Goal: Task Accomplishment & Management: Use online tool/utility

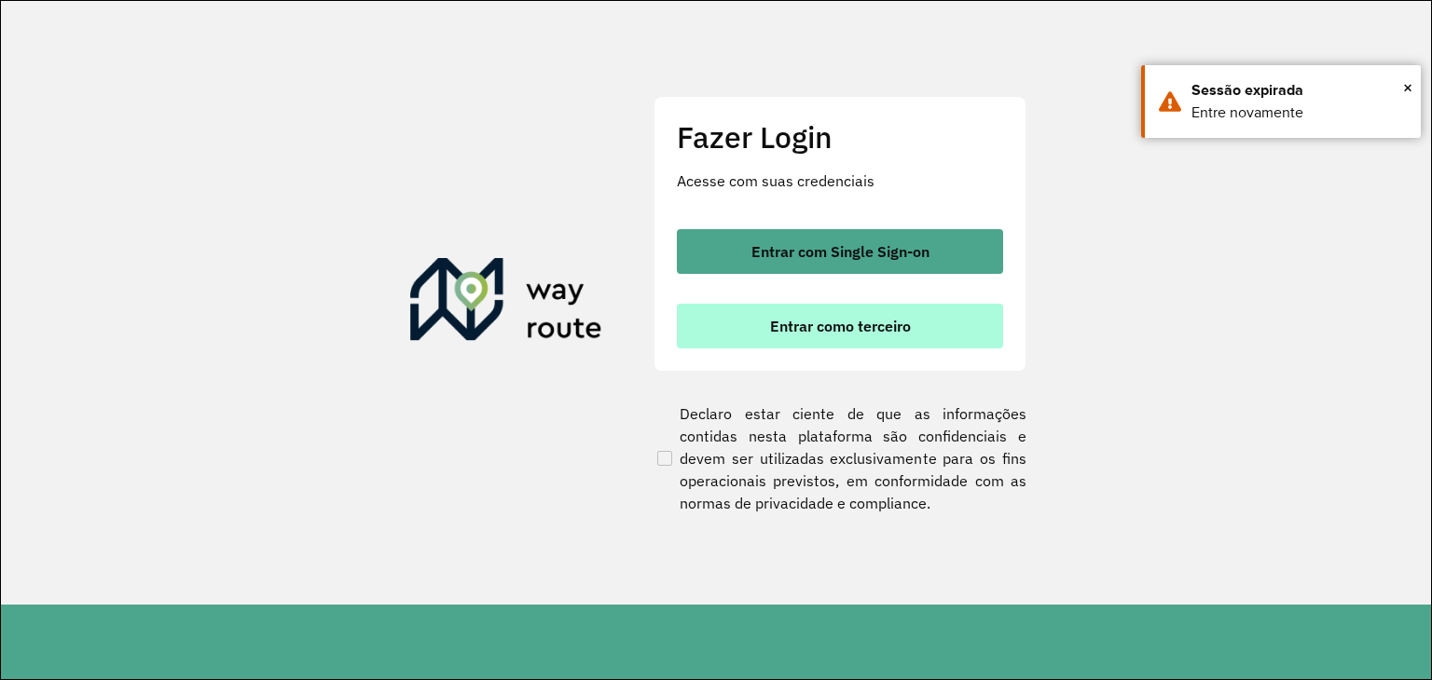
click at [722, 332] on button "Entrar como terceiro" at bounding box center [840, 326] width 326 height 45
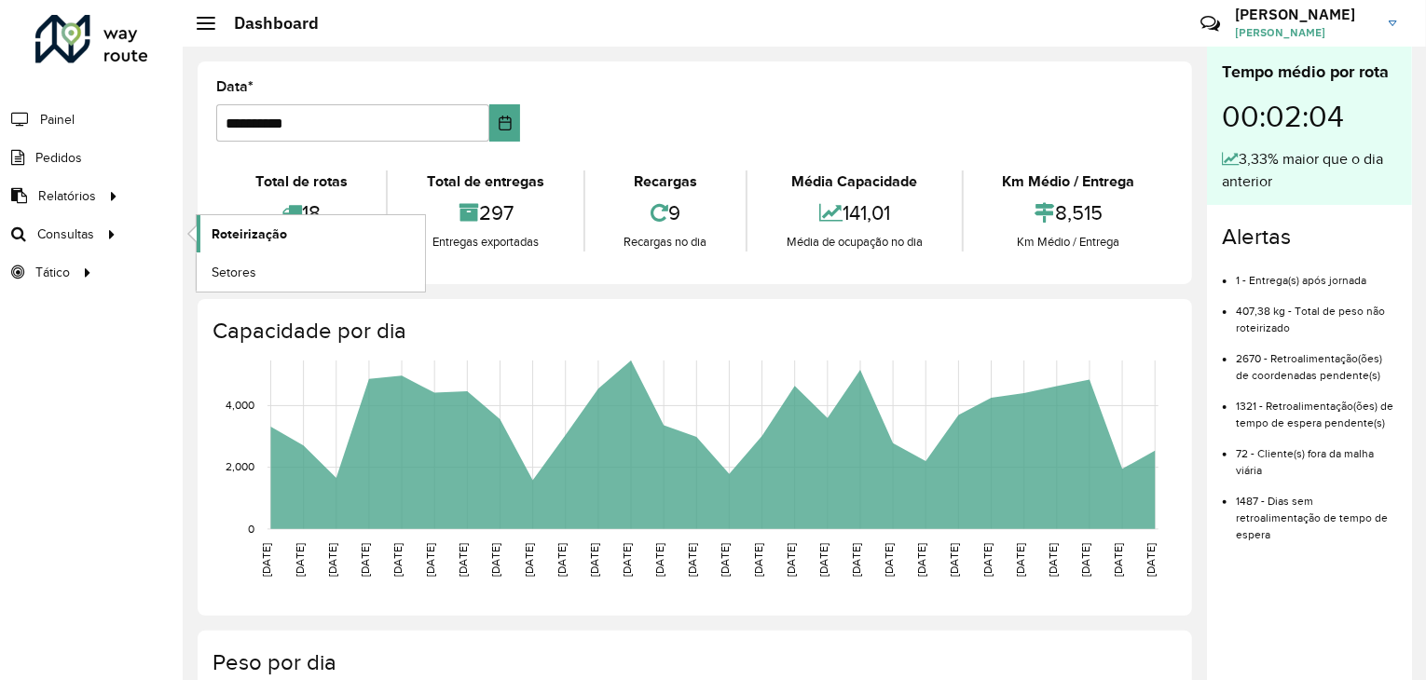
click at [242, 226] on span "Roteirização" at bounding box center [249, 235] width 75 height 20
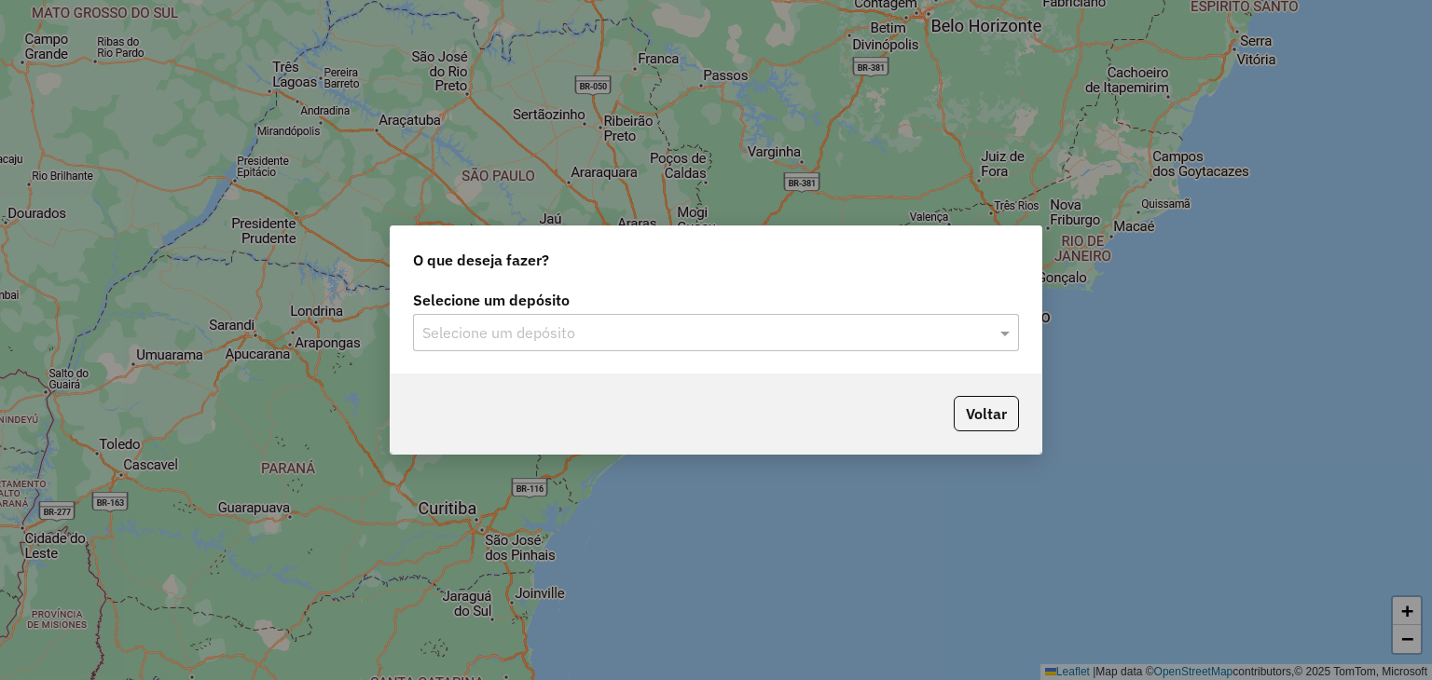
click at [652, 342] on input "text" at bounding box center [697, 333] width 550 height 22
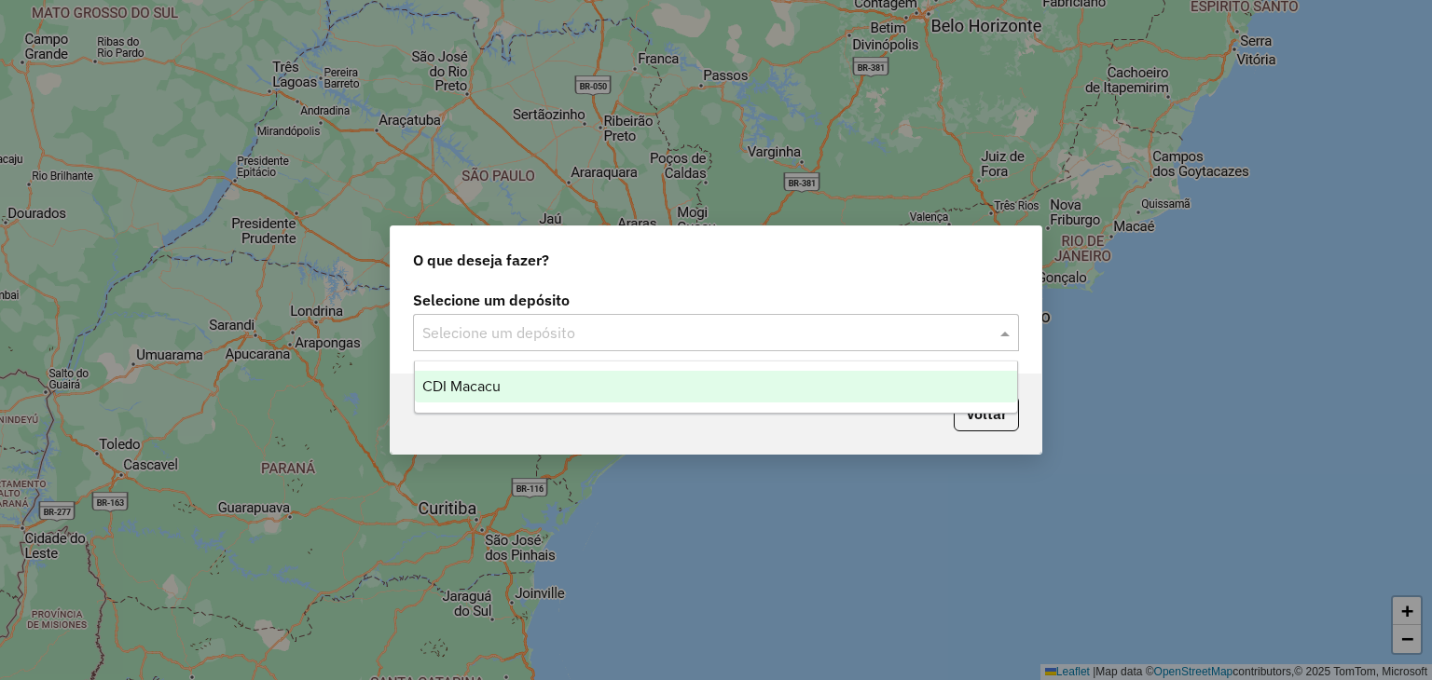
click at [610, 383] on div "CDI Macacu" at bounding box center [716, 387] width 603 height 32
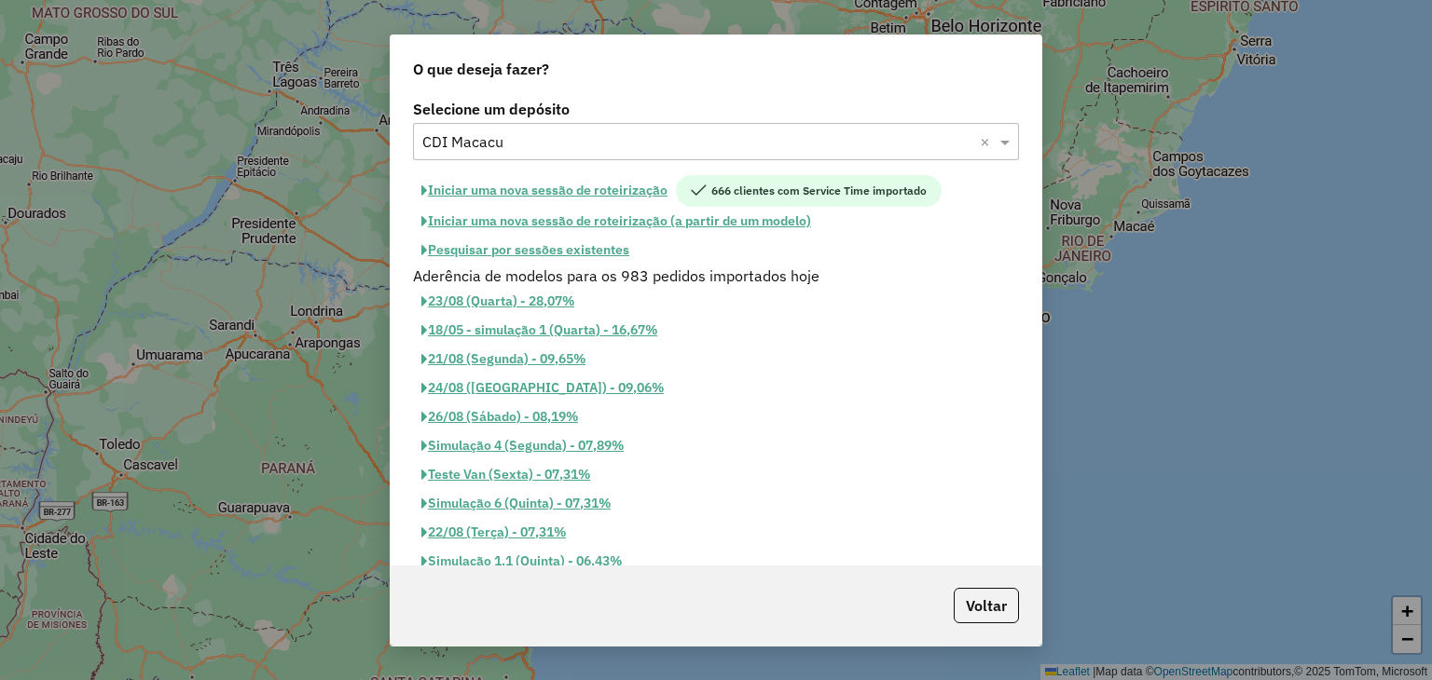
click at [580, 254] on button "Pesquisar por sessões existentes" at bounding box center [525, 250] width 225 height 29
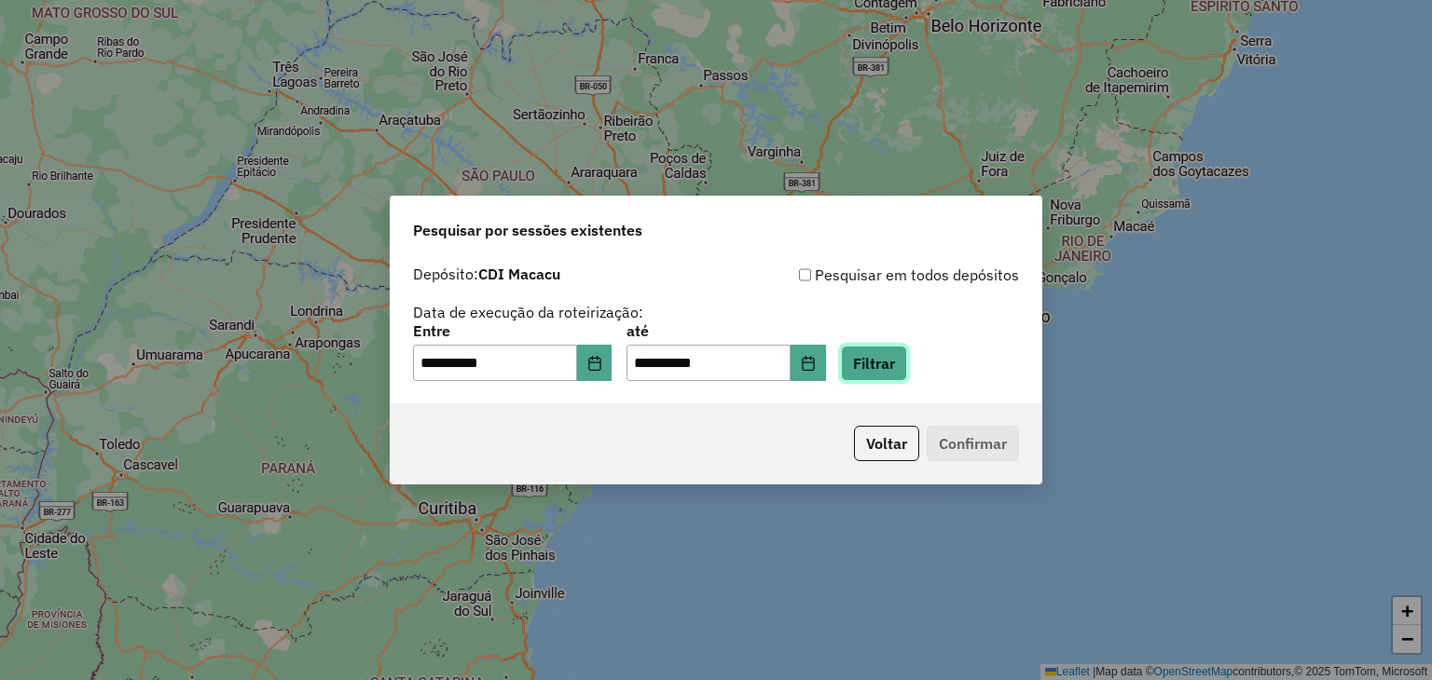
click at [889, 350] on button "Filtrar" at bounding box center [874, 363] width 66 height 35
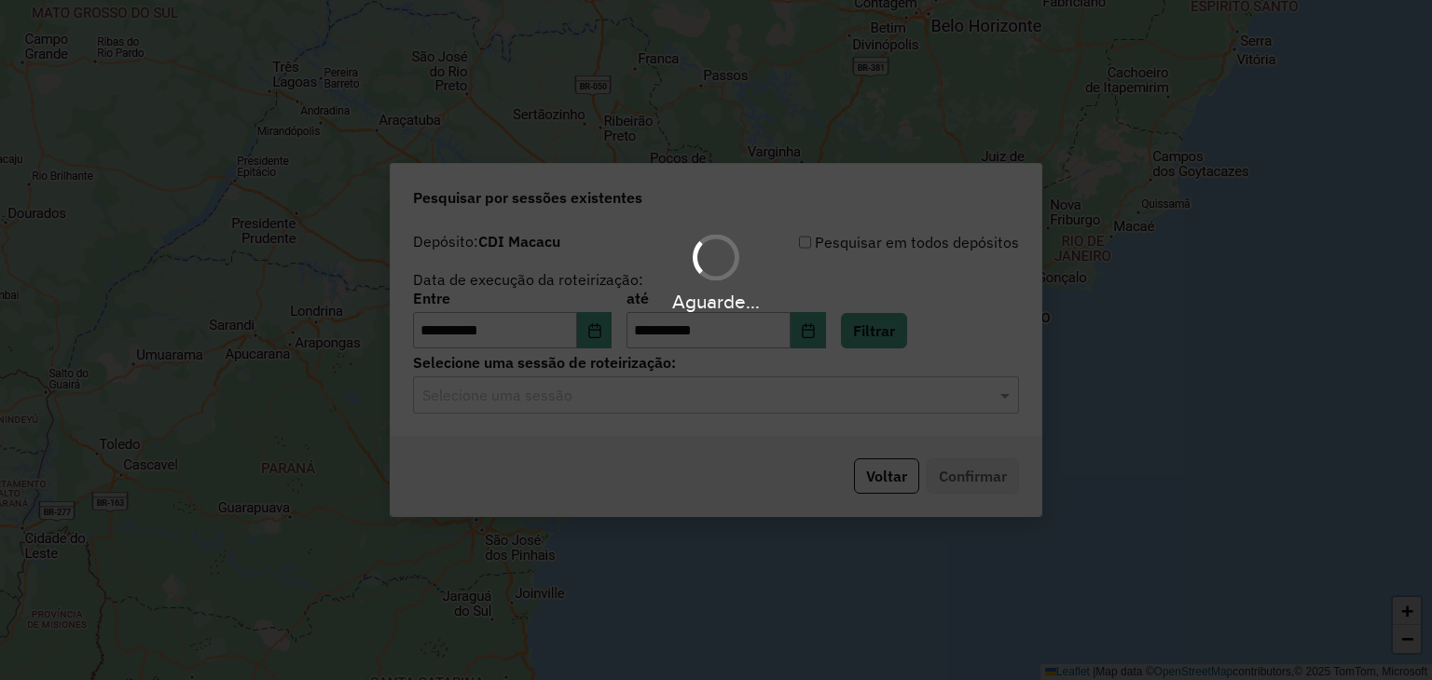
click at [609, 322] on hb-app "**********" at bounding box center [716, 340] width 1432 height 680
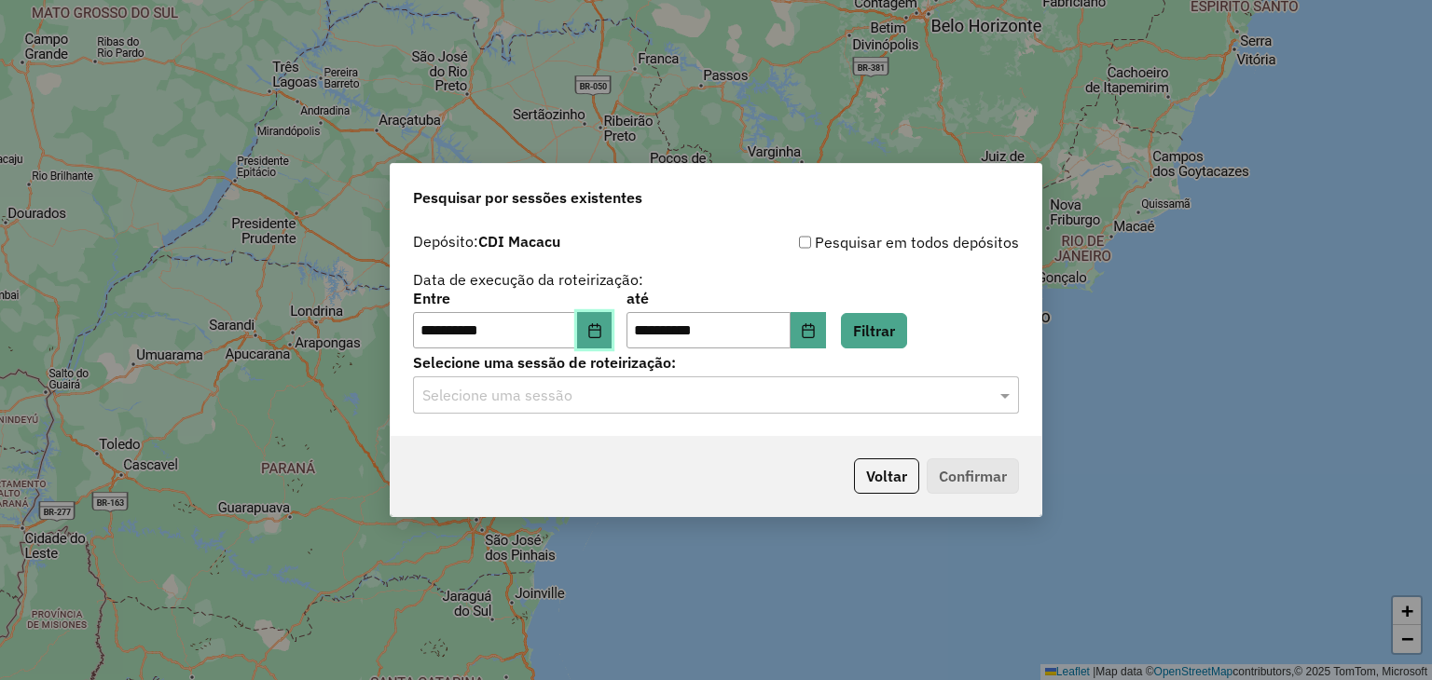
click at [600, 337] on icon "Choose Date" at bounding box center [594, 330] width 12 height 15
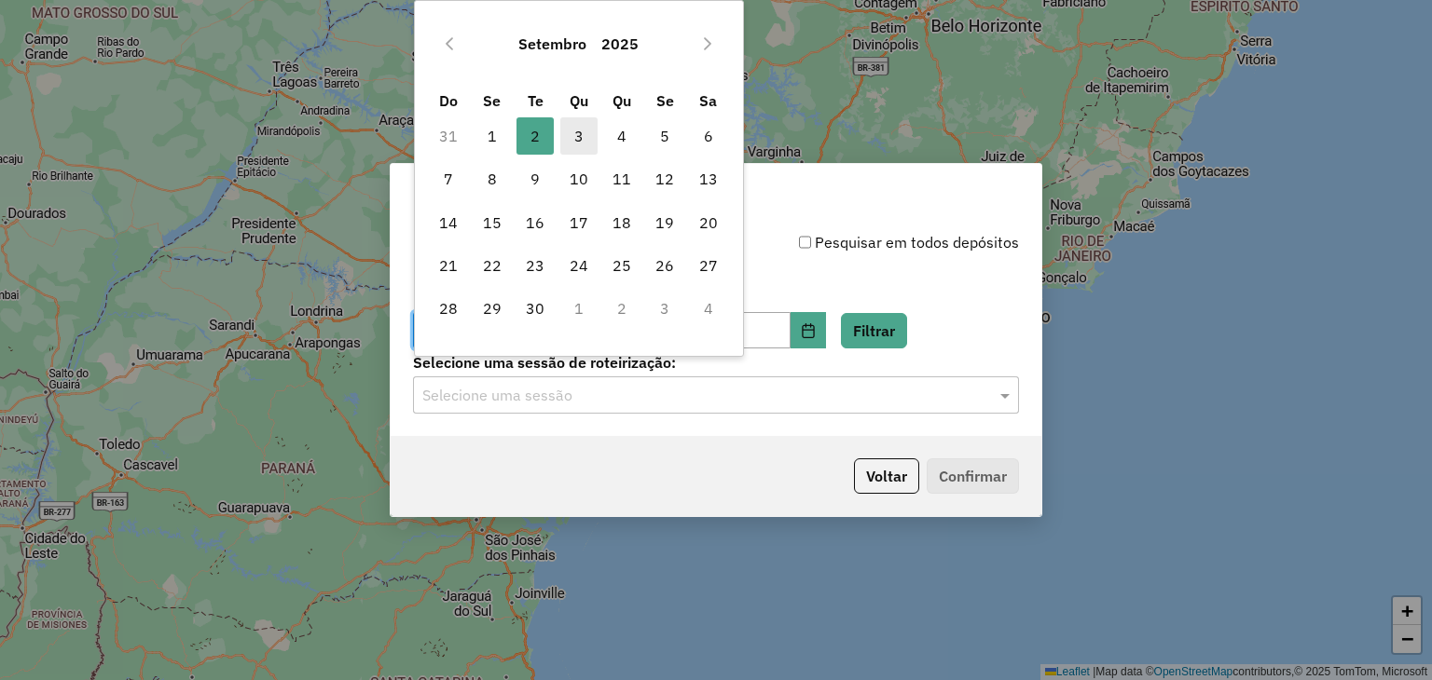
click at [581, 135] on span "3" at bounding box center [578, 135] width 37 height 37
type input "**********"
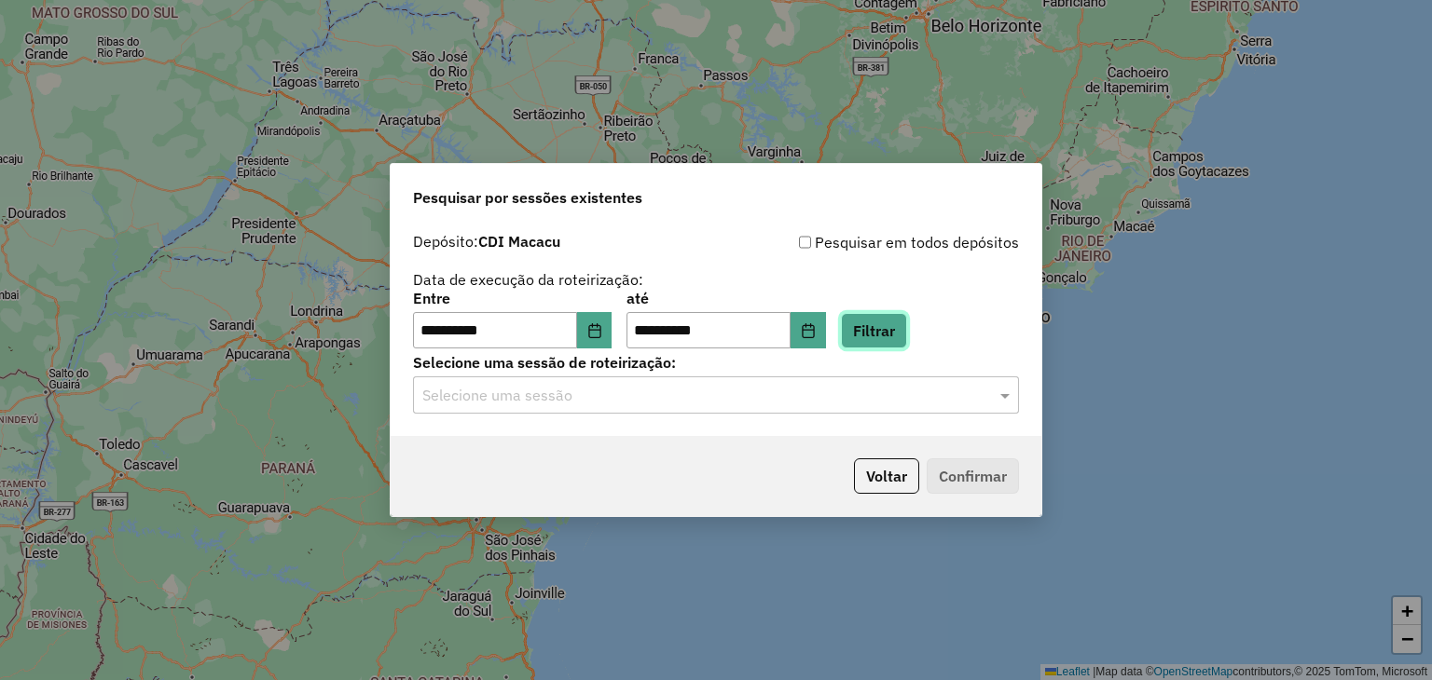
click at [907, 322] on button "Filtrar" at bounding box center [874, 330] width 66 height 35
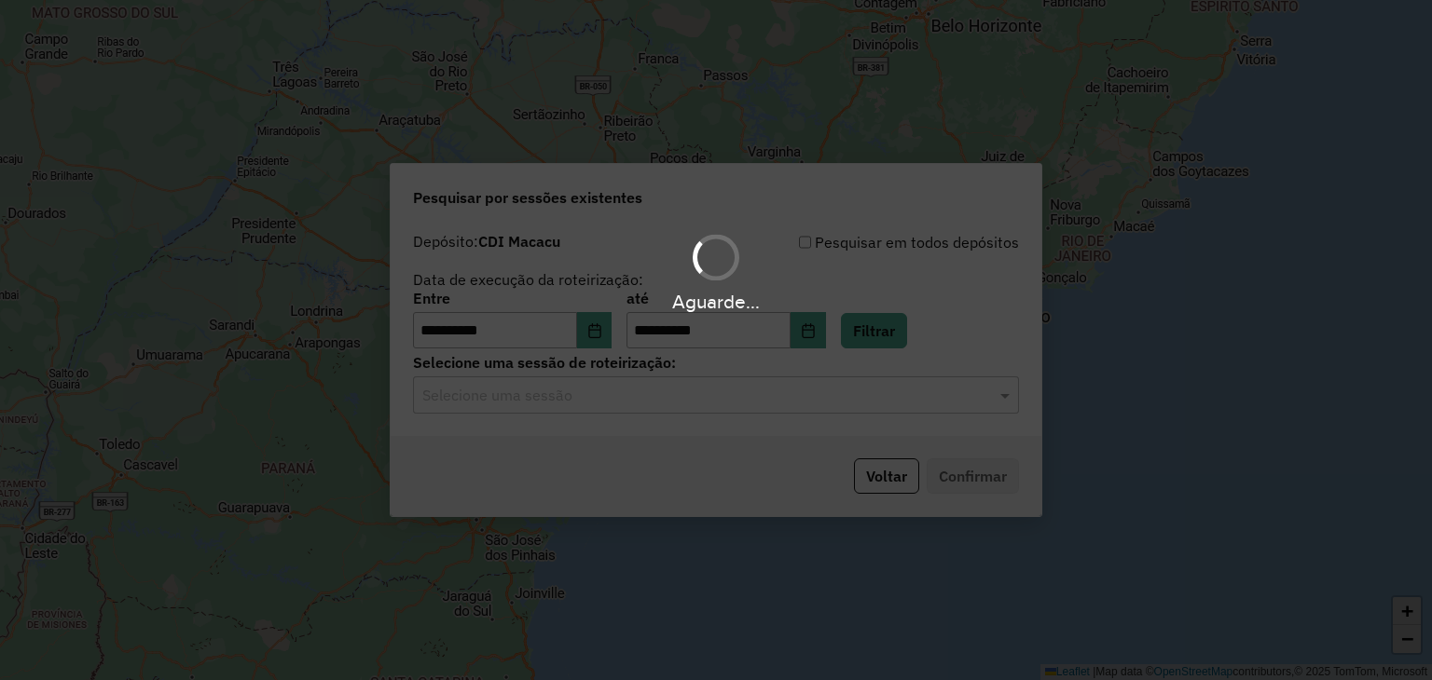
click at [731, 385] on div "Aguarde..." at bounding box center [716, 340] width 1432 height 680
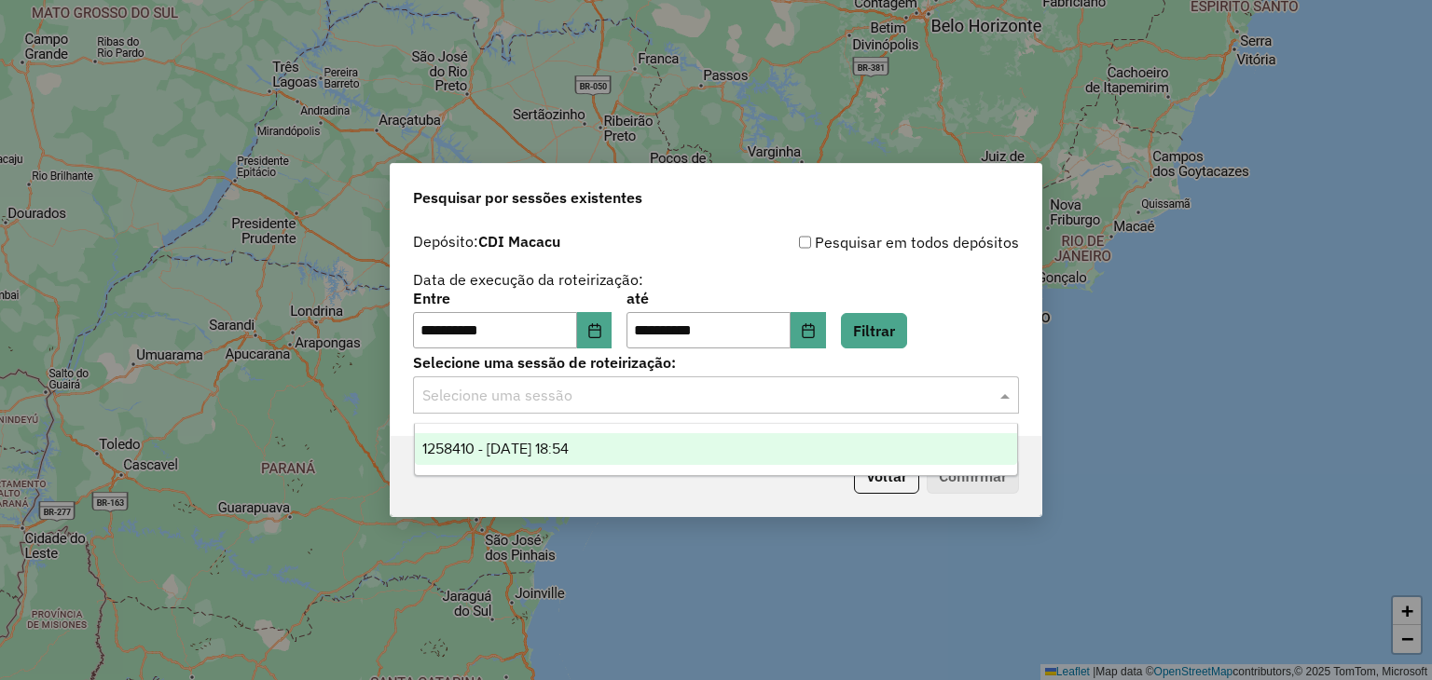
click at [721, 400] on input "text" at bounding box center [697, 396] width 550 height 22
click at [699, 443] on div "1258410 - 03/09/2025 18:54" at bounding box center [716, 449] width 603 height 32
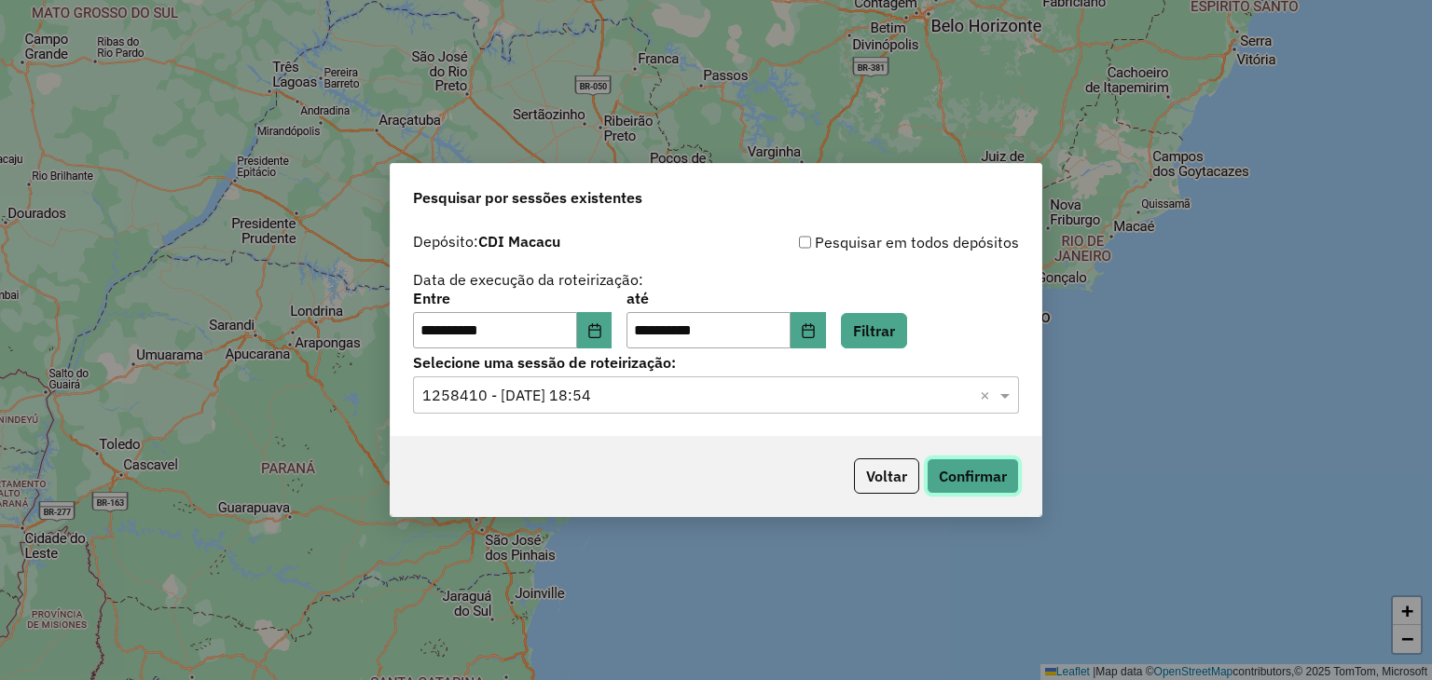
click at [939, 470] on button "Confirmar" at bounding box center [972, 476] width 92 height 35
click at [987, 468] on button "Confirmar" at bounding box center [972, 476] width 92 height 35
click at [1010, 476] on button "Confirmar" at bounding box center [972, 476] width 92 height 35
click at [960, 476] on button "Confirmar" at bounding box center [972, 476] width 92 height 35
click at [698, 419] on div "**********" at bounding box center [716, 330] width 651 height 213
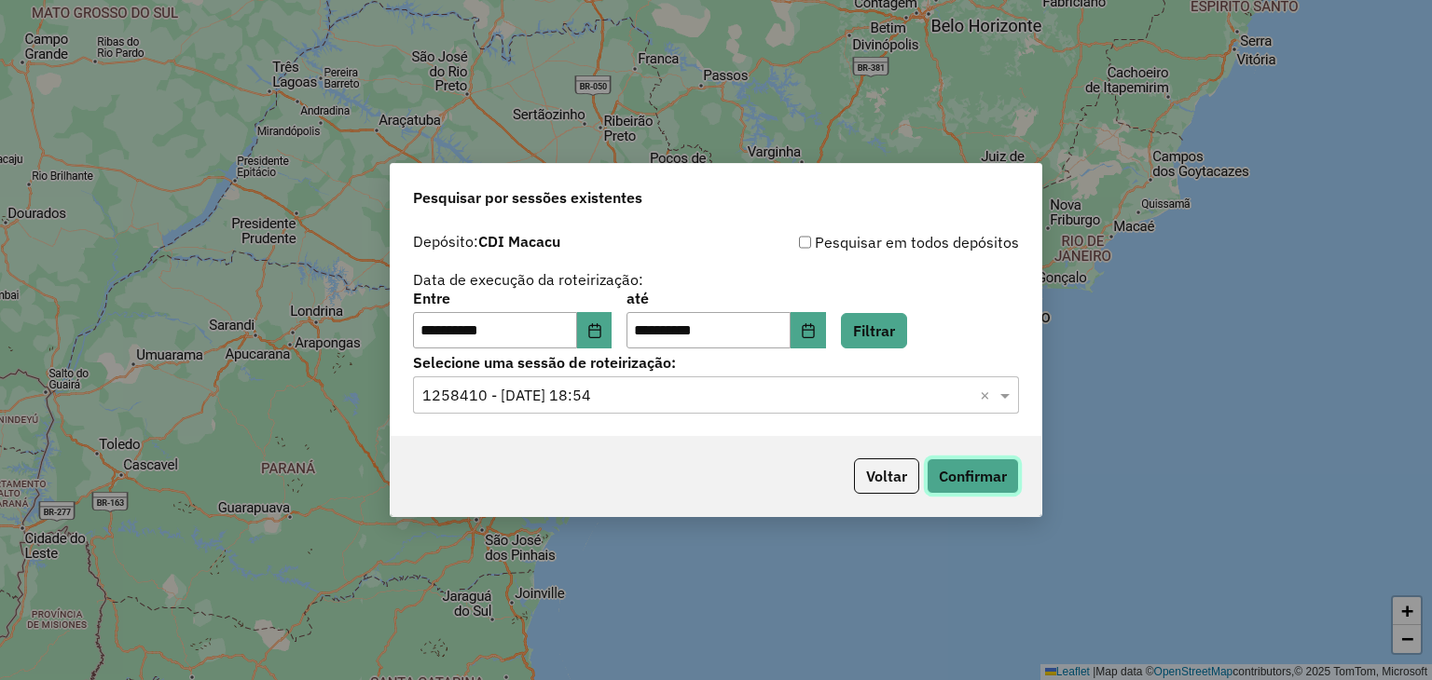
click at [967, 471] on button "Confirmar" at bounding box center [972, 476] width 92 height 35
click at [989, 459] on button "Confirmar" at bounding box center [972, 476] width 92 height 35
click at [969, 459] on button "Confirmar" at bounding box center [972, 476] width 92 height 35
click at [954, 486] on button "Confirmar" at bounding box center [972, 476] width 92 height 35
click at [987, 491] on button "Confirmar" at bounding box center [972, 476] width 92 height 35
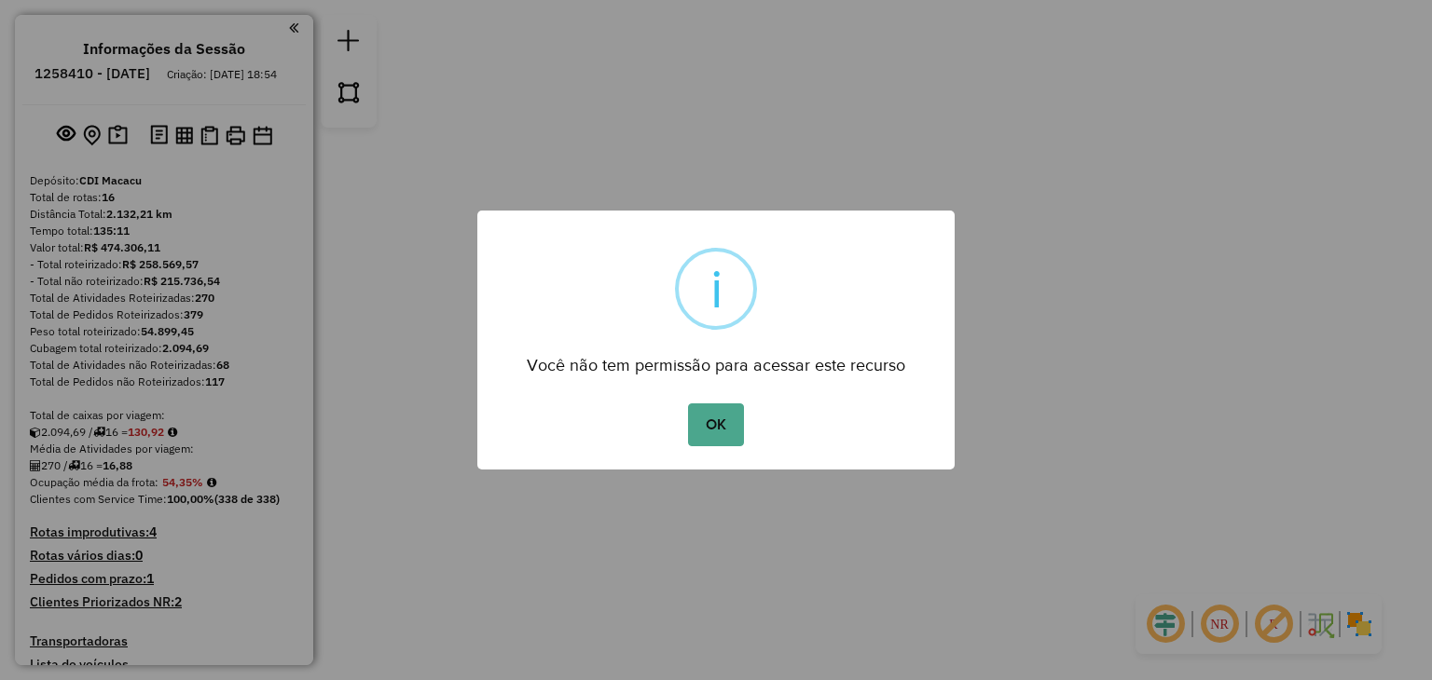
click at [596, 637] on div "× i Você não tem permissão para acessar este recurso OK No Cancel" at bounding box center [716, 340] width 1432 height 680
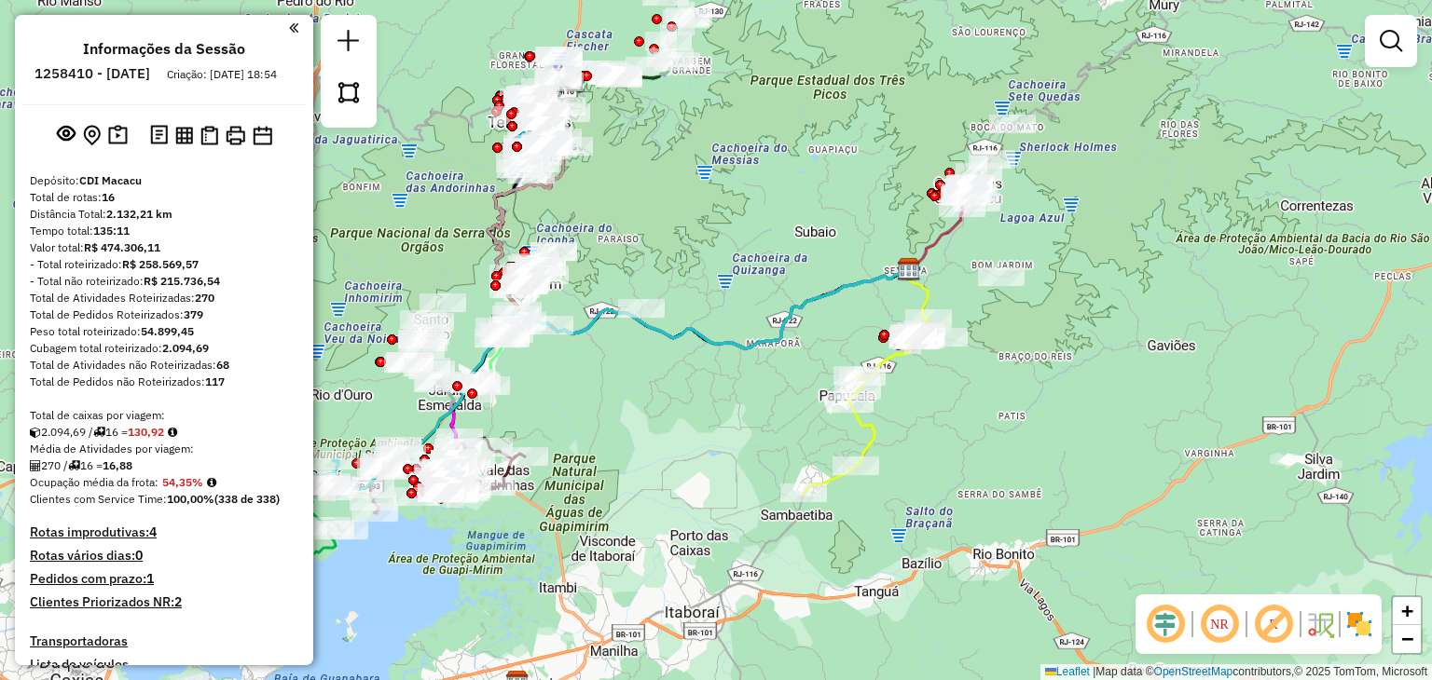
drag, startPoint x: 652, startPoint y: 336, endPoint x: 601, endPoint y: 607, distance: 276.0
click at [601, 489] on icon at bounding box center [621, 379] width 576 height 219
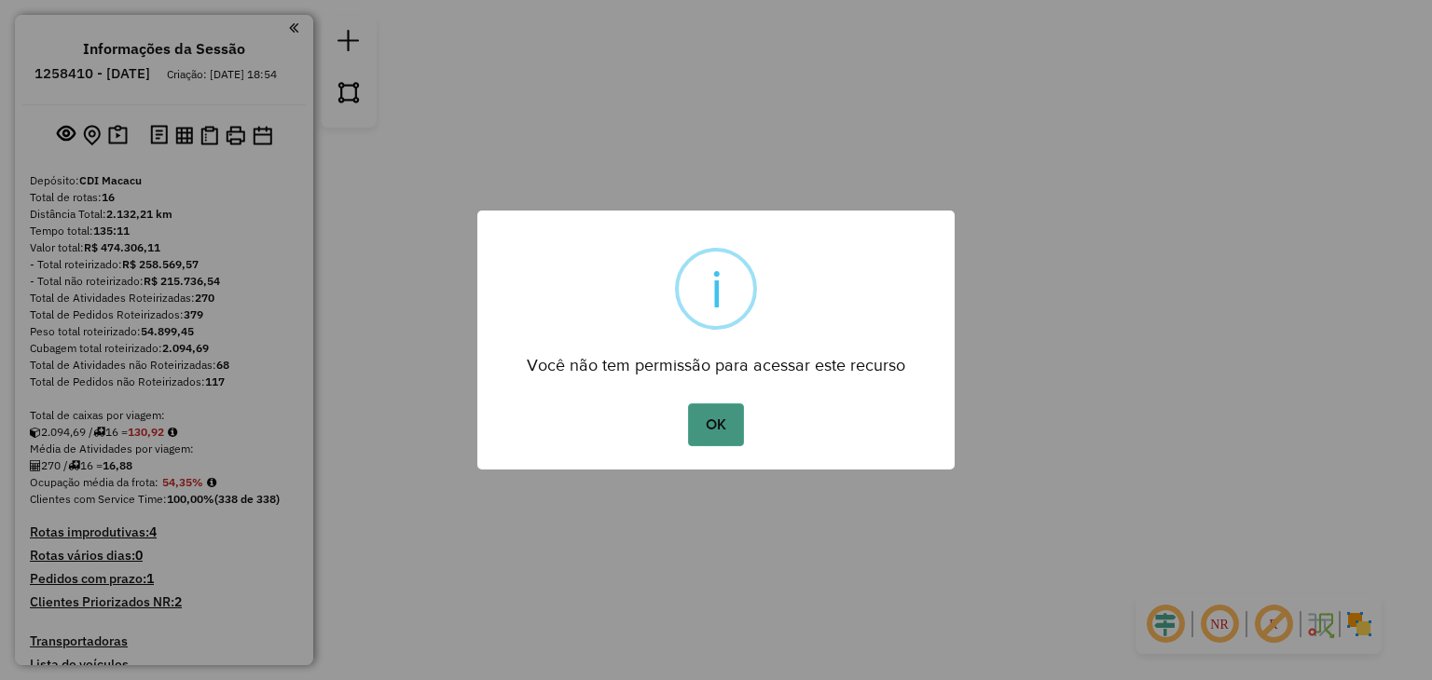
click at [720, 417] on button "OK" at bounding box center [715, 425] width 55 height 43
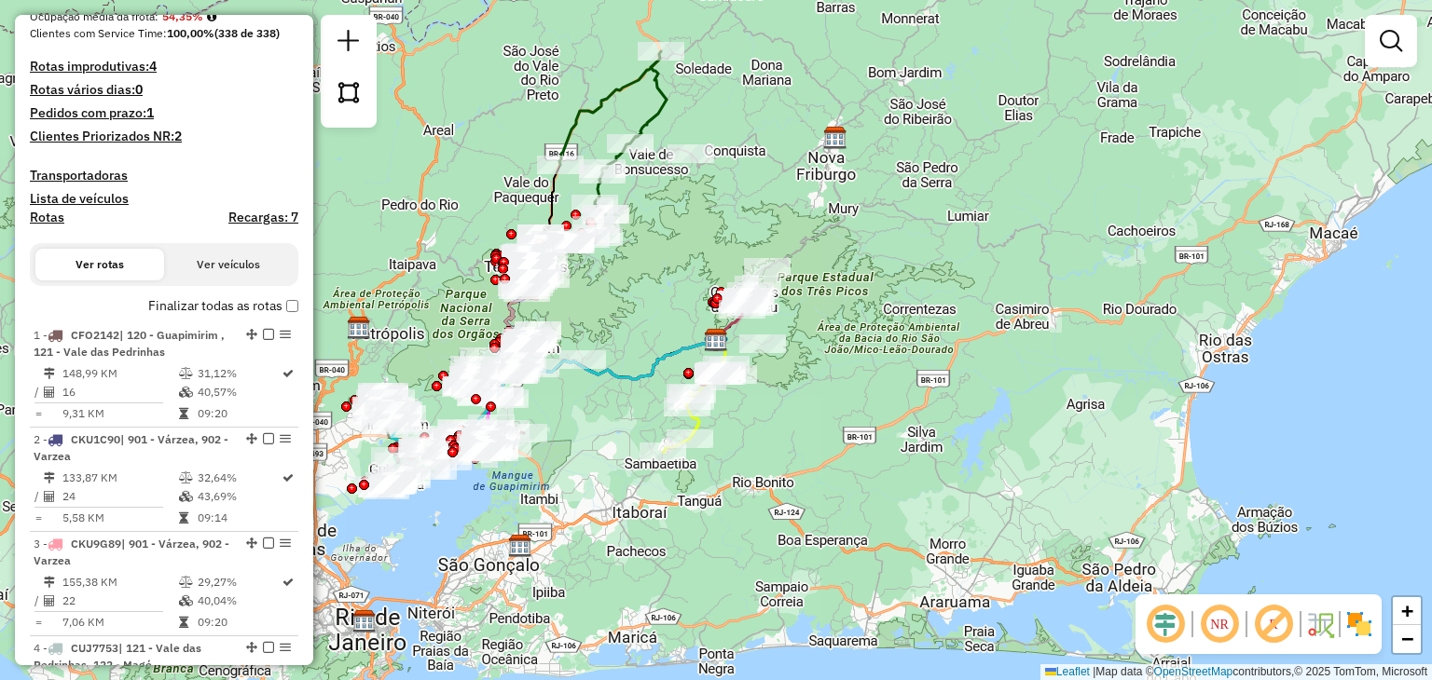
scroll to position [746, 0]
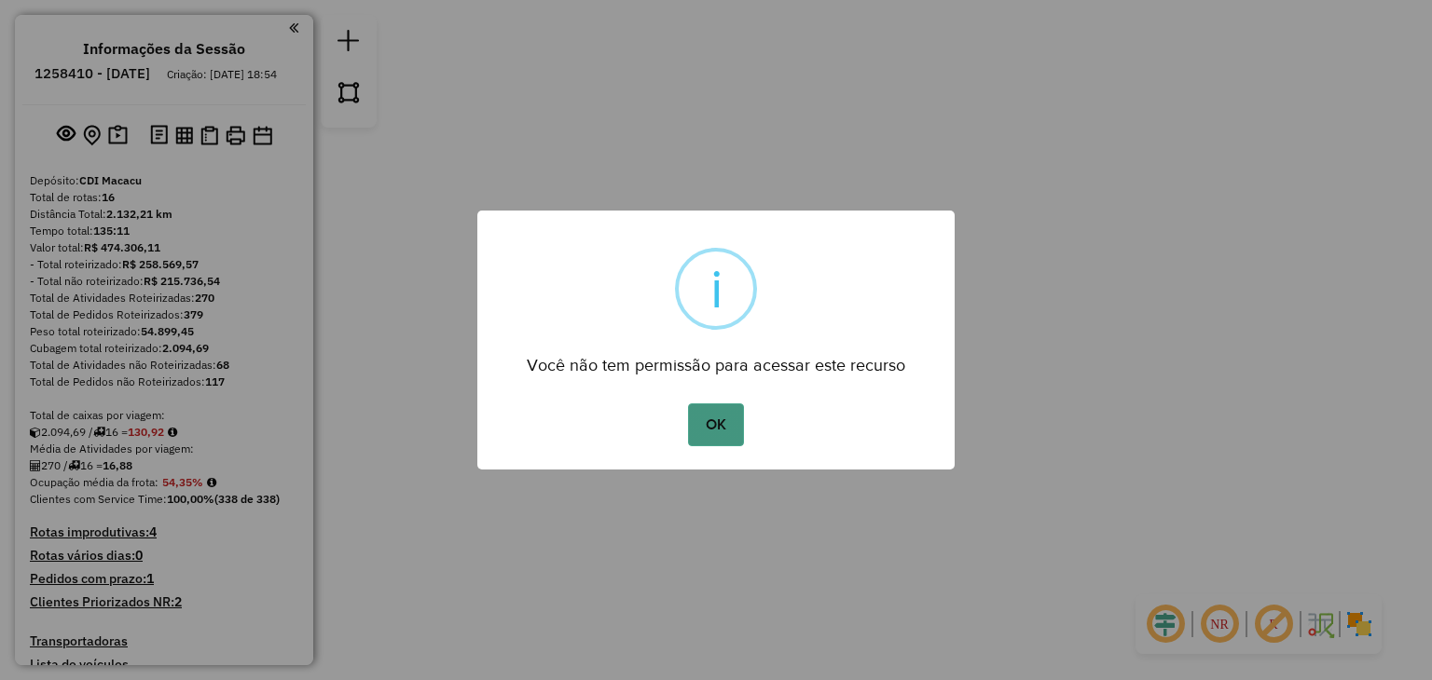
click at [704, 412] on button "OK" at bounding box center [715, 425] width 55 height 43
click at [705, 426] on button "OK" at bounding box center [715, 425] width 55 height 43
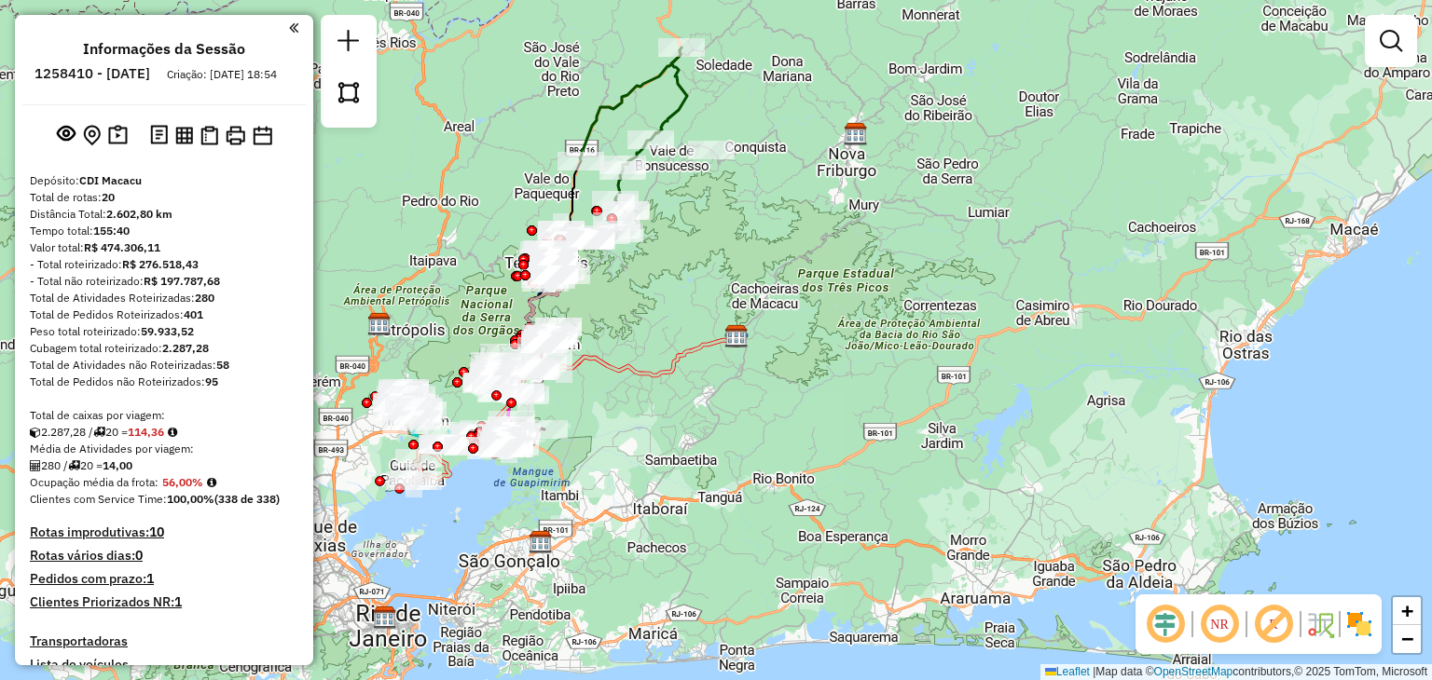
drag, startPoint x: 652, startPoint y: 466, endPoint x: 783, endPoint y: 377, distance: 157.7
click at [734, 454] on div "Janela de atendimento Grade de atendimento Capacidade Transportadoras Veículos …" at bounding box center [716, 340] width 1432 height 680
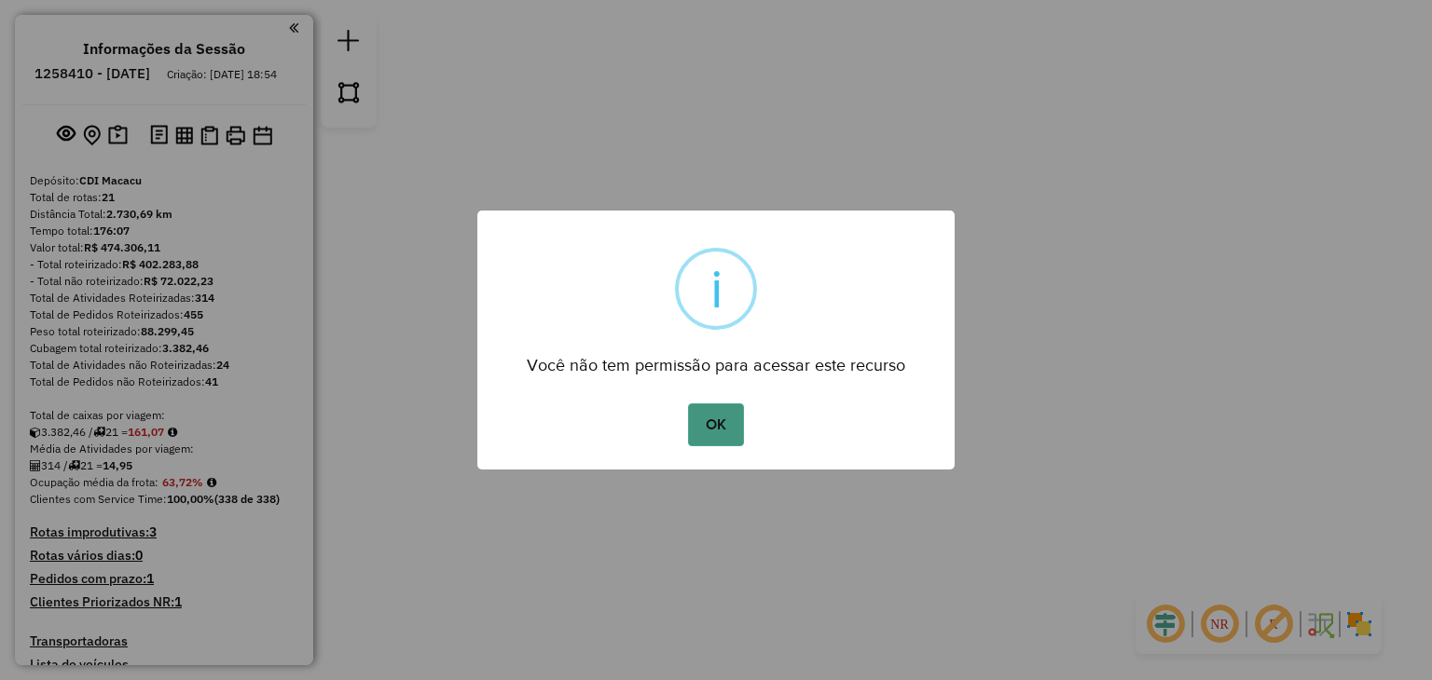
click at [695, 437] on button "OK" at bounding box center [715, 425] width 55 height 43
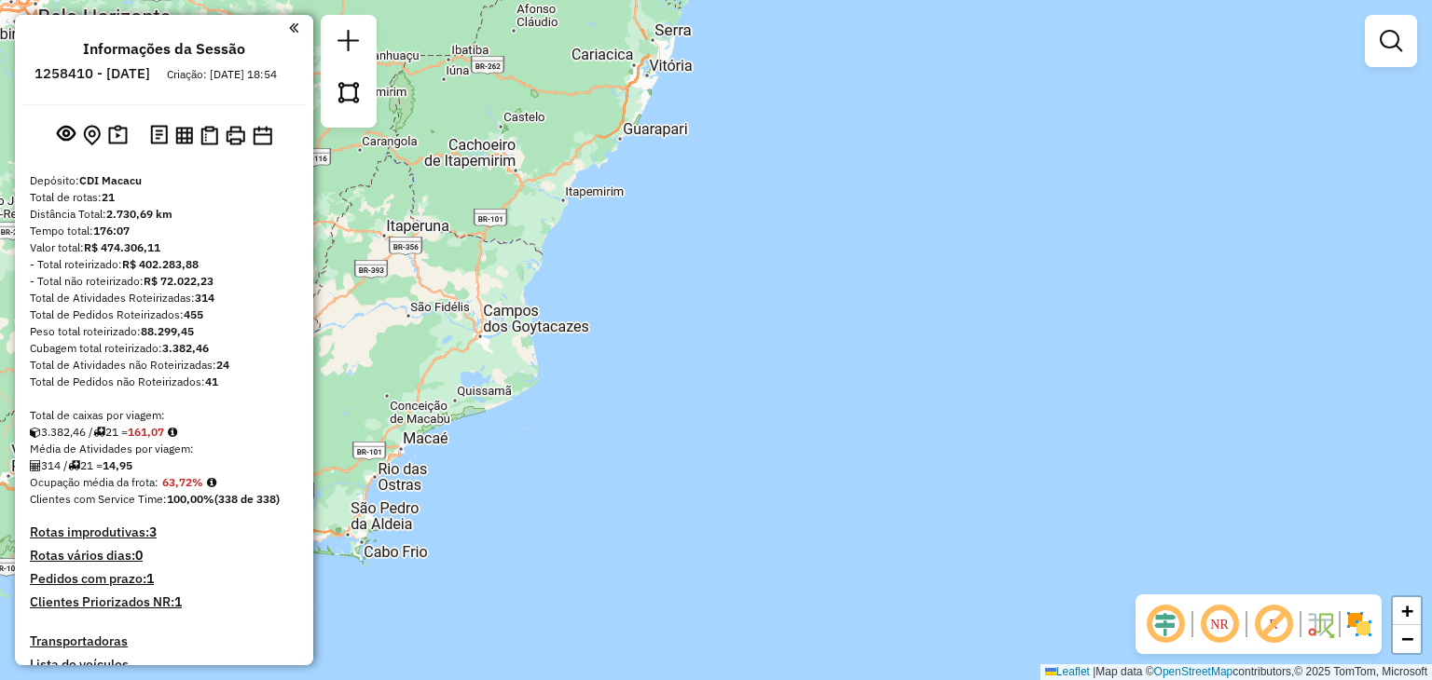
drag, startPoint x: 414, startPoint y: 265, endPoint x: 571, endPoint y: 345, distance: 176.7
click at [571, 345] on div "Janela de atendimento Grade de atendimento Capacidade Transportadoras Veículos …" at bounding box center [716, 340] width 1432 height 680
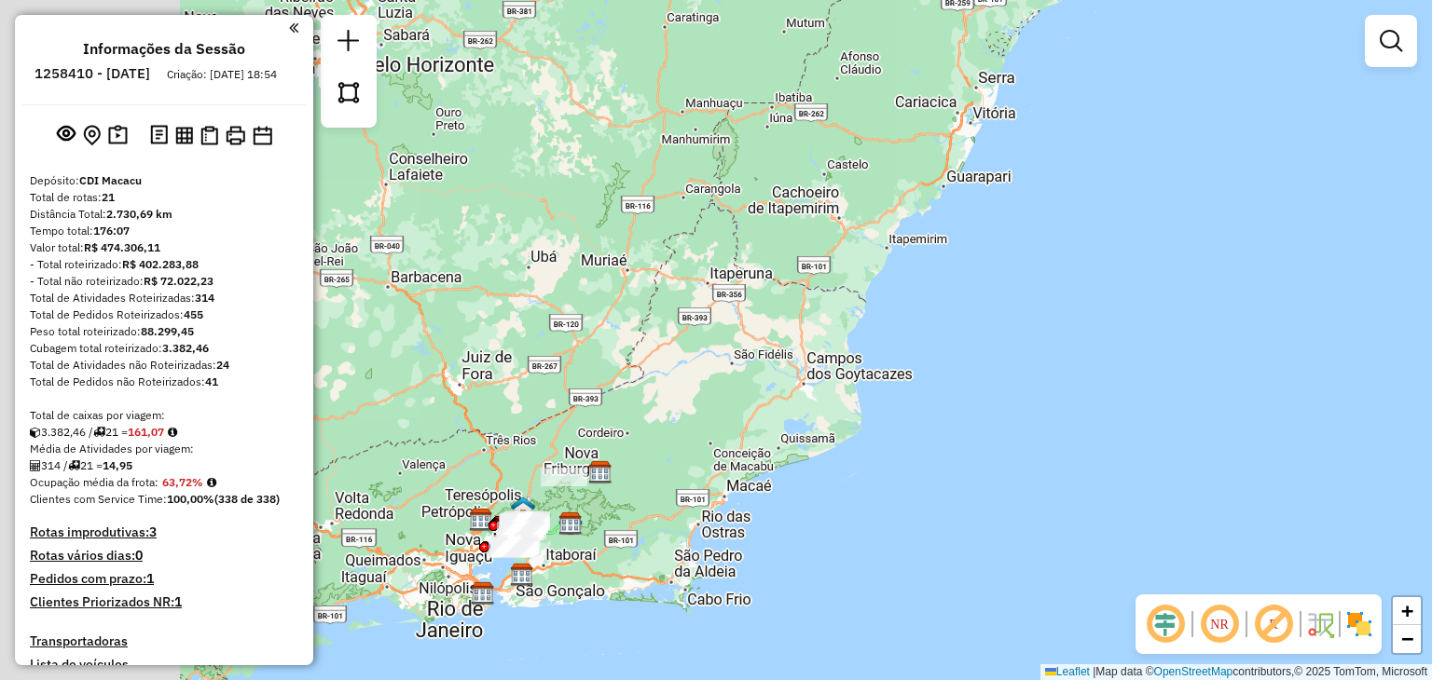
drag, startPoint x: 747, startPoint y: 359, endPoint x: 808, endPoint y: 366, distance: 62.0
click at [811, 361] on div "Janela de atendimento Grade de atendimento Capacidade Transportadoras Veículos …" at bounding box center [716, 340] width 1432 height 680
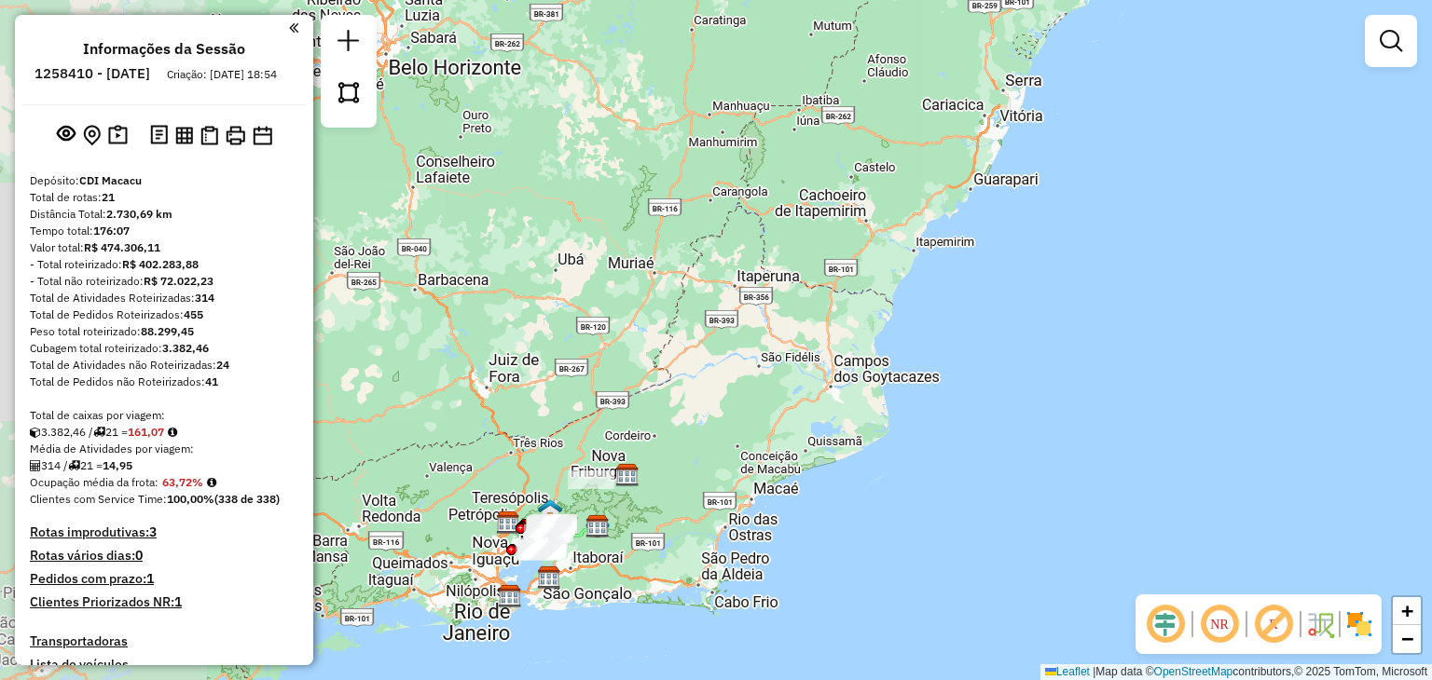
drag, startPoint x: 781, startPoint y: 460, endPoint x: 914, endPoint y: 363, distance: 165.4
click at [901, 367] on div "Janela de atendimento Grade de atendimento Capacidade Transportadoras Veículos …" at bounding box center [716, 340] width 1432 height 680
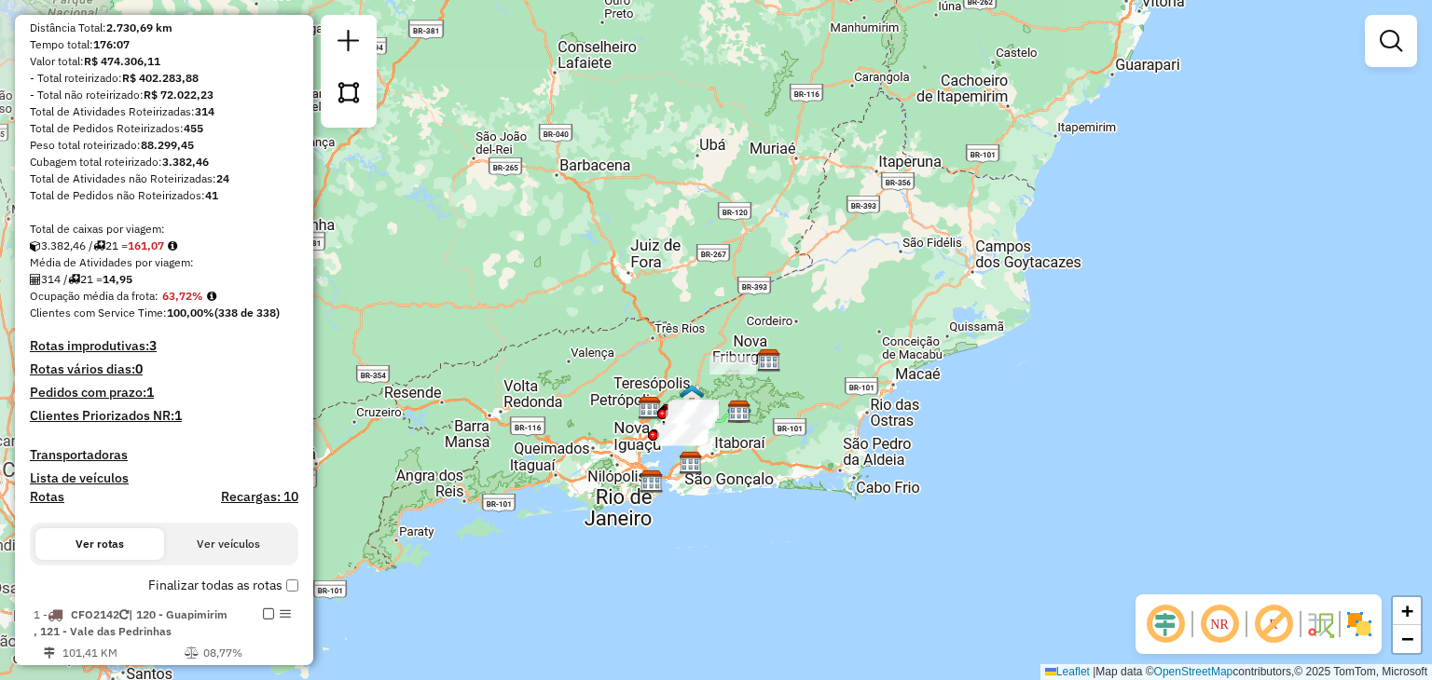
scroll to position [280, 0]
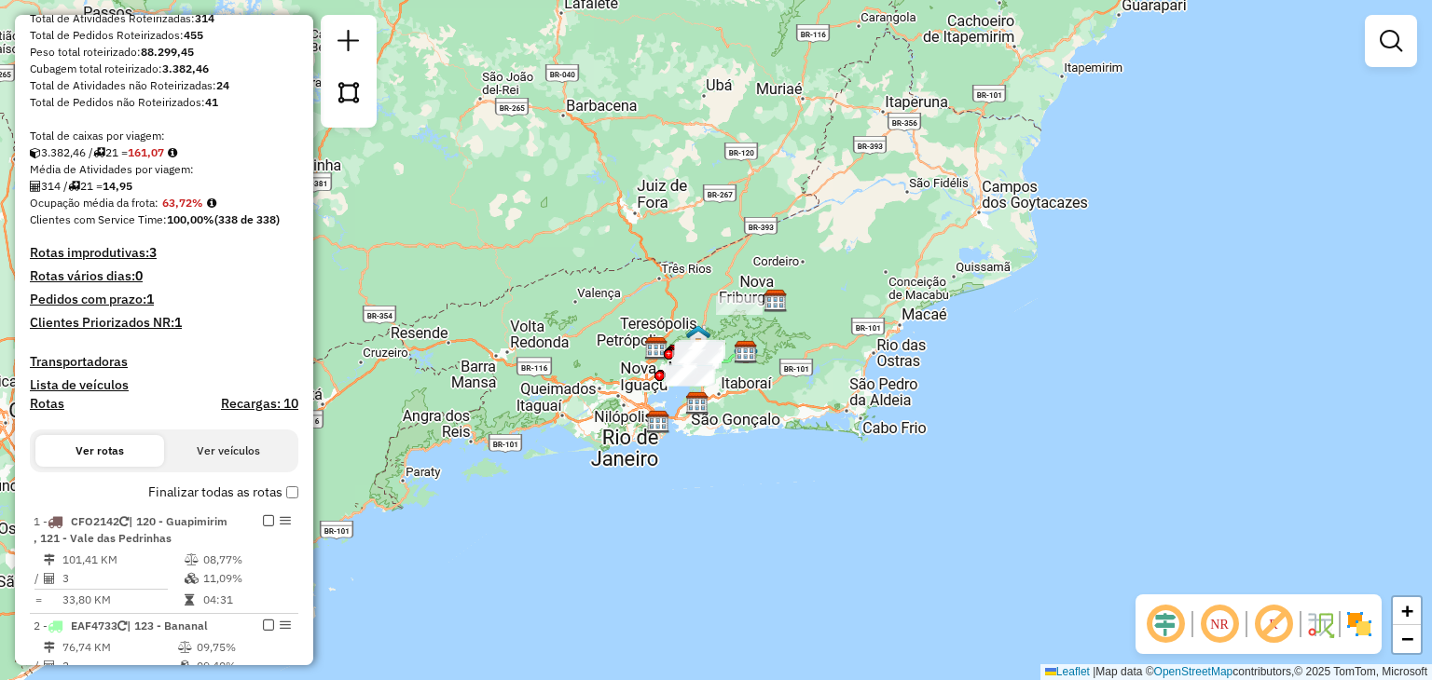
drag, startPoint x: 670, startPoint y: 307, endPoint x: 683, endPoint y: 273, distance: 36.0
click at [679, 273] on div "Janela de atendimento Grade de atendimento Capacidade Transportadoras Veículos …" at bounding box center [716, 340] width 1432 height 680
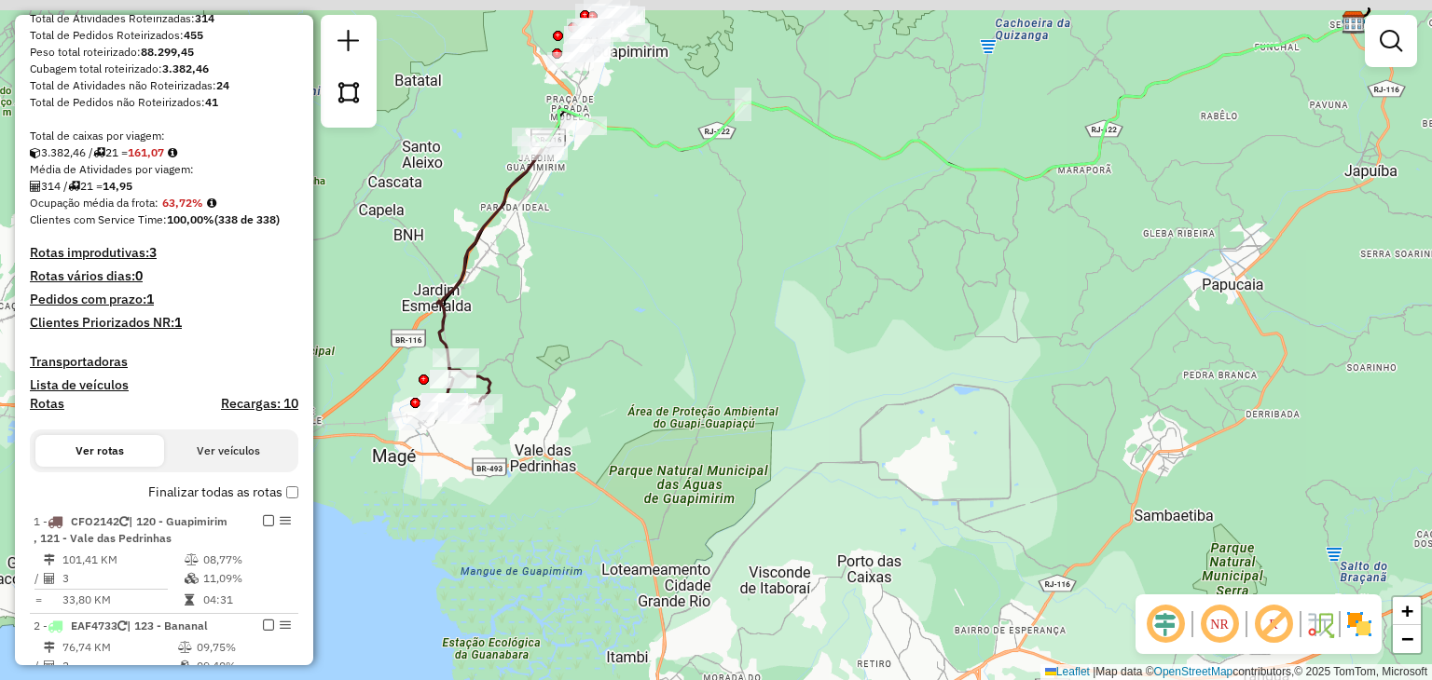
drag, startPoint x: 628, startPoint y: 206, endPoint x: 787, endPoint y: 289, distance: 178.8
click at [787, 289] on div "Janela de atendimento Grade de atendimento Capacidade Transportadoras Veículos …" at bounding box center [716, 340] width 1432 height 680
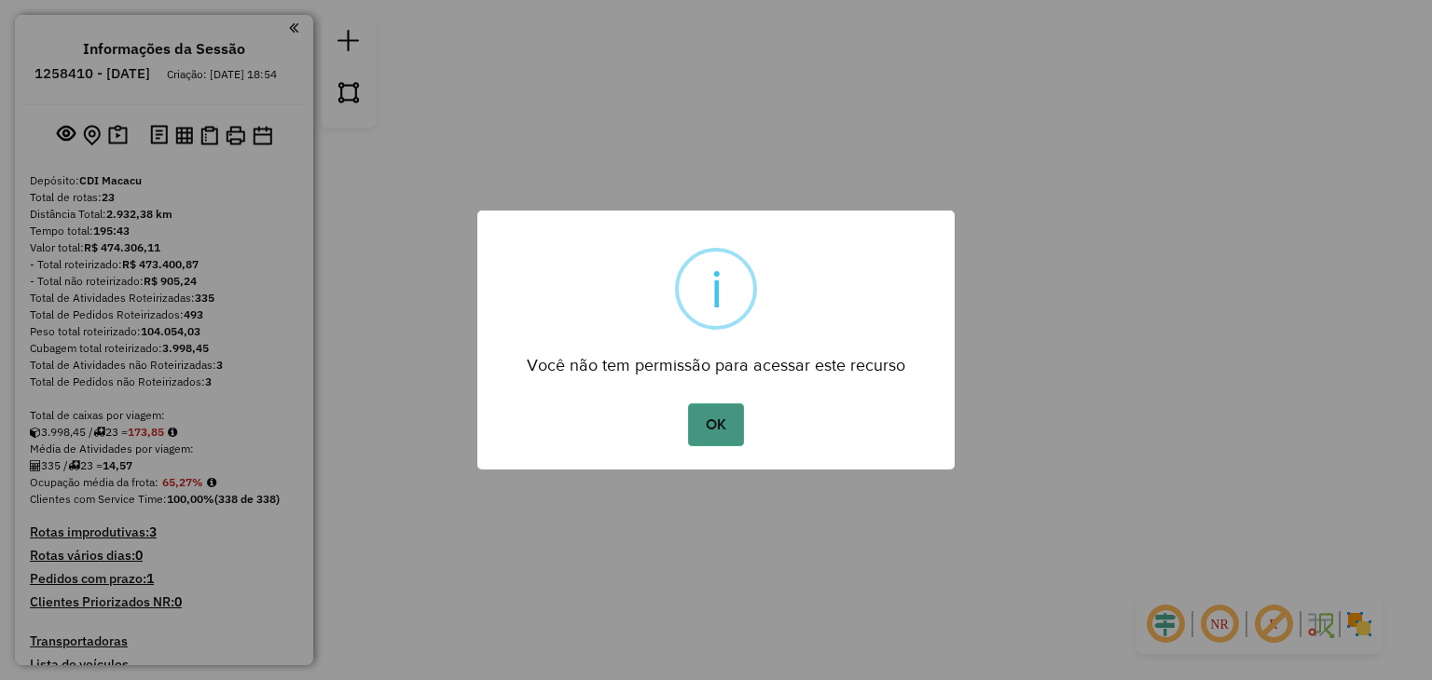
click at [731, 417] on button "OK" at bounding box center [715, 425] width 55 height 43
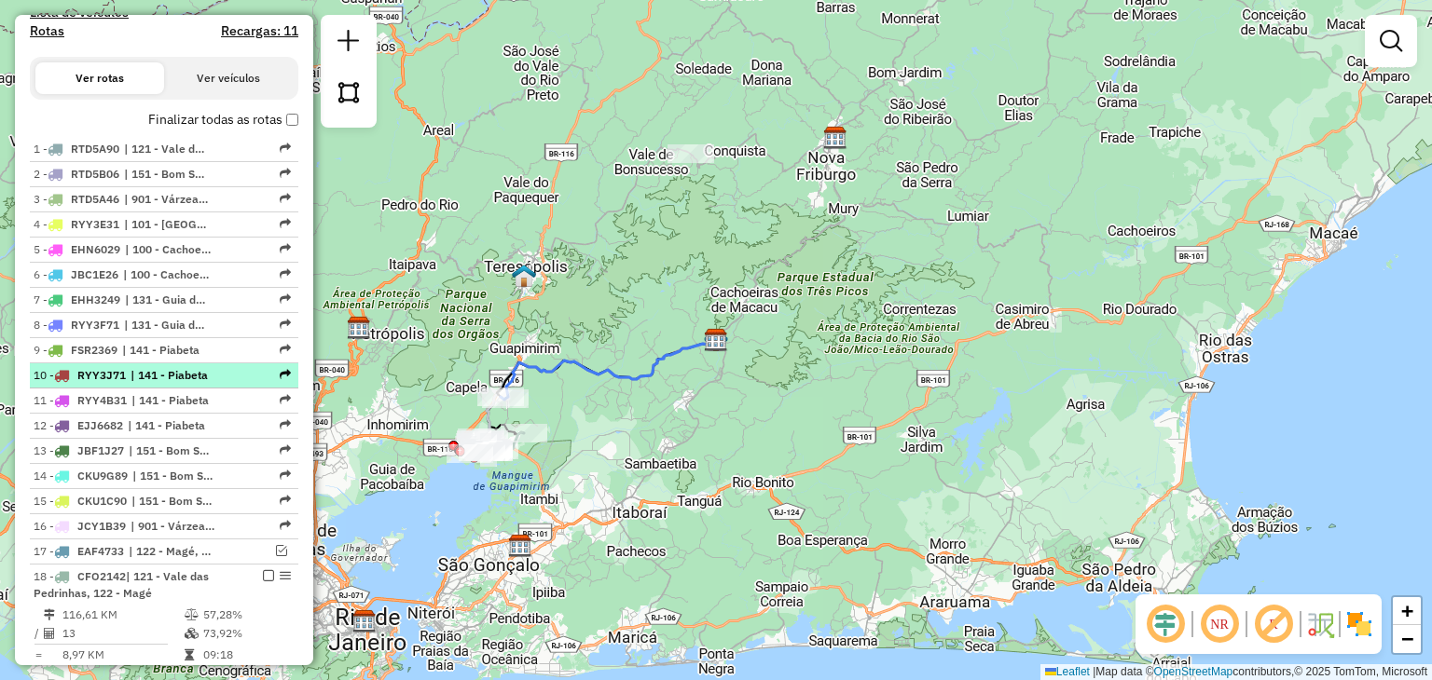
scroll to position [1025, 0]
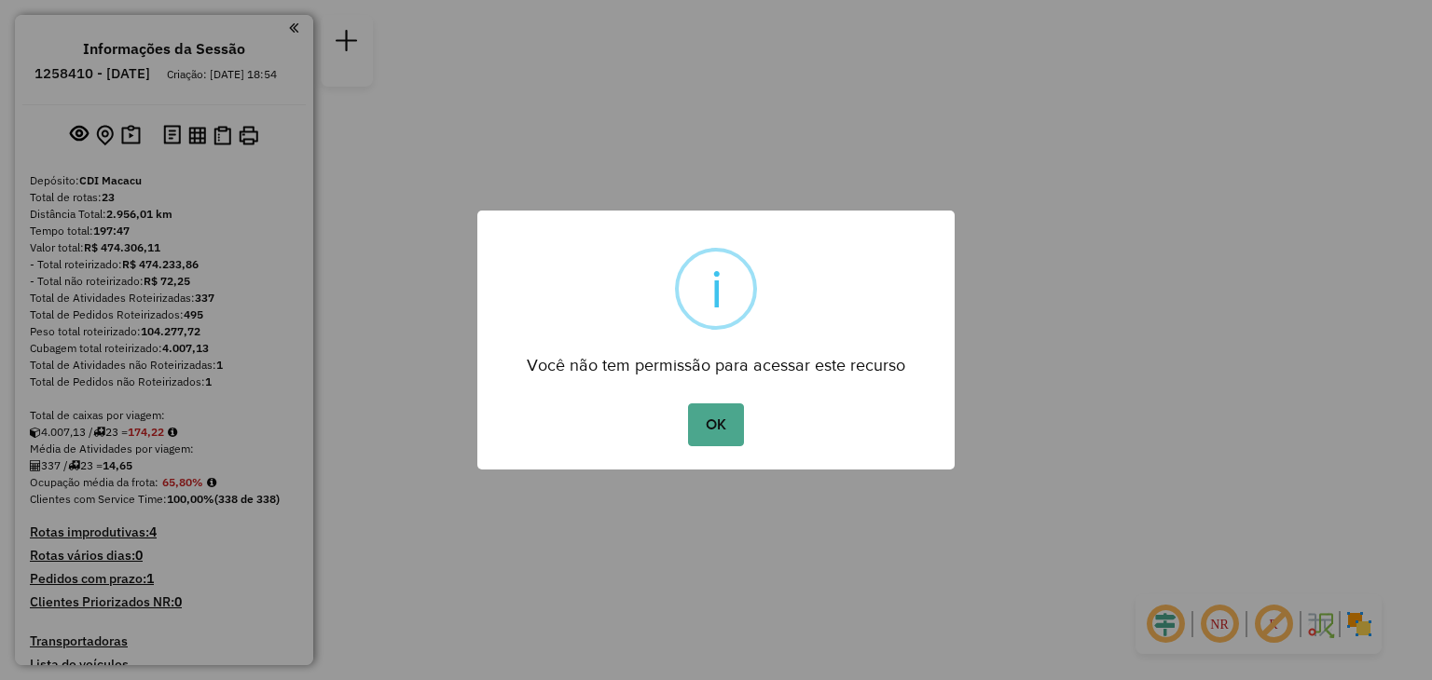
click at [734, 451] on div "OK No Cancel" at bounding box center [715, 425] width 477 height 52
click at [733, 447] on div "OK No Cancel" at bounding box center [715, 425] width 477 height 52
click at [727, 415] on button "OK" at bounding box center [715, 425] width 55 height 43
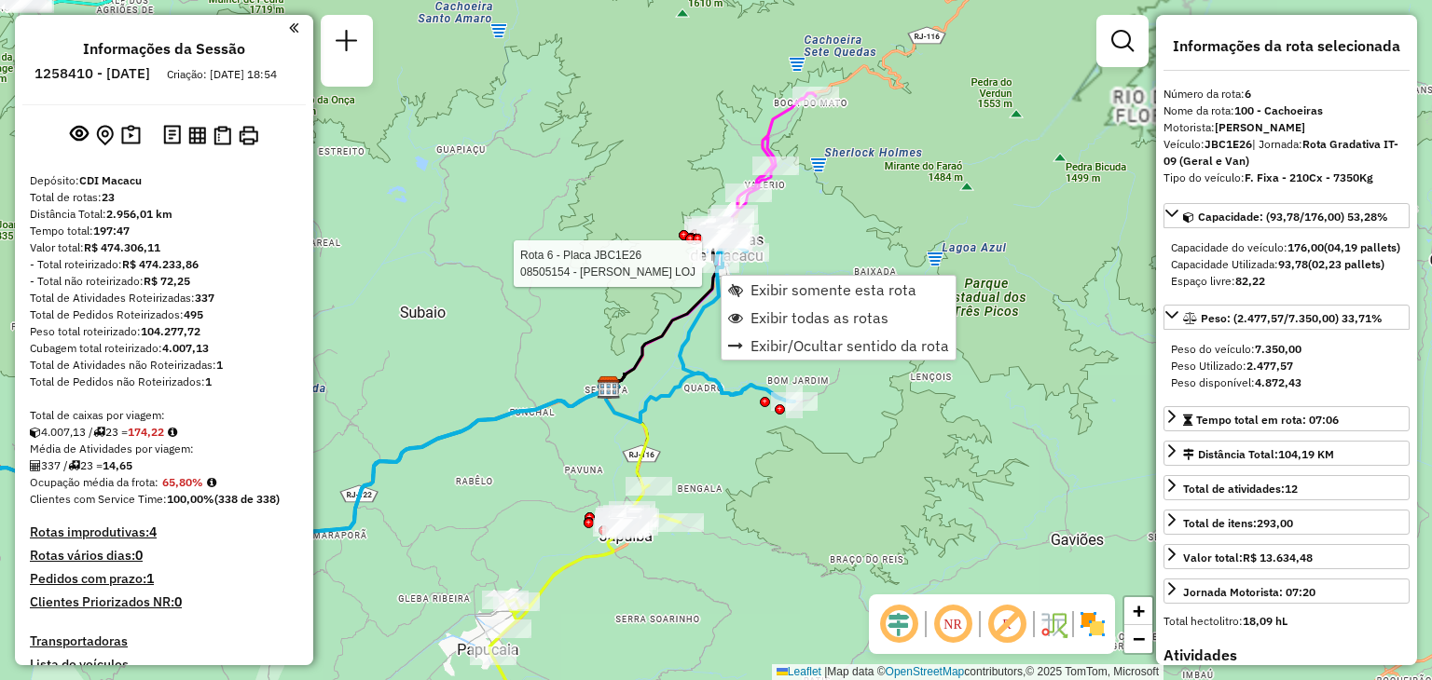
scroll to position [1256, 0]
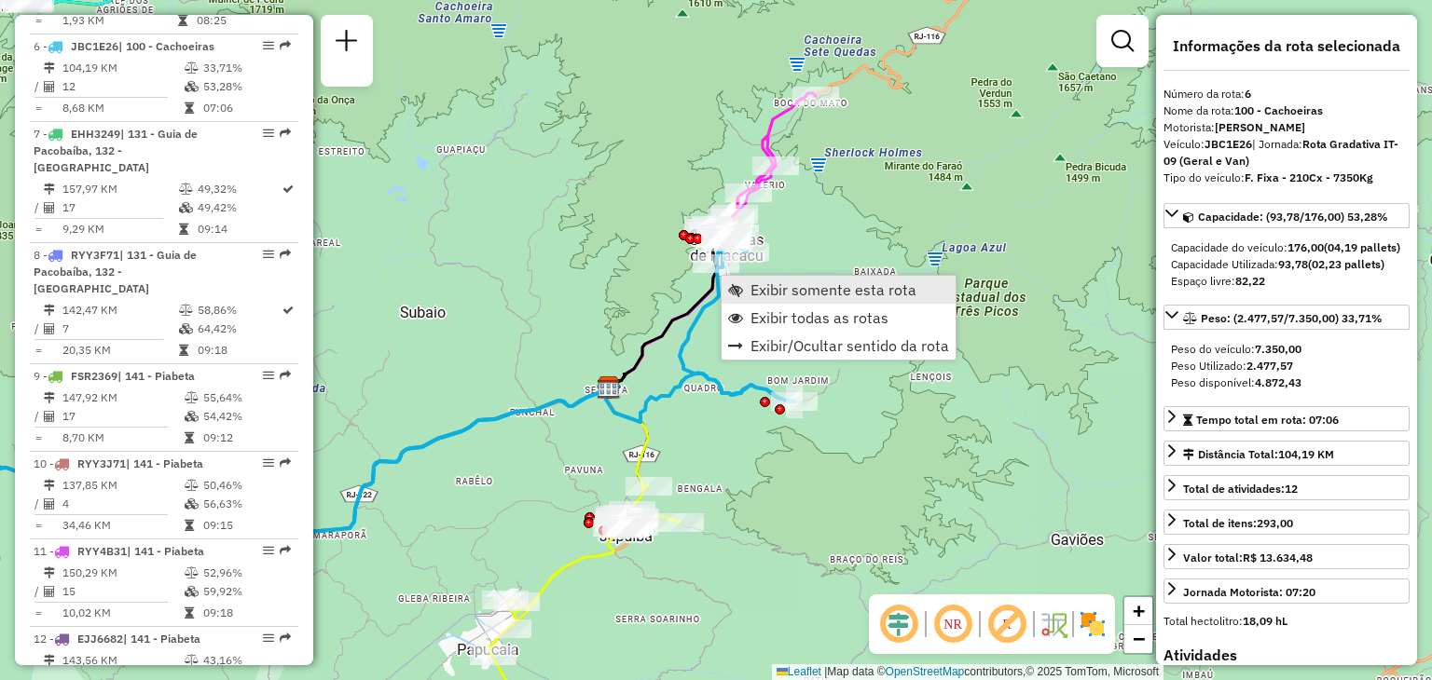
click at [761, 294] on span "Exibir somente esta rota" at bounding box center [833, 289] width 166 height 15
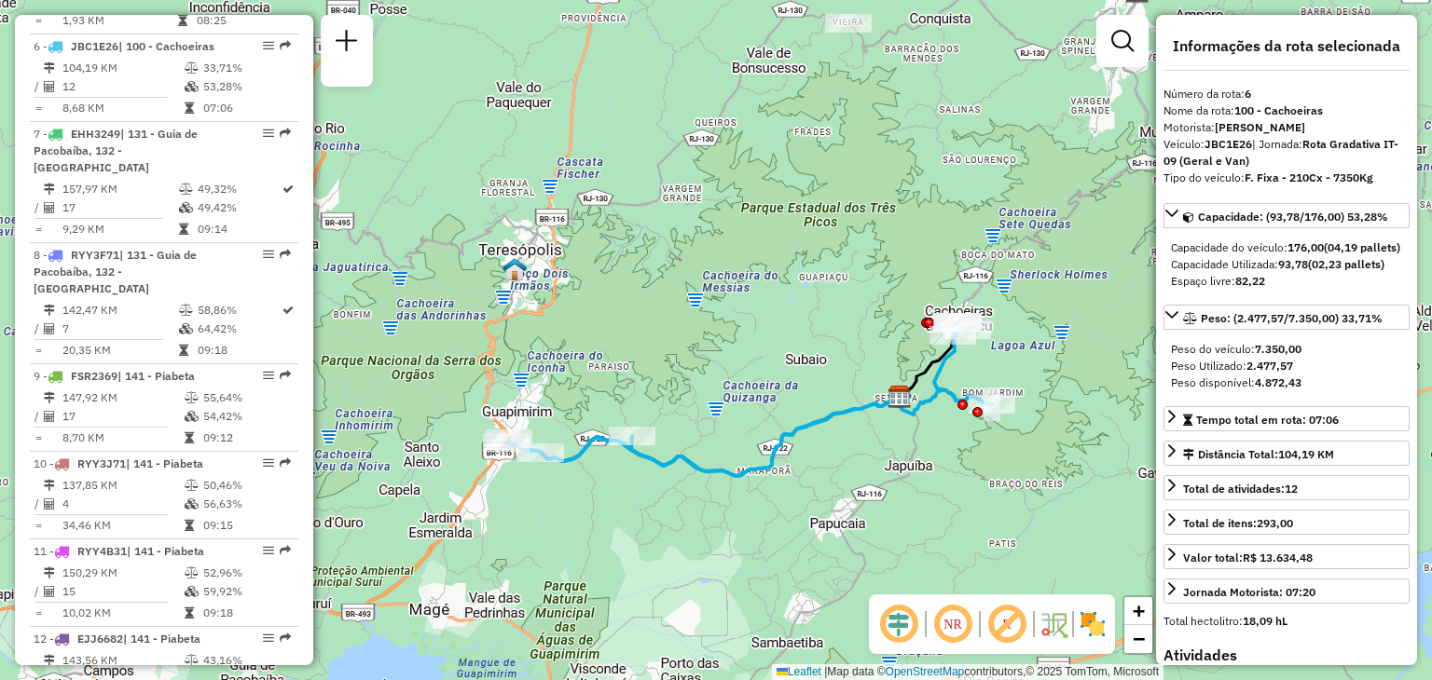
drag, startPoint x: 871, startPoint y: 384, endPoint x: 846, endPoint y: 384, distance: 25.2
click at [846, 384] on div "Janela de atendimento Grade de atendimento Capacidade Transportadoras Veículos …" at bounding box center [716, 340] width 1432 height 680
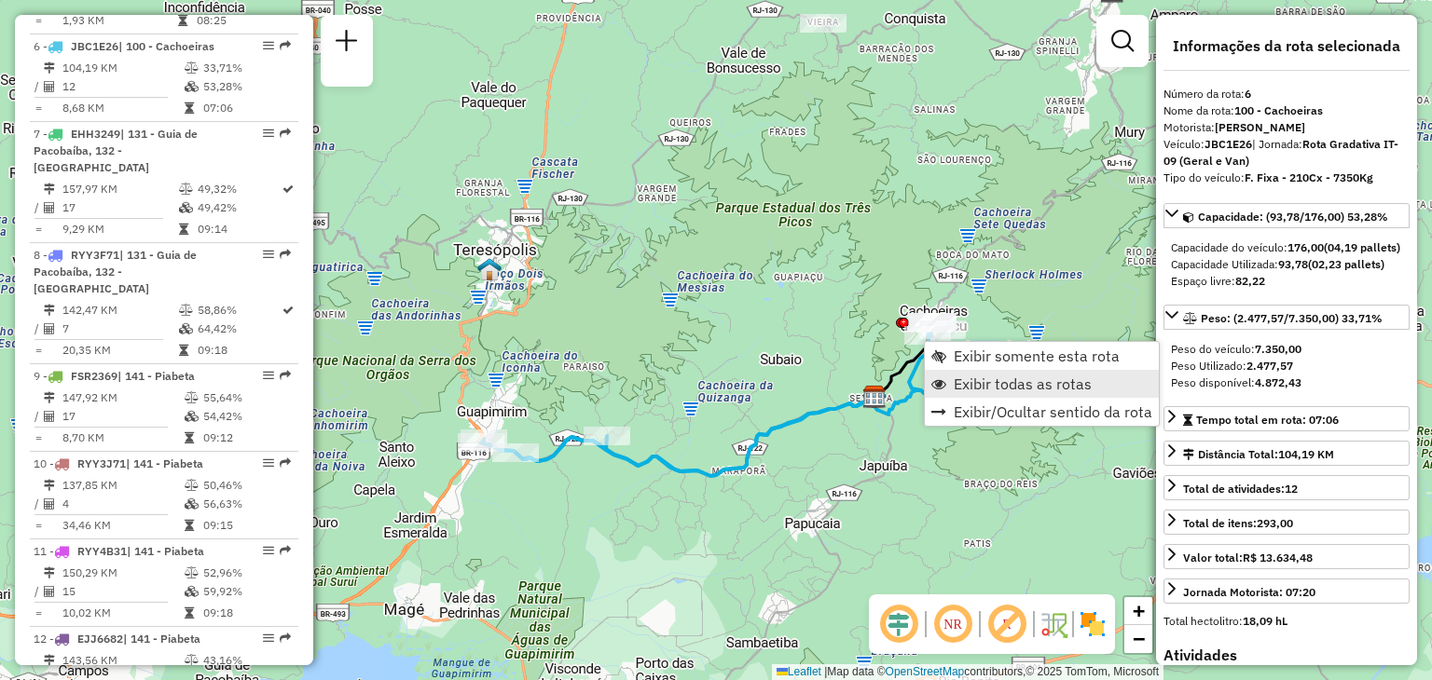
click at [962, 377] on span "Exibir todas as rotas" at bounding box center [1022, 384] width 138 height 15
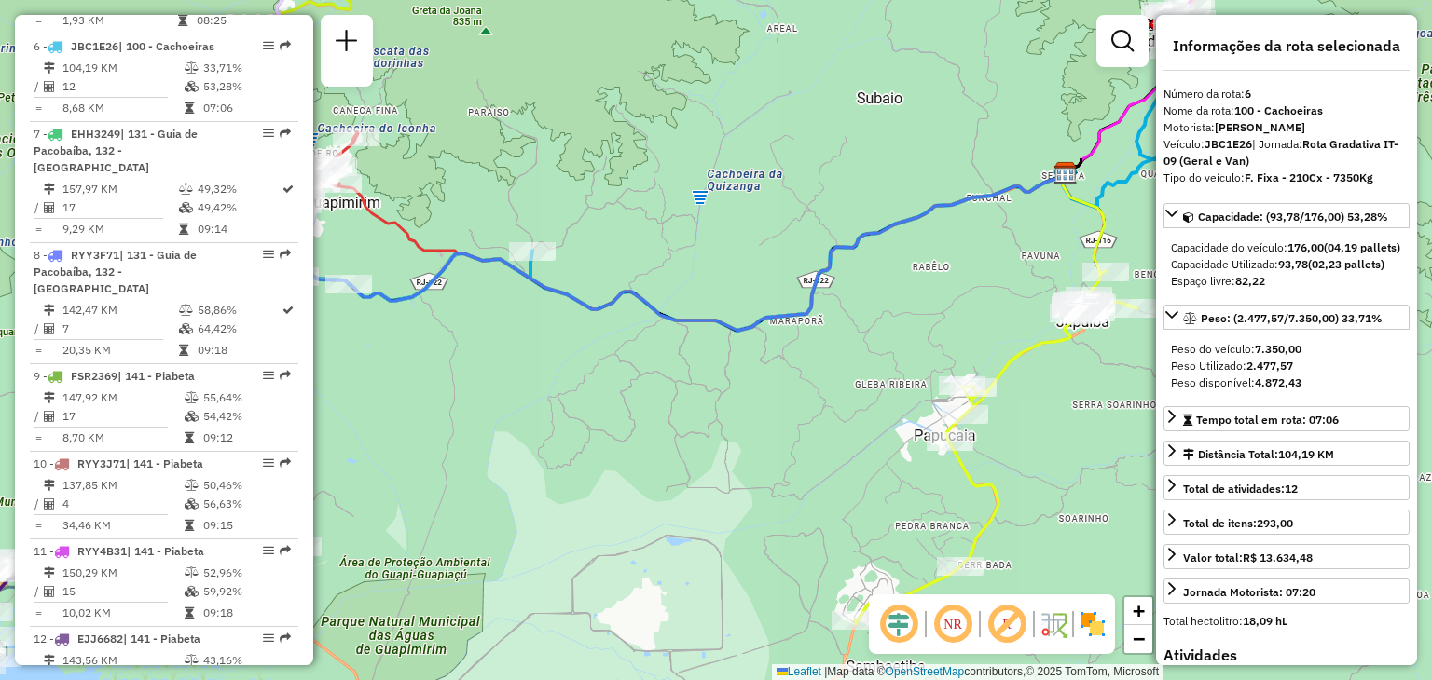
drag, startPoint x: 622, startPoint y: 501, endPoint x: 1111, endPoint y: 459, distance: 491.1
click at [1107, 459] on div "Janela de atendimento Grade de atendimento Capacidade Transportadoras Veículos …" at bounding box center [716, 340] width 1432 height 680
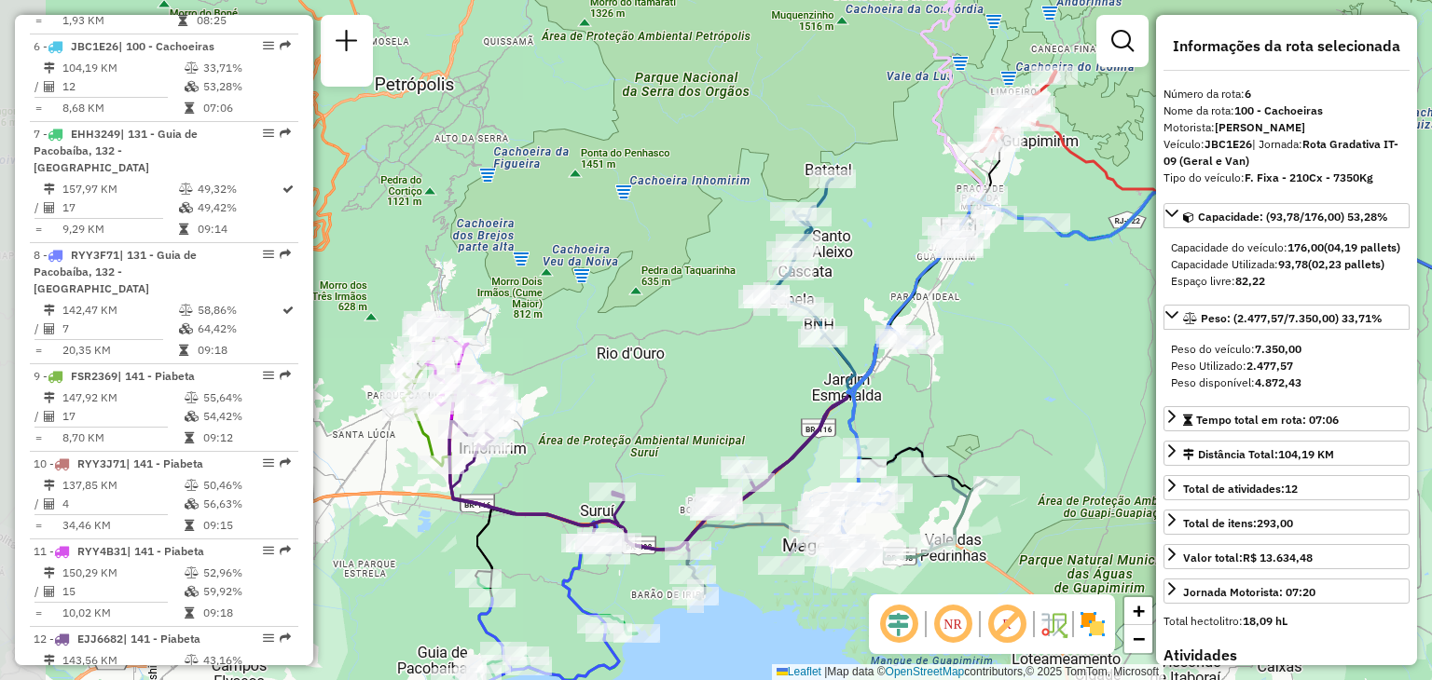
drag, startPoint x: 638, startPoint y: 362, endPoint x: 745, endPoint y: 363, distance: 106.3
click at [790, 347] on div "Janela de atendimento Grade de atendimento Capacidade Transportadoras Veículos …" at bounding box center [716, 340] width 1432 height 680
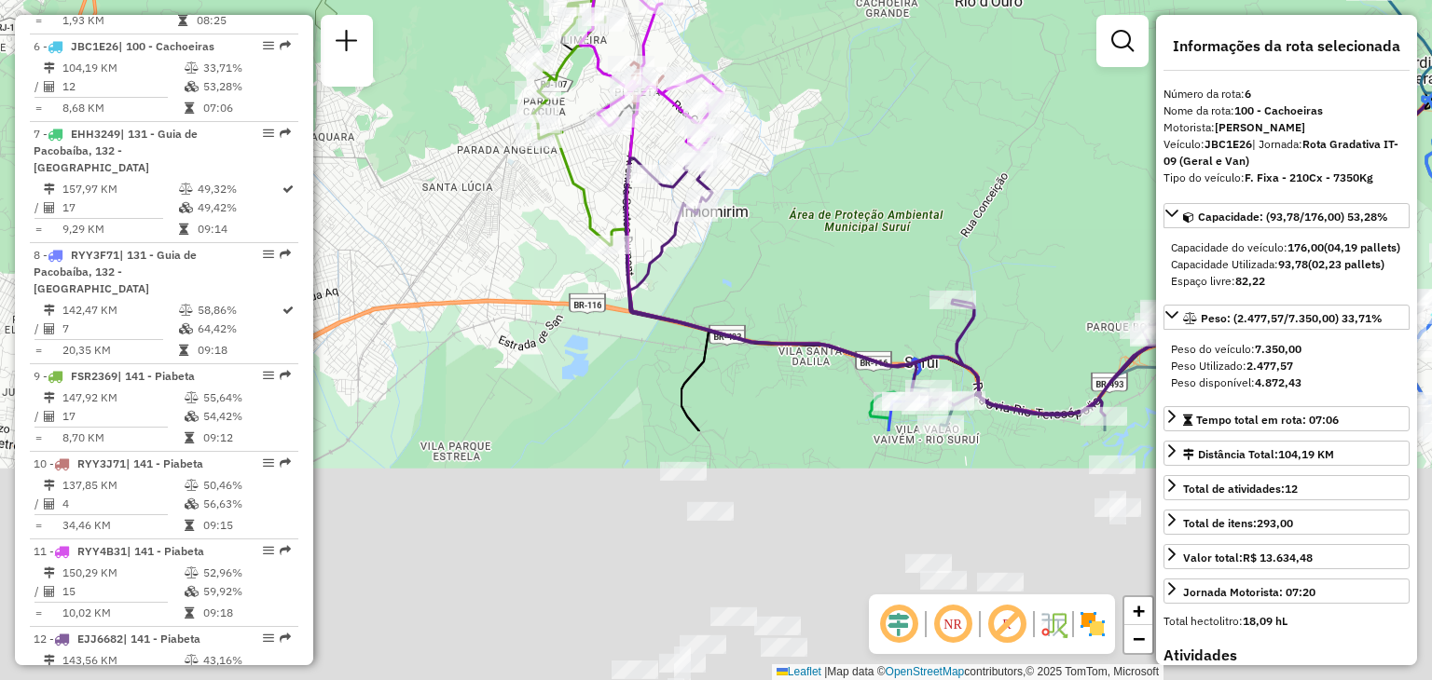
drag, startPoint x: 856, startPoint y: 448, endPoint x: 789, endPoint y: 107, distance: 347.5
click at [789, 107] on div "Janela de atendimento Grade de atendimento Capacidade Transportadoras Veículos …" at bounding box center [716, 340] width 1432 height 680
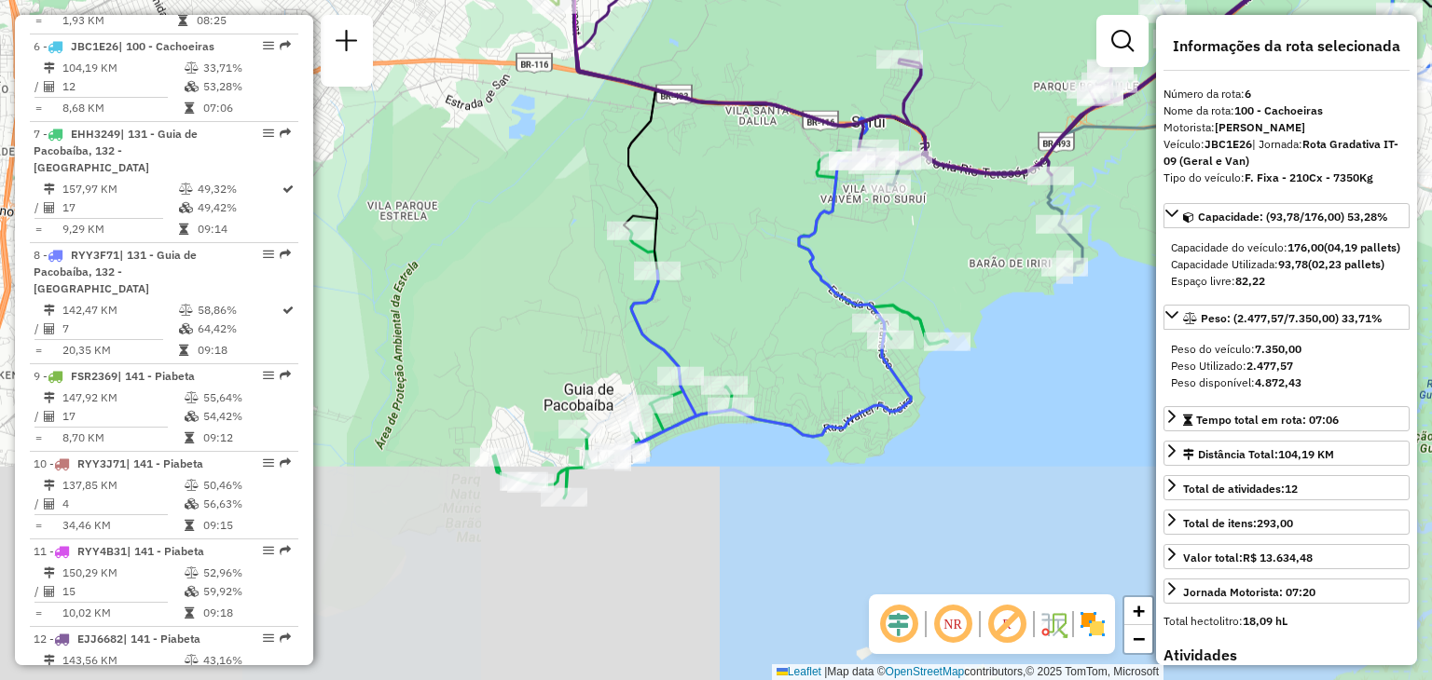
drag, startPoint x: 821, startPoint y: 543, endPoint x: 774, endPoint y: 327, distance: 221.4
click at [774, 325] on div "Janela de atendimento Grade de atendimento Capacidade Transportadoras Veículos …" at bounding box center [716, 340] width 1432 height 680
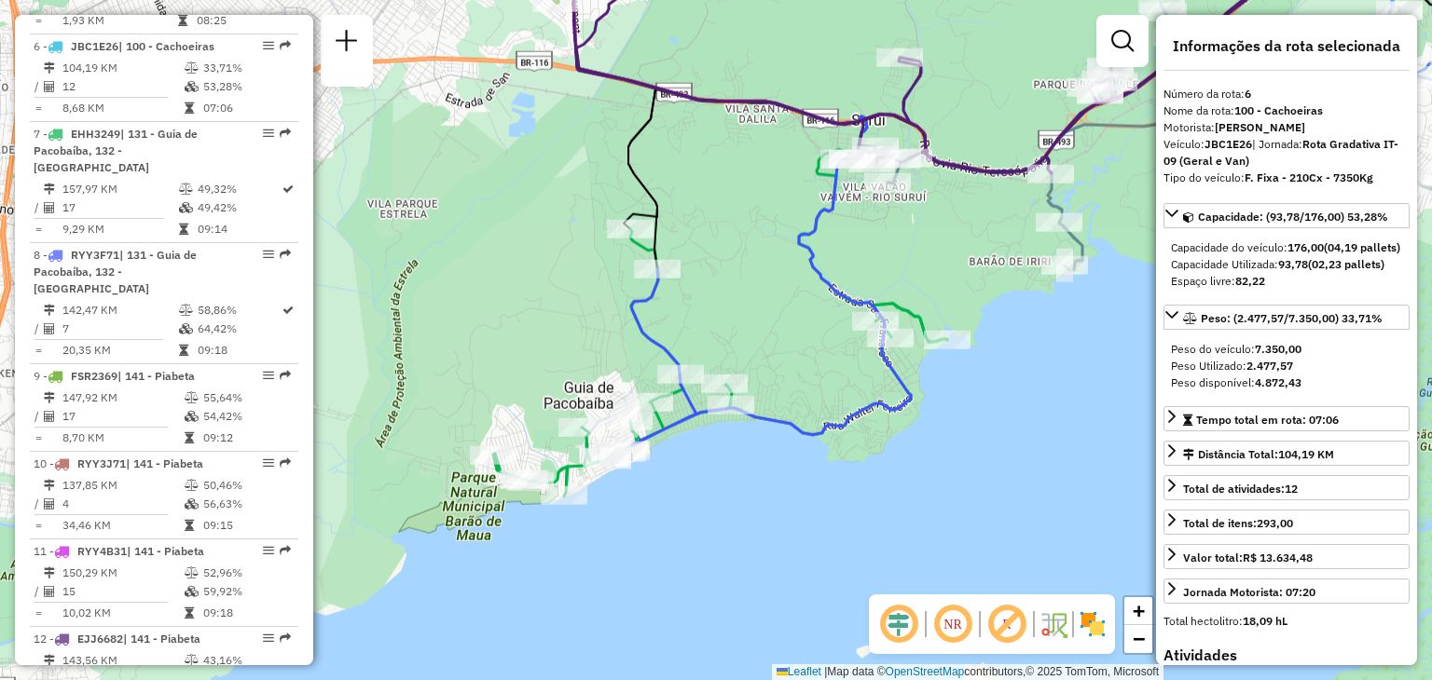
drag, startPoint x: 727, startPoint y: 564, endPoint x: 686, endPoint y: 584, distance: 45.8
click at [686, 584] on div "Rota 8 - Placa RYY3F71 91028912 - JINAINI [PERSON_NAME] Janela de atendimento G…" at bounding box center [716, 340] width 1432 height 680
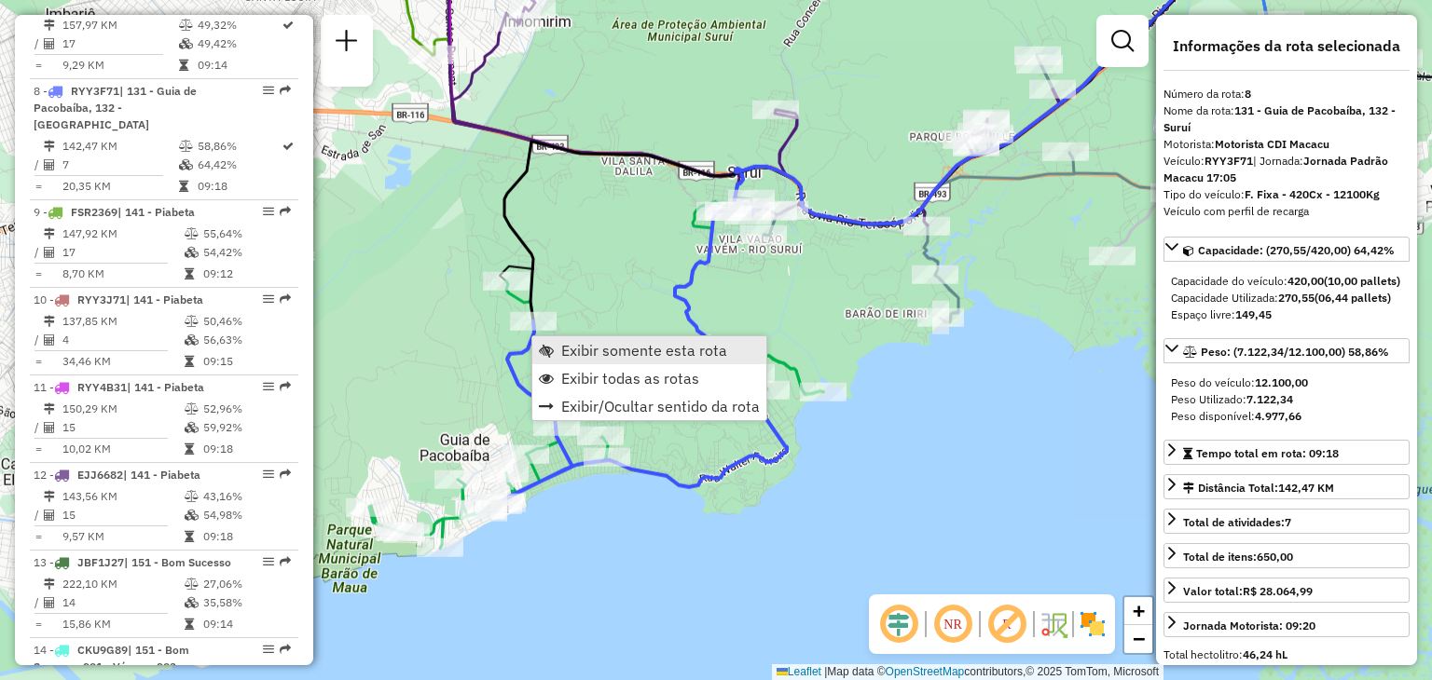
scroll to position [1449, 0]
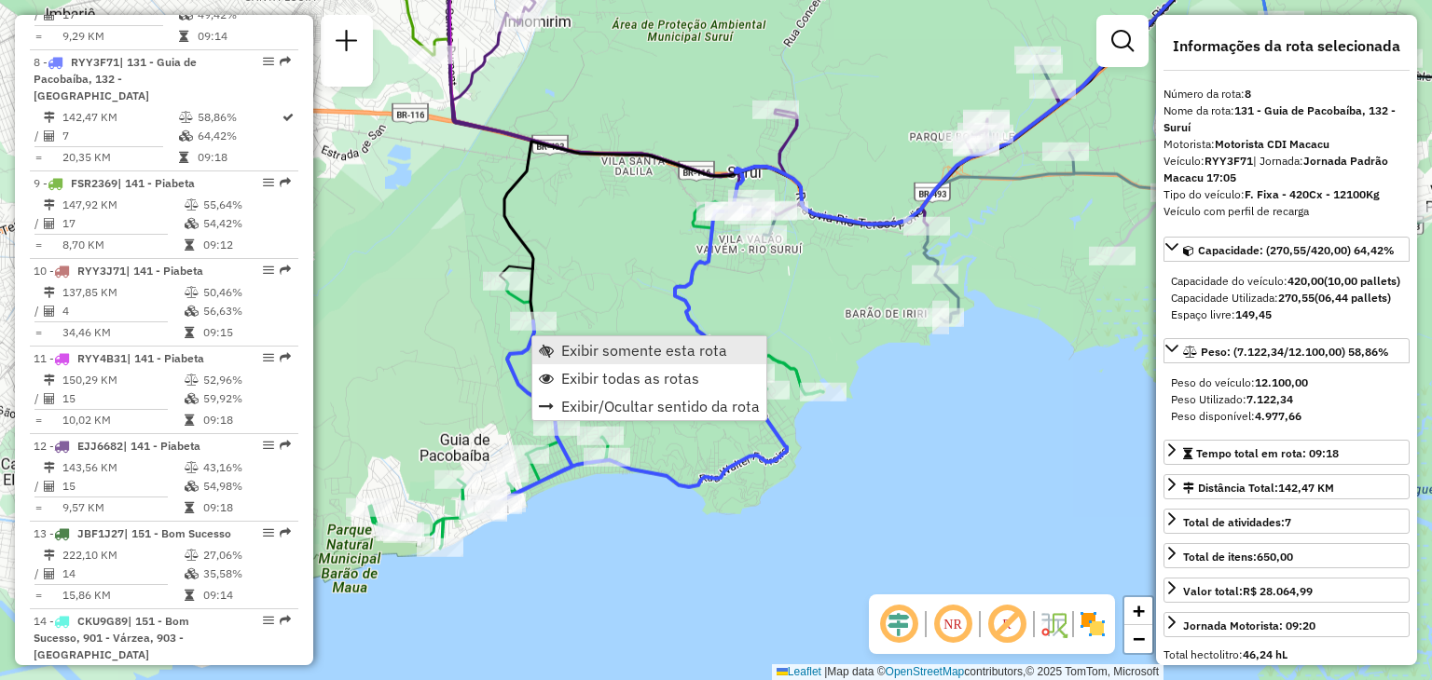
click at [605, 348] on span "Exibir somente esta rota" at bounding box center [644, 350] width 166 height 15
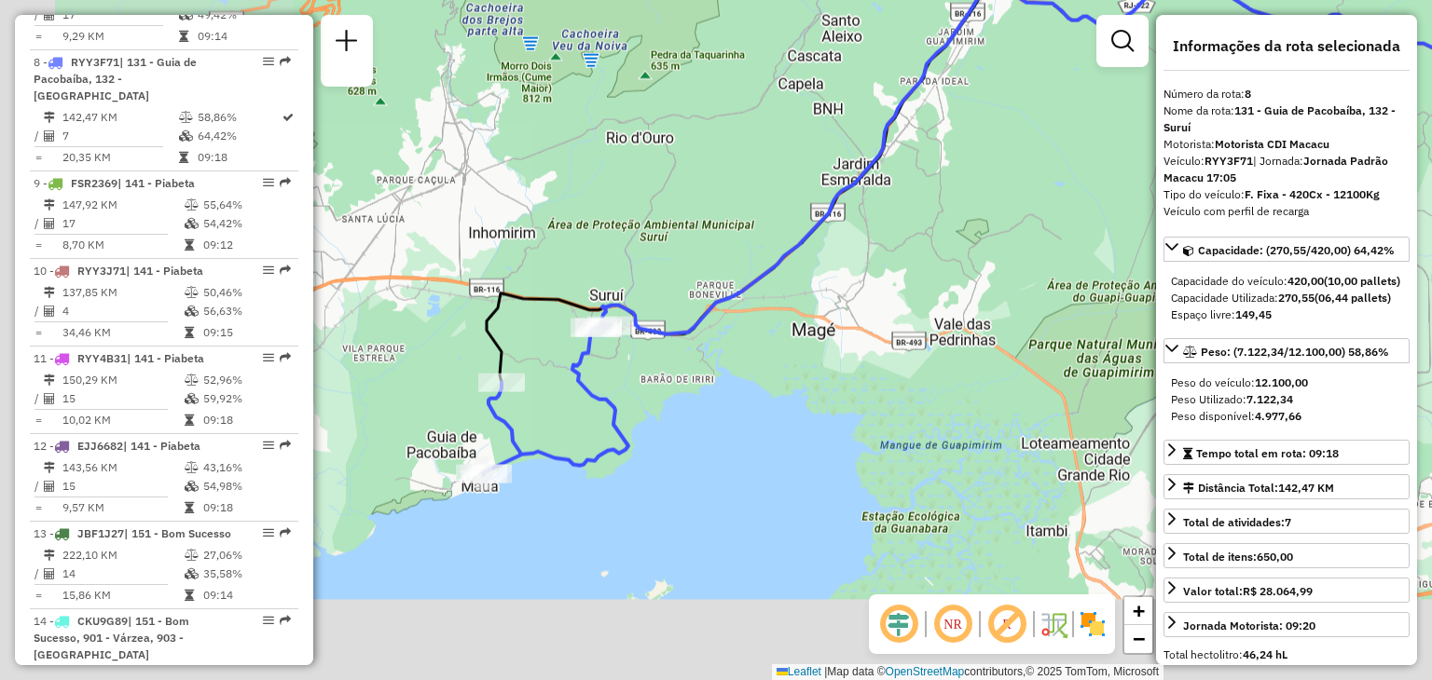
drag, startPoint x: 583, startPoint y: 451, endPoint x: 980, endPoint y: 291, distance: 427.3
click at [980, 291] on div "Janela de atendimento Grade de atendimento Capacidade Transportadoras Veículos …" at bounding box center [716, 340] width 1432 height 680
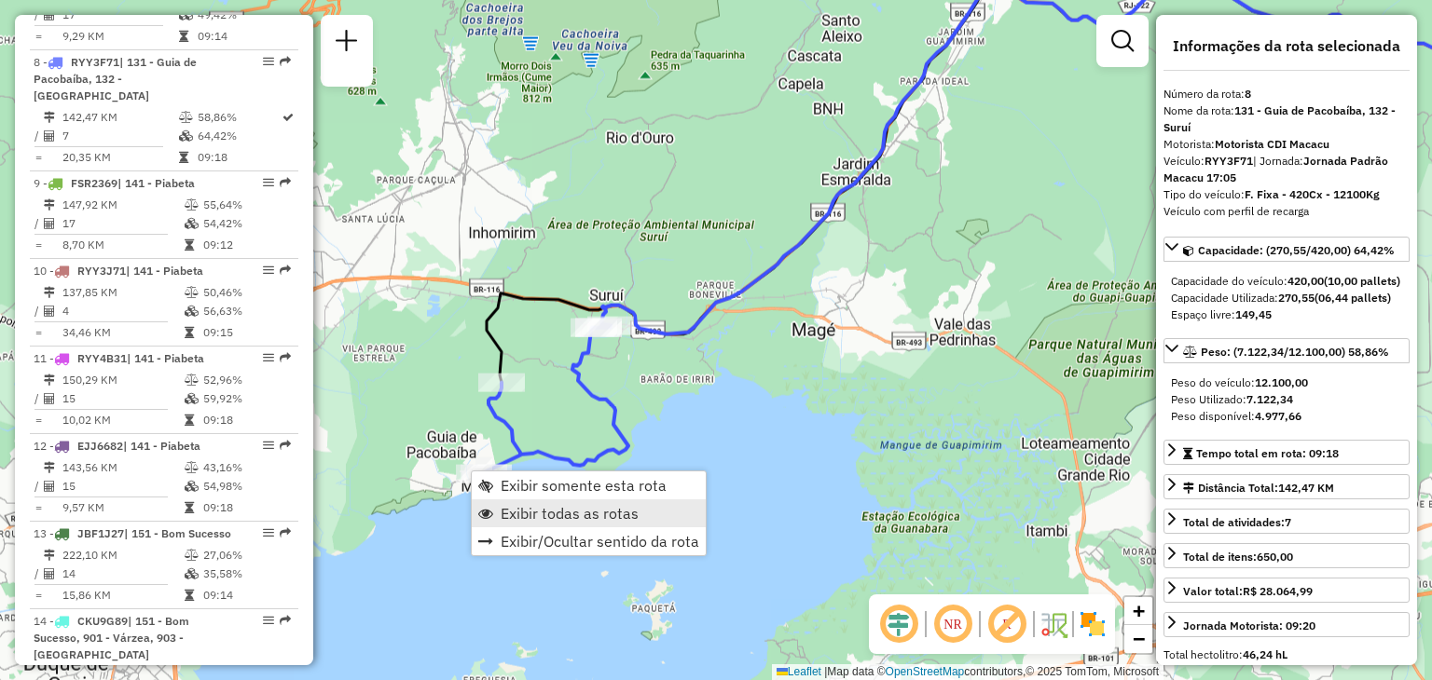
click at [552, 509] on span "Exibir todas as rotas" at bounding box center [570, 513] width 138 height 15
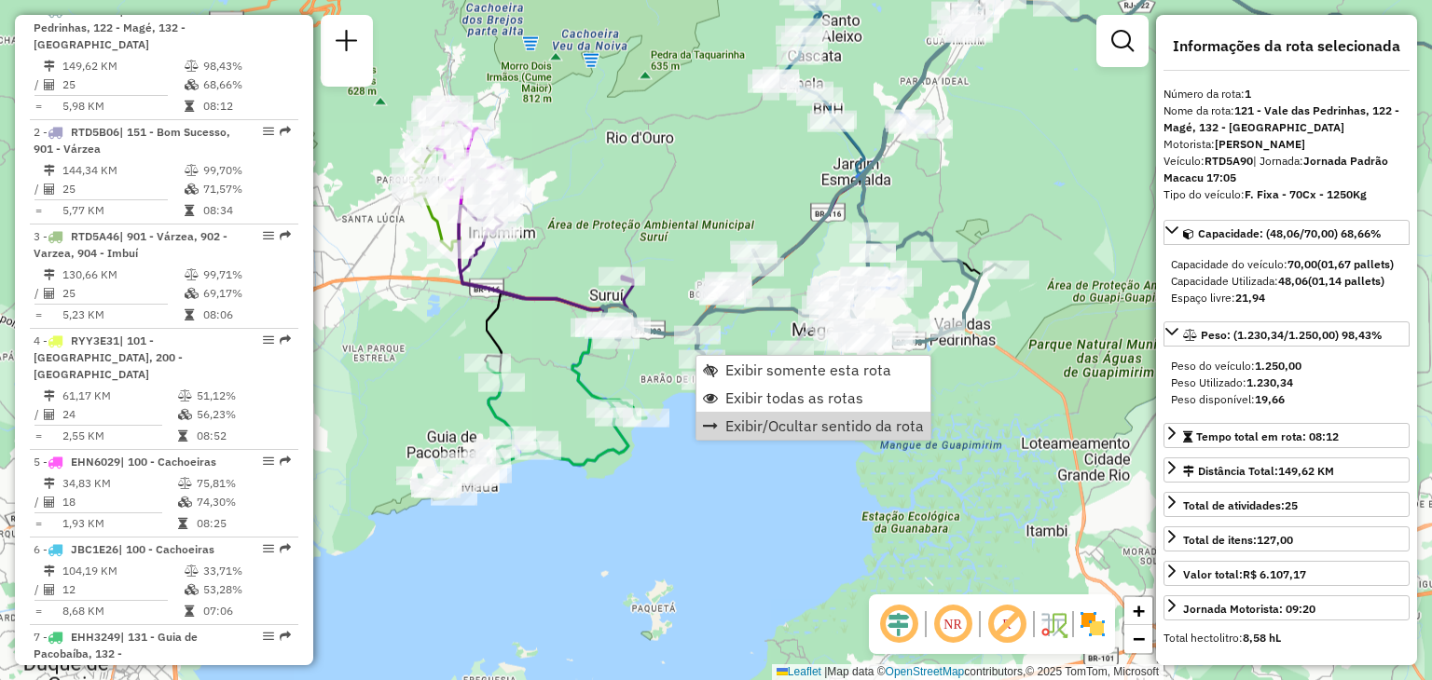
click at [816, 510] on div "Janela de atendimento Grade de atendimento Capacidade Transportadoras Veículos …" at bounding box center [716, 340] width 1432 height 680
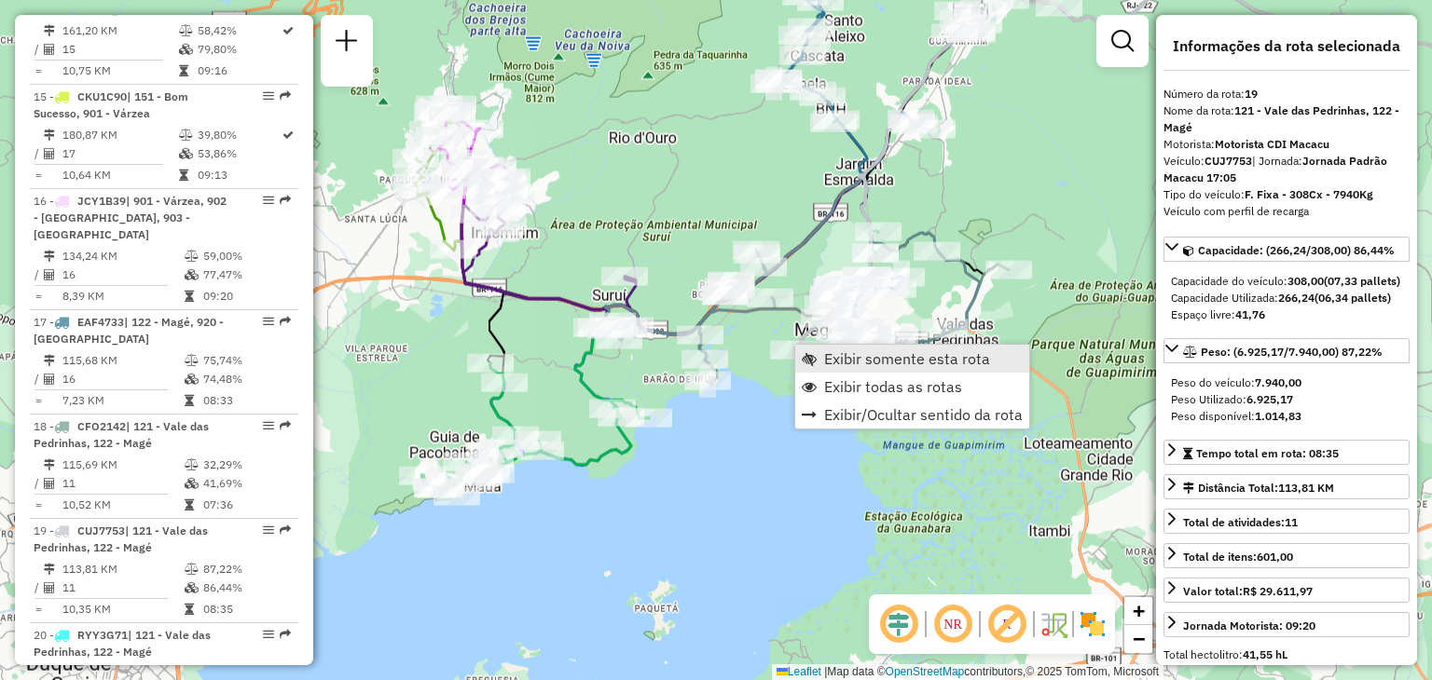
scroll to position [2545, 0]
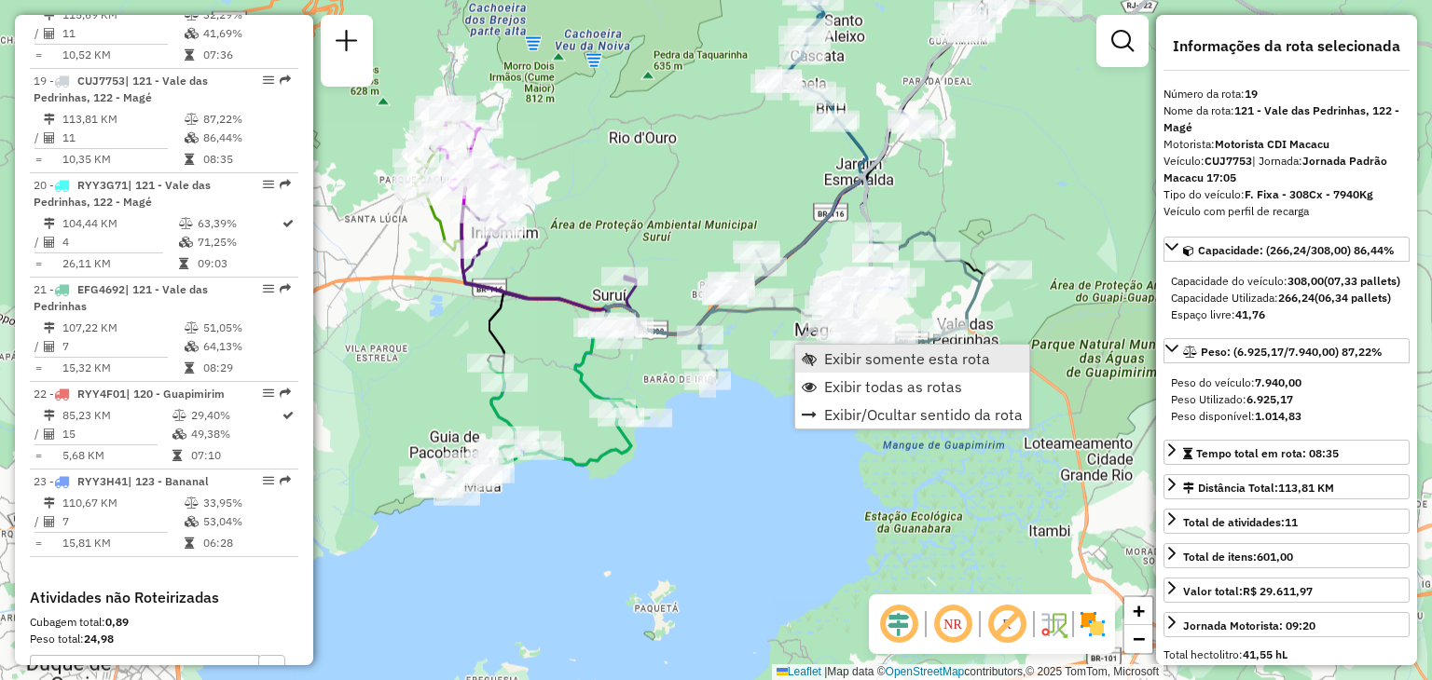
click at [827, 355] on span "Exibir somente esta rota" at bounding box center [907, 358] width 166 height 15
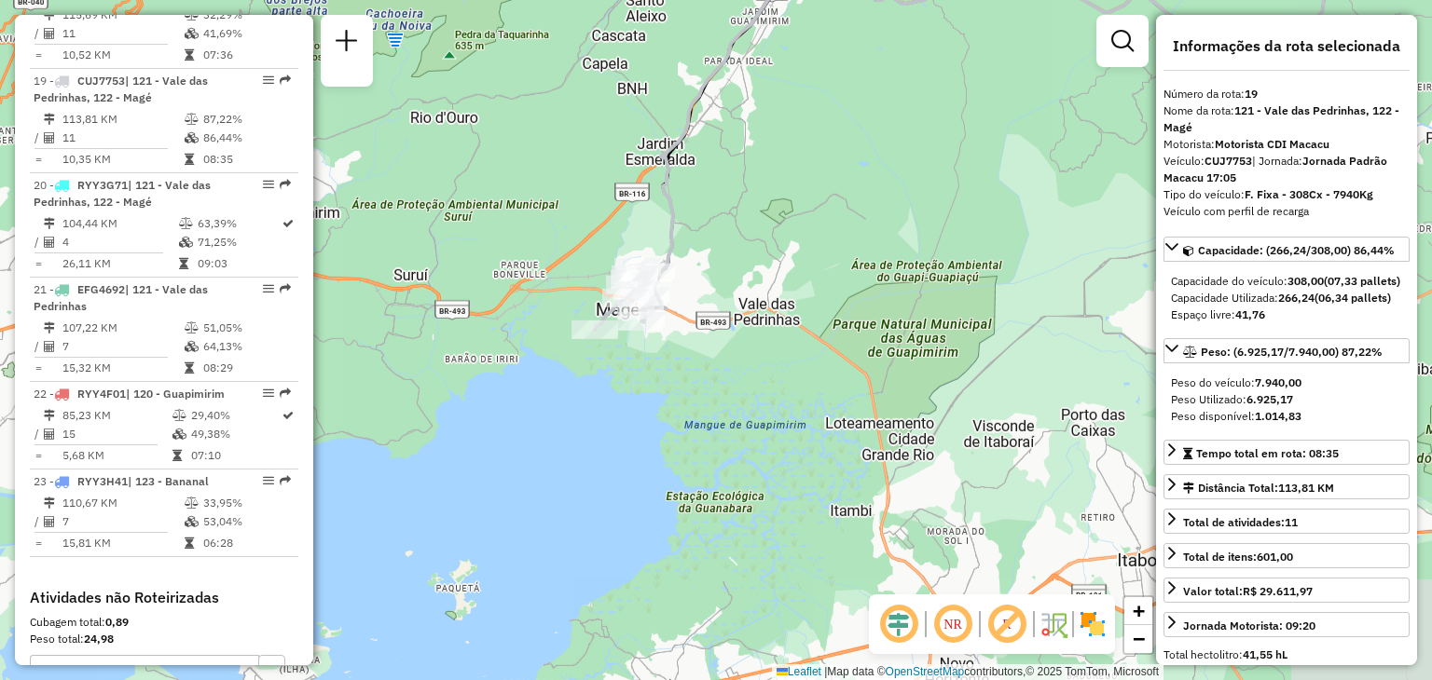
drag, startPoint x: 458, startPoint y: 523, endPoint x: 850, endPoint y: 267, distance: 468.7
click at [850, 267] on div "Janela de atendimento Grade de atendimento Capacidade Transportadoras Veículos …" at bounding box center [716, 340] width 1432 height 680
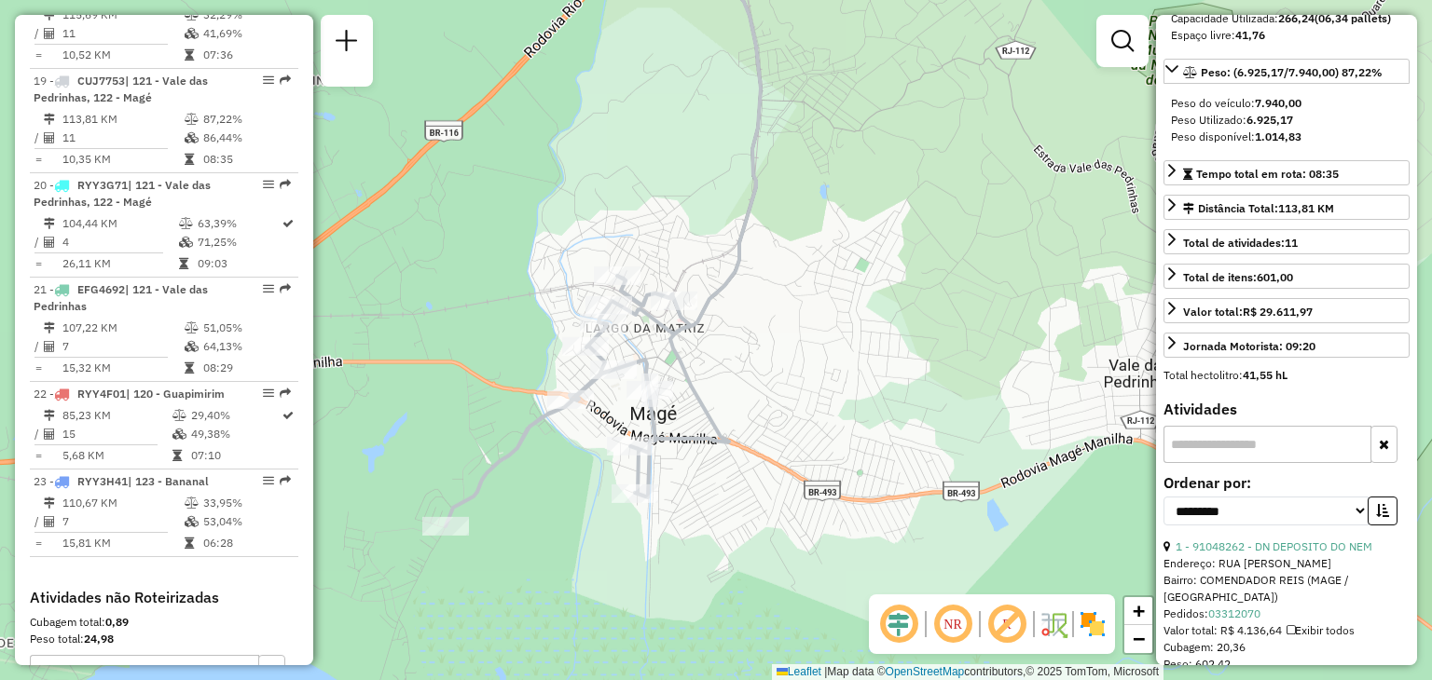
scroll to position [373, 0]
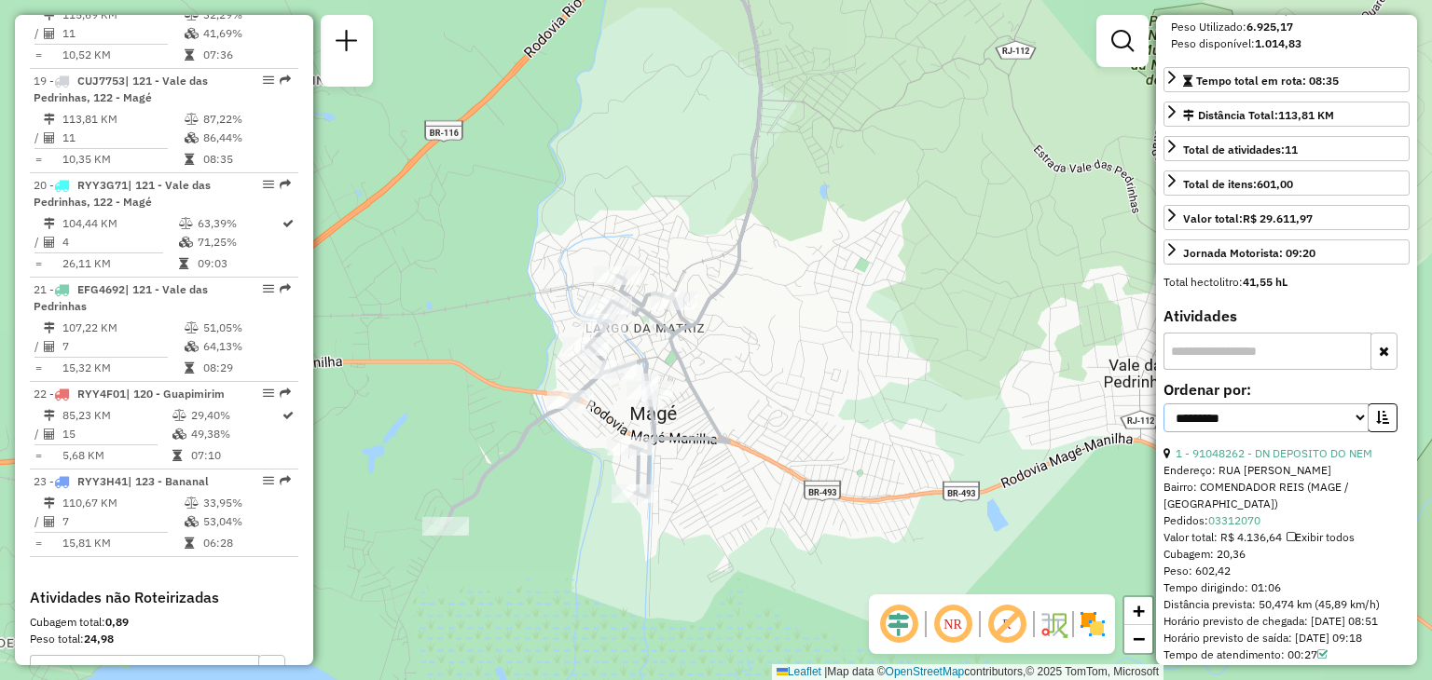
click at [1256, 432] on select "**********" at bounding box center [1265, 418] width 205 height 29
select select "*********"
click at [1163, 432] on select "**********" at bounding box center [1265, 418] width 205 height 29
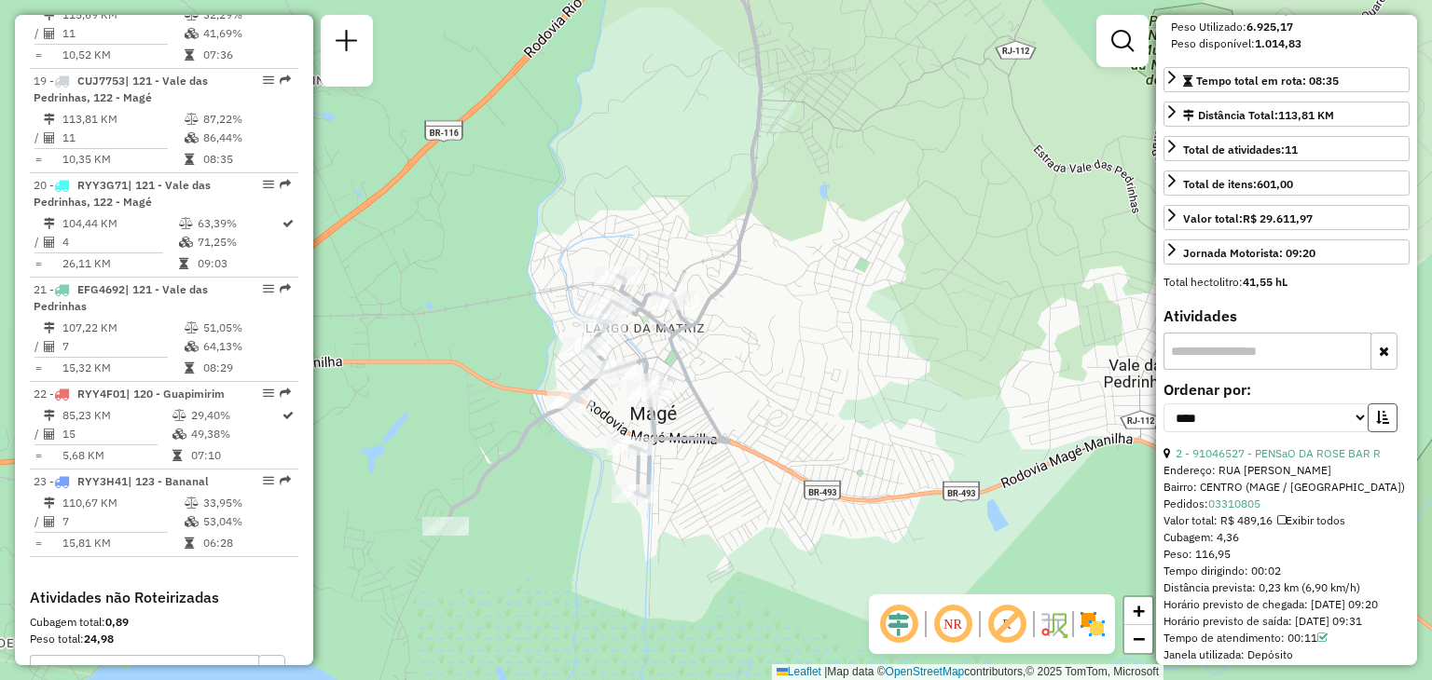
click at [1376, 424] on icon "button" at bounding box center [1382, 417] width 13 height 13
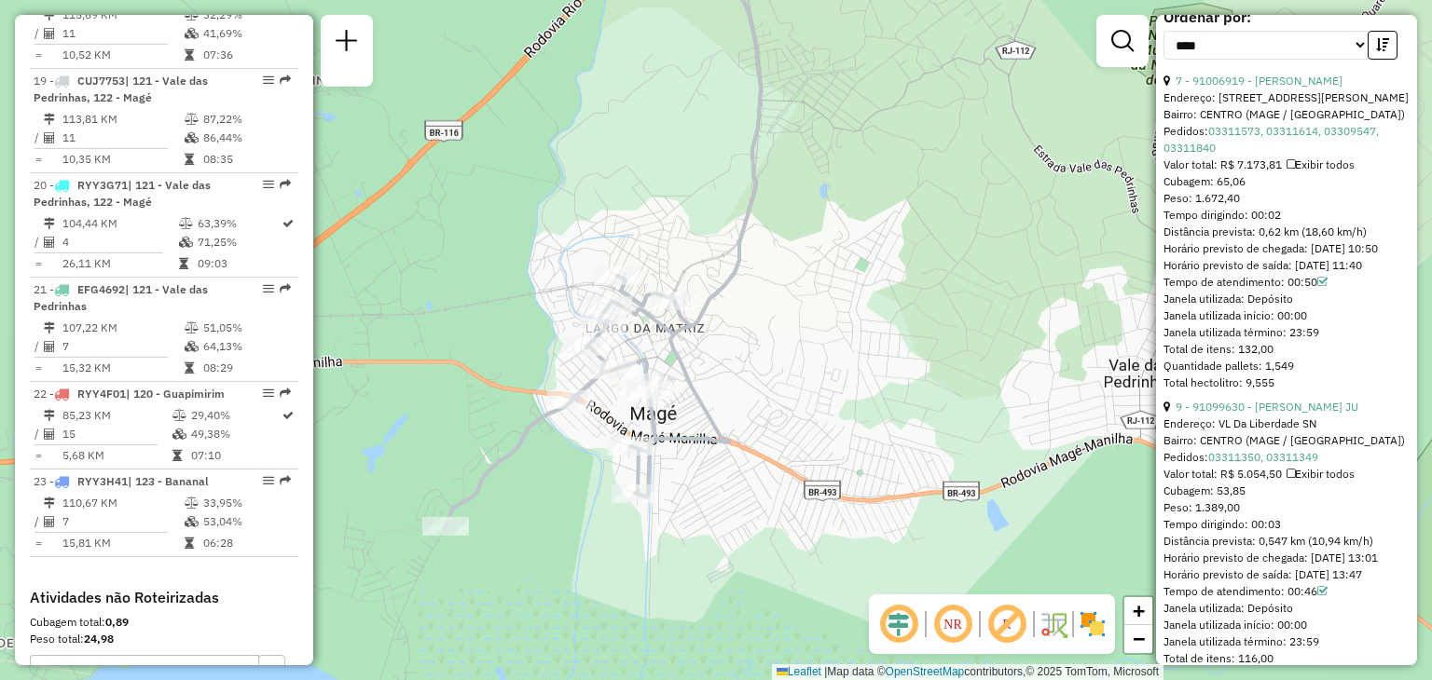
scroll to position [839, 0]
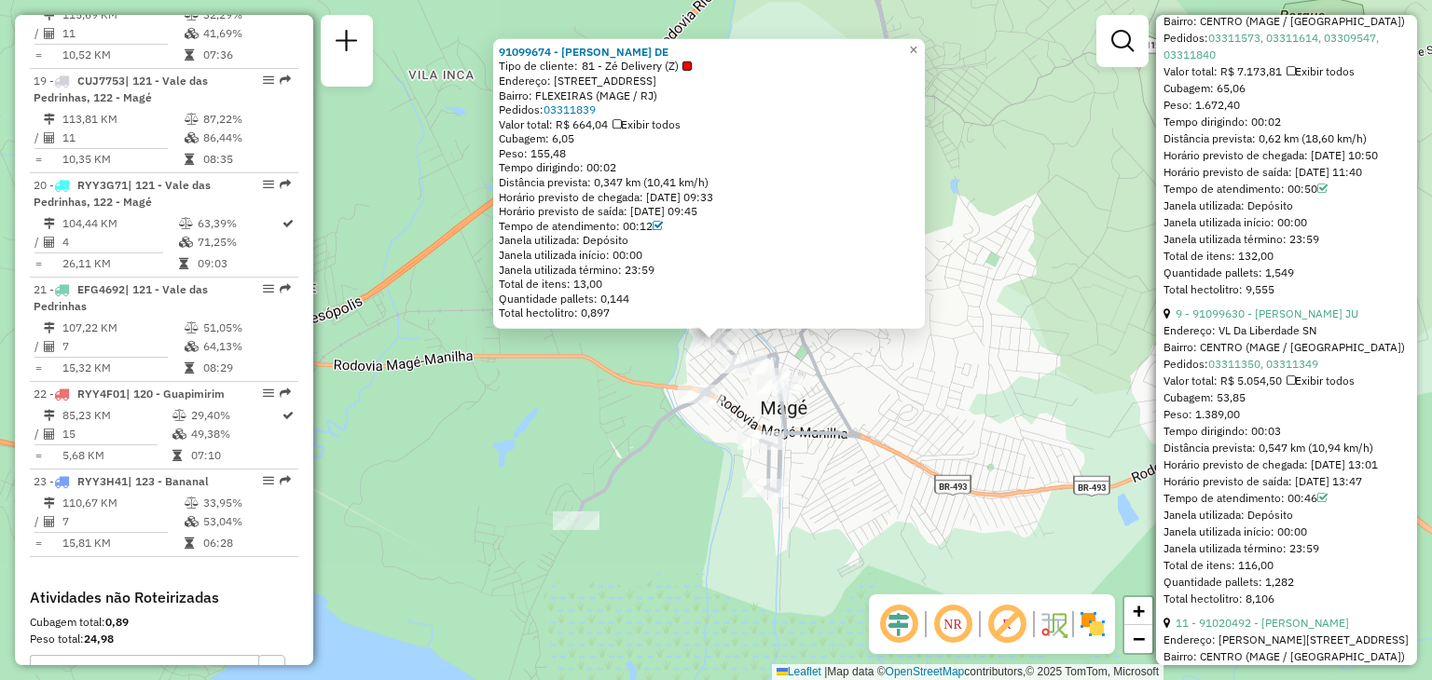
click at [717, 468] on div "Rota 19 - Placa CUJ7753 91046374 - DEPOSITO DA GISELE 91099674 - VALDEVIR MARTI…" at bounding box center [716, 340] width 1432 height 680
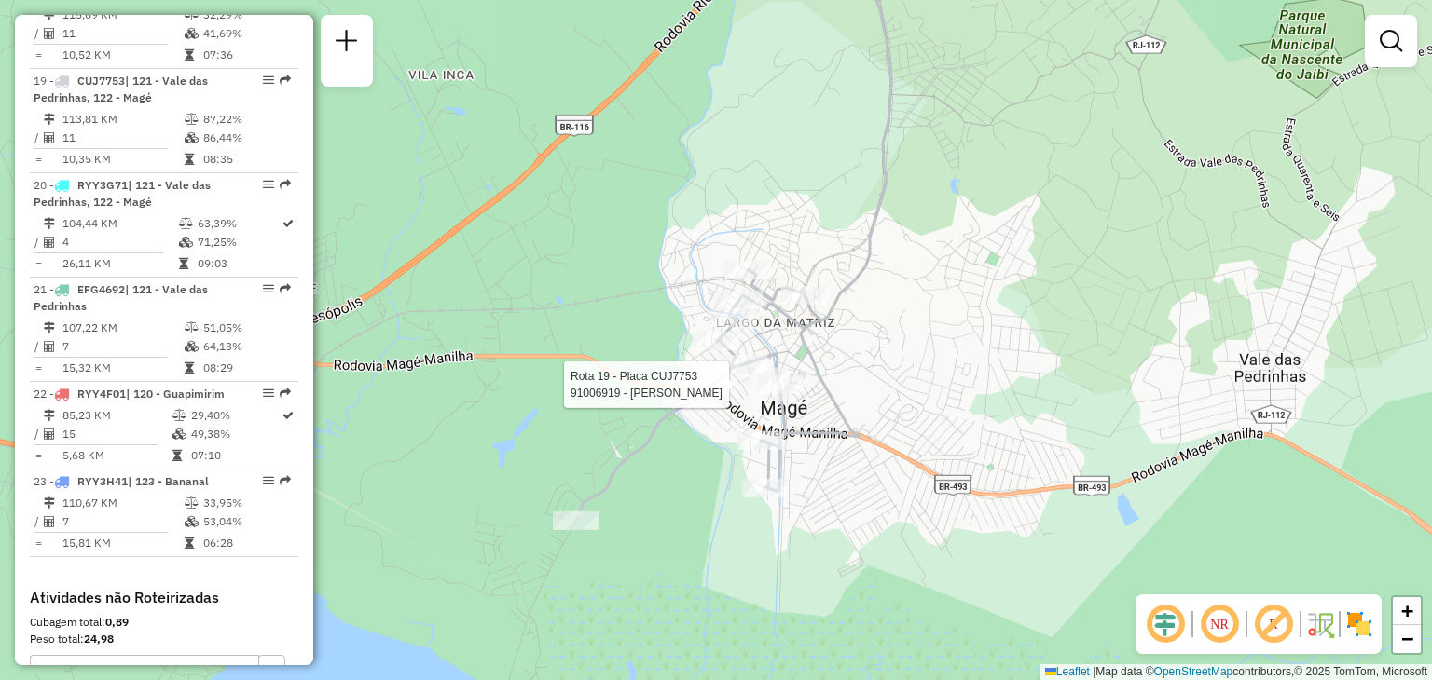
select select "*********"
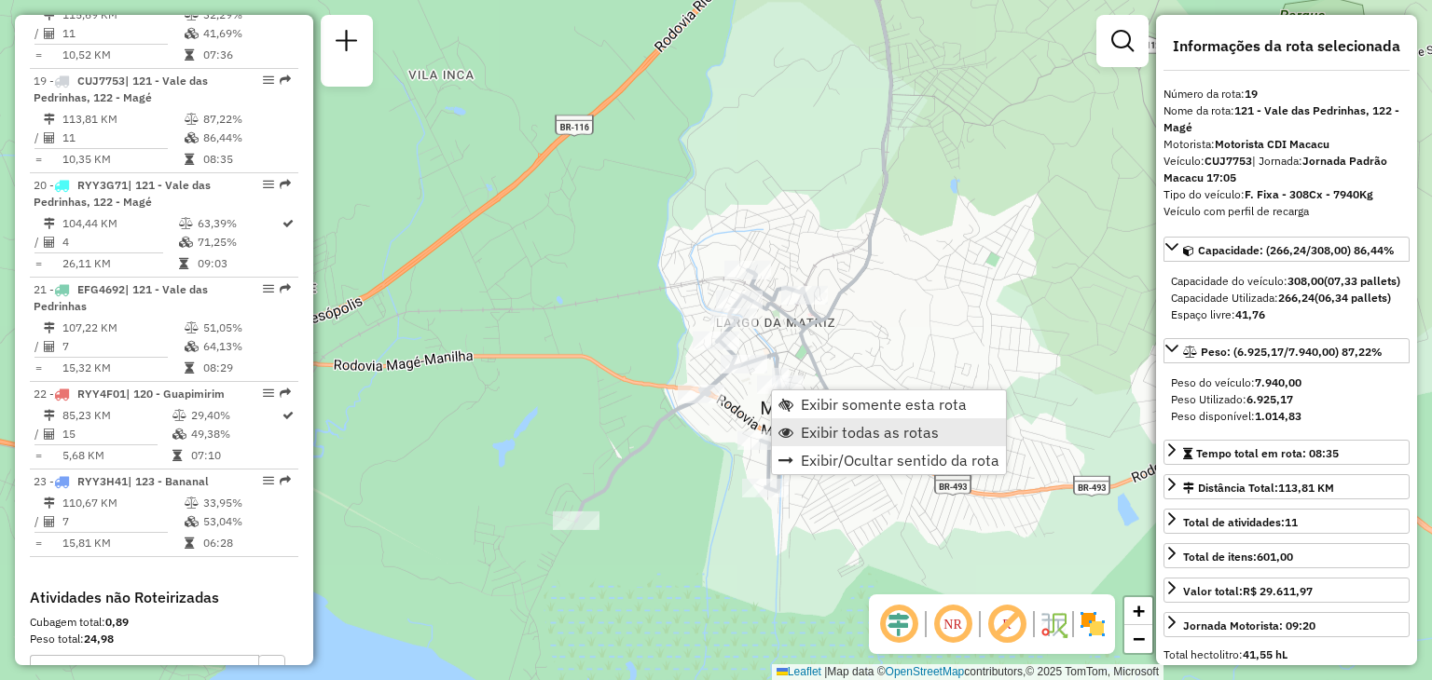
click at [812, 427] on span "Exibir todas as rotas" at bounding box center [870, 432] width 138 height 15
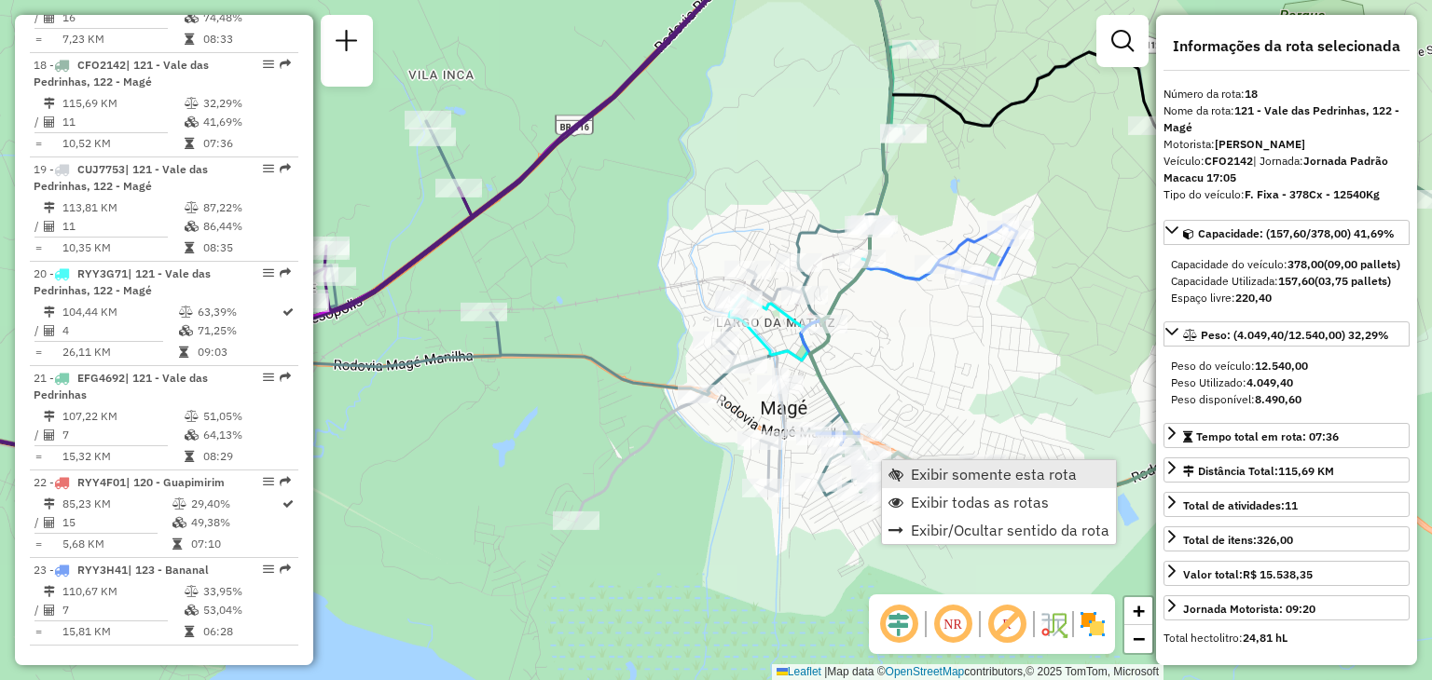
scroll to position [2441, 0]
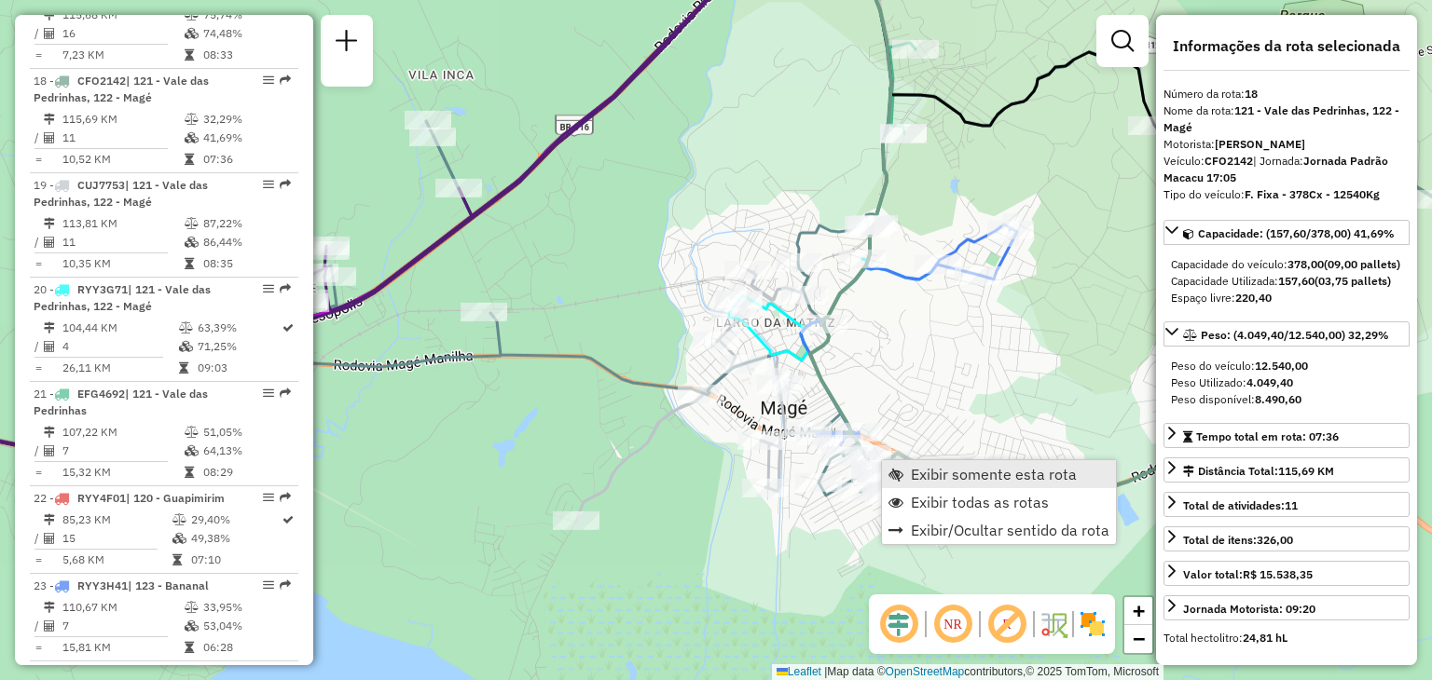
click at [898, 468] on span "Exibir somente esta rota" at bounding box center [895, 474] width 15 height 15
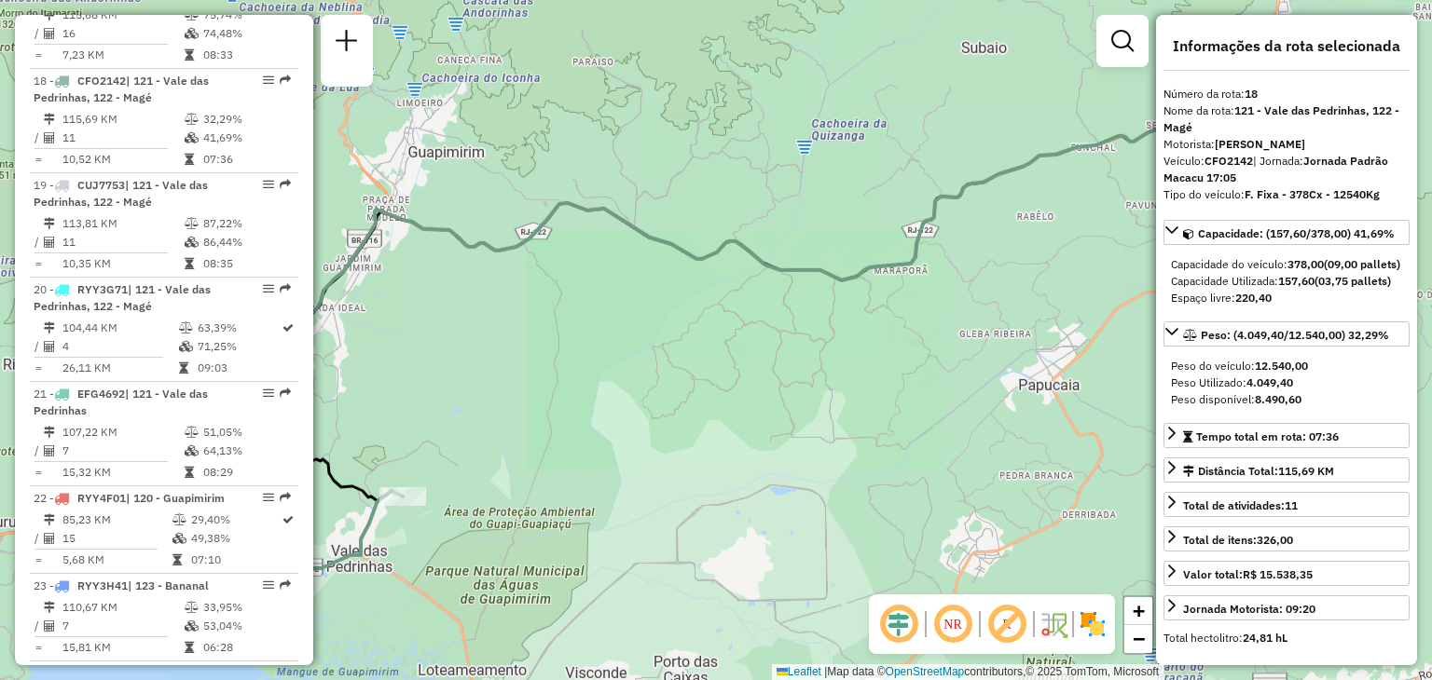
drag, startPoint x: 726, startPoint y: 456, endPoint x: 991, endPoint y: 337, distance: 290.0
click at [989, 338] on div "Janela de atendimento Grade de atendimento Capacidade Transportadoras Veículos …" at bounding box center [716, 340] width 1432 height 680
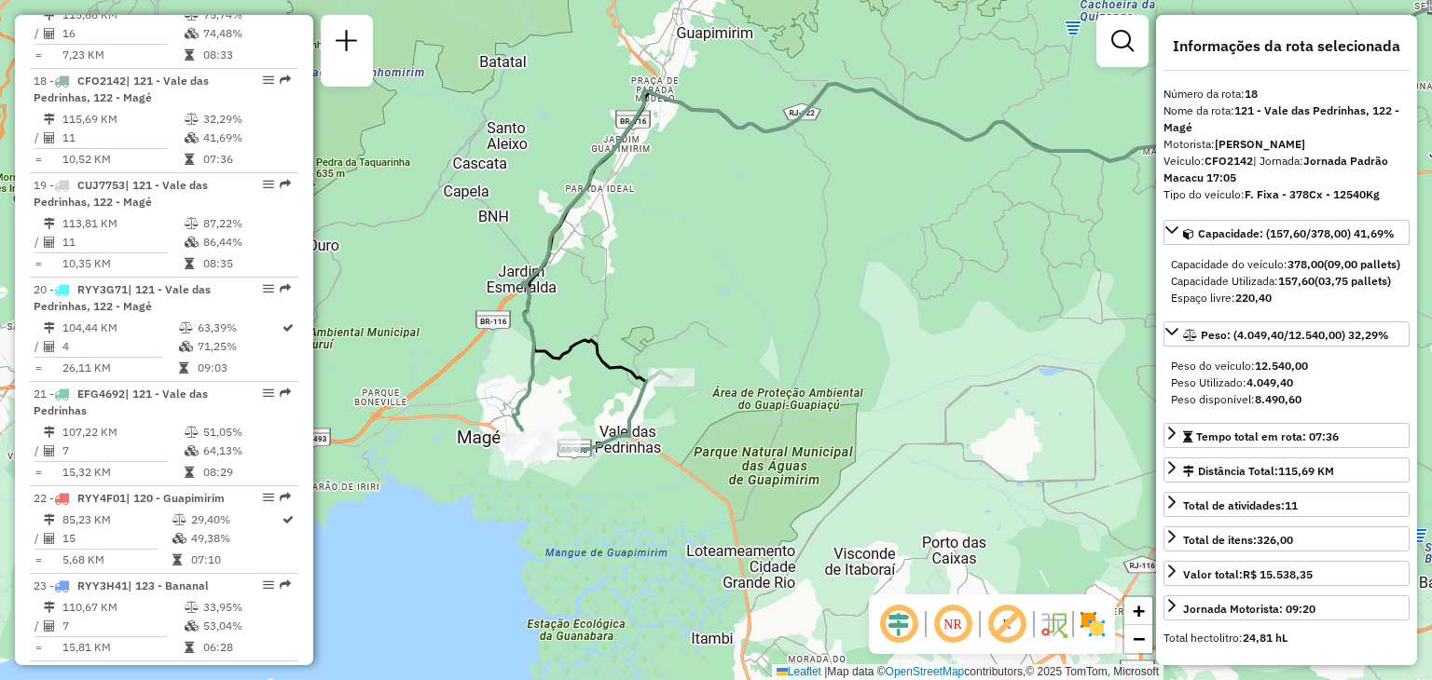
drag, startPoint x: 693, startPoint y: 403, endPoint x: 825, endPoint y: 401, distance: 131.4
click at [832, 394] on div "Janela de atendimento Grade de atendimento Capacidade Transportadoras Veículos …" at bounding box center [716, 340] width 1432 height 680
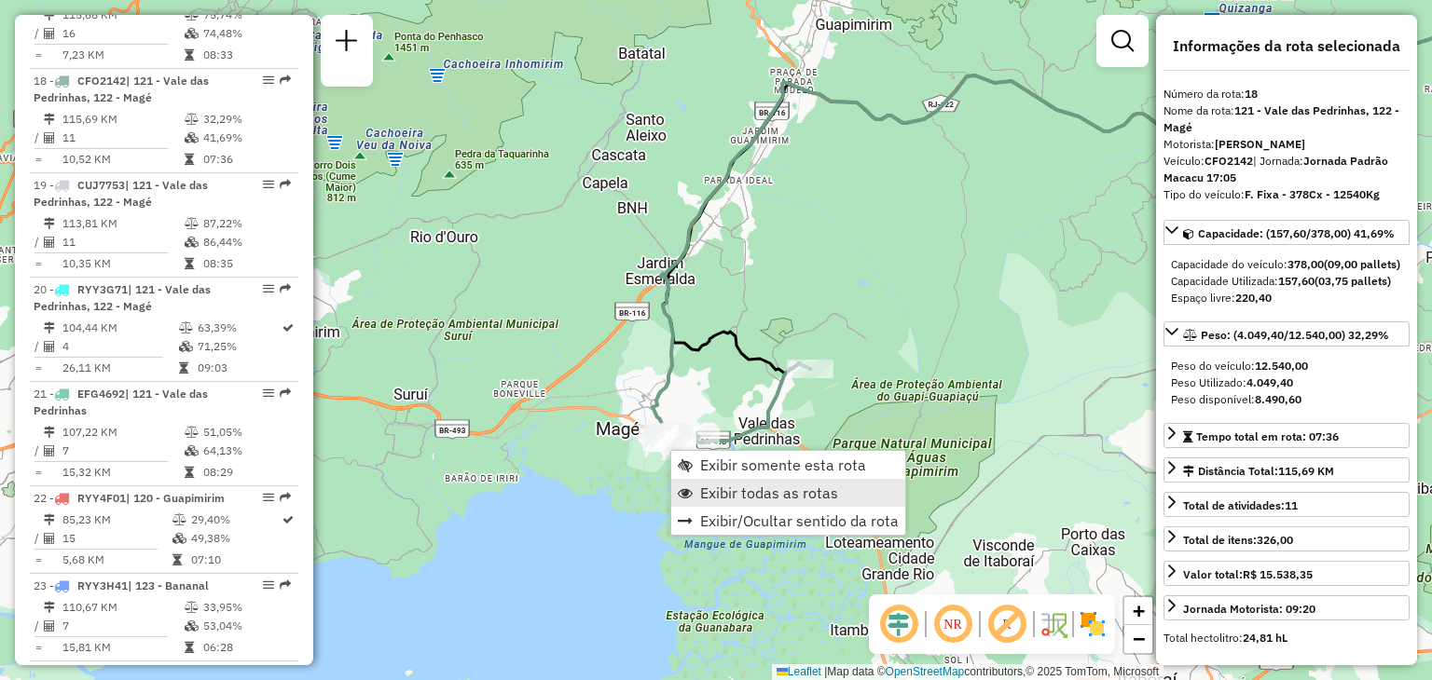
click at [751, 486] on span "Exibir todas as rotas" at bounding box center [769, 493] width 138 height 15
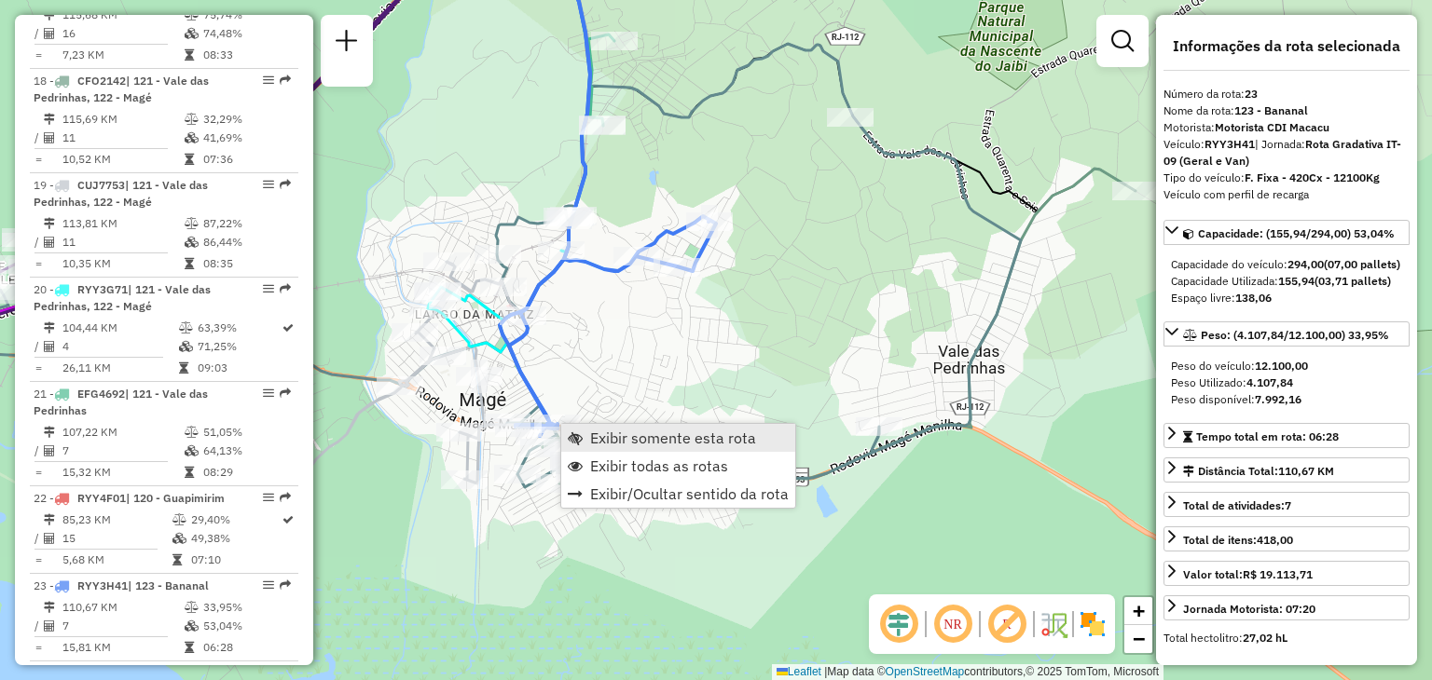
scroll to position [2723, 0]
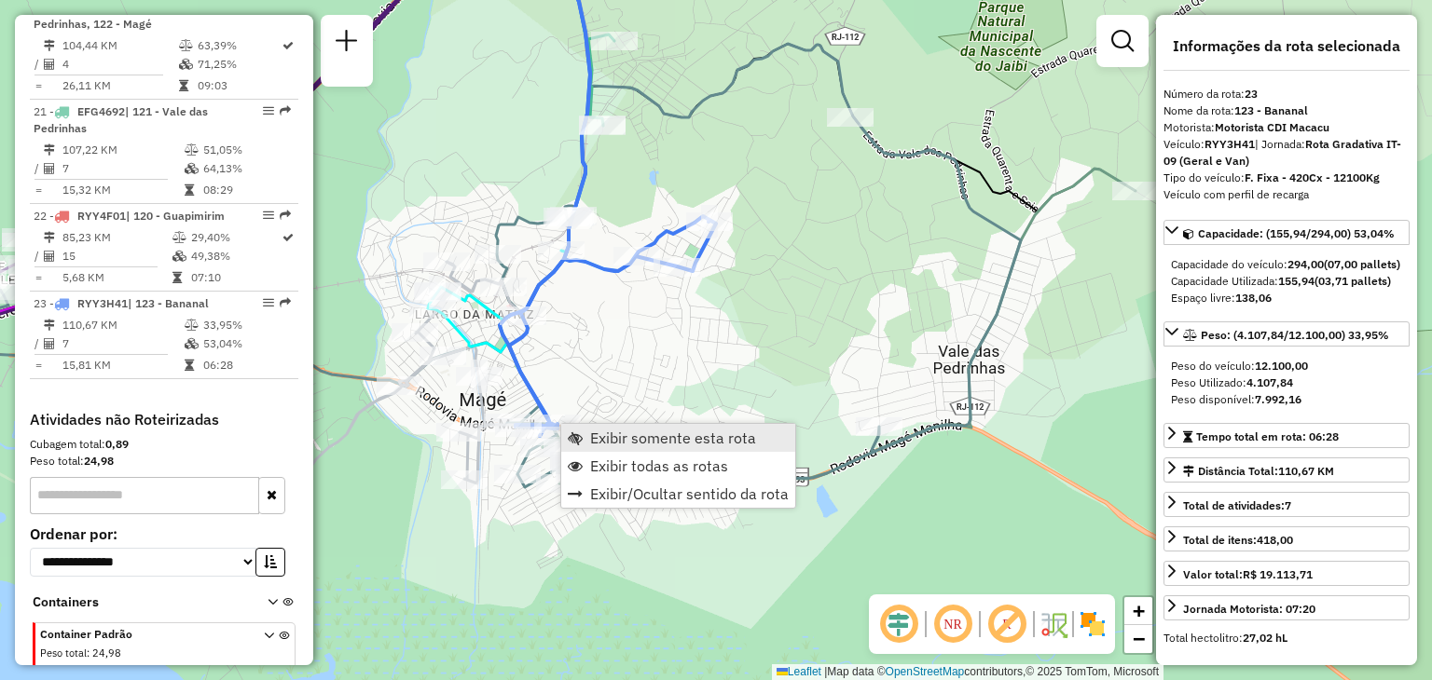
click at [633, 441] on span "Exibir somente esta rota" at bounding box center [673, 438] width 166 height 15
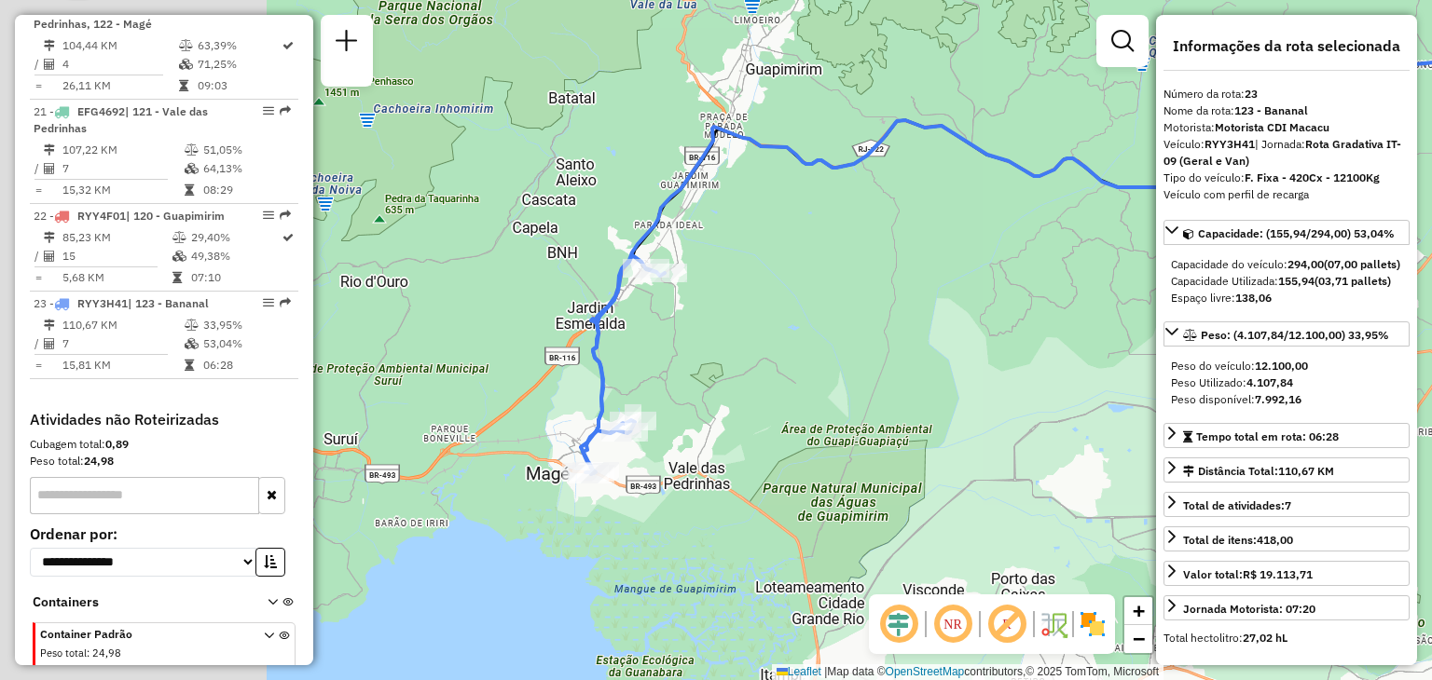
drag, startPoint x: 563, startPoint y: 459, endPoint x: 921, endPoint y: 349, distance: 374.7
click at [921, 349] on div "Janela de atendimento Grade de atendimento Capacidade Transportadoras Veículos …" at bounding box center [716, 340] width 1432 height 680
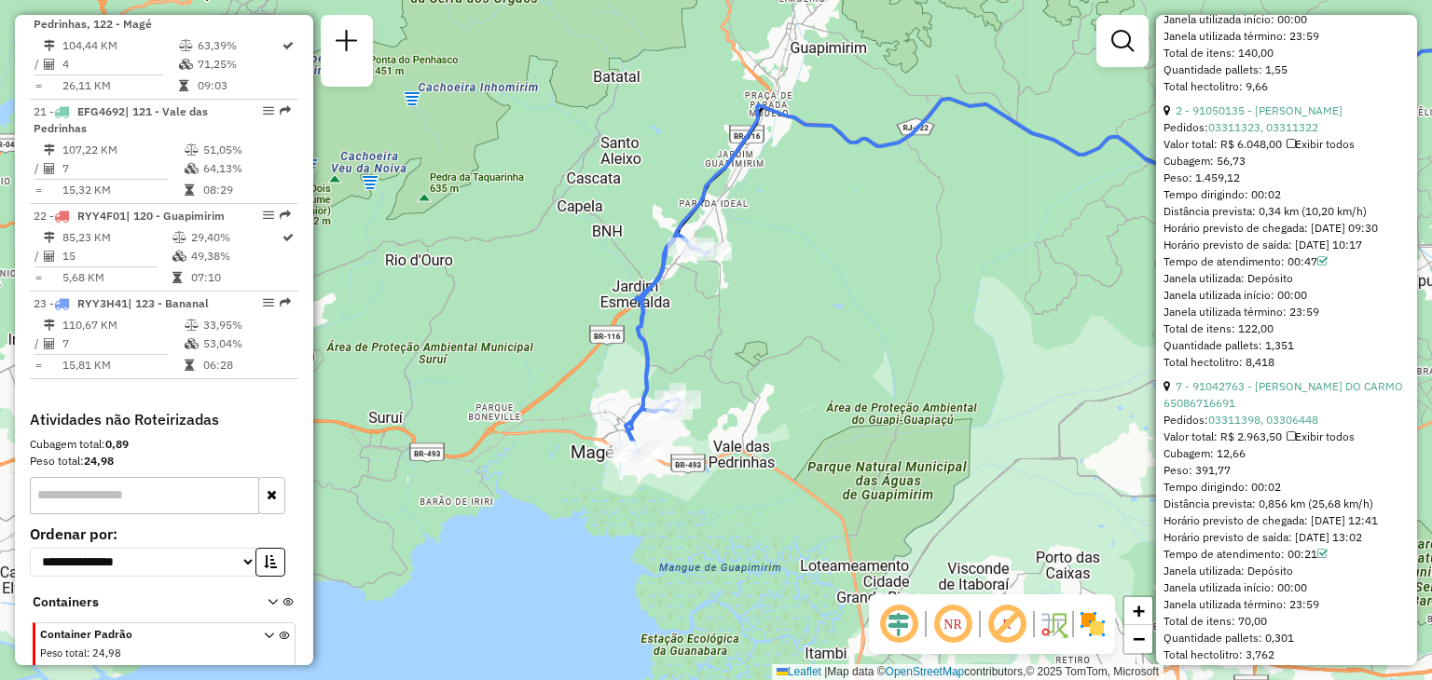
scroll to position [1212, 0]
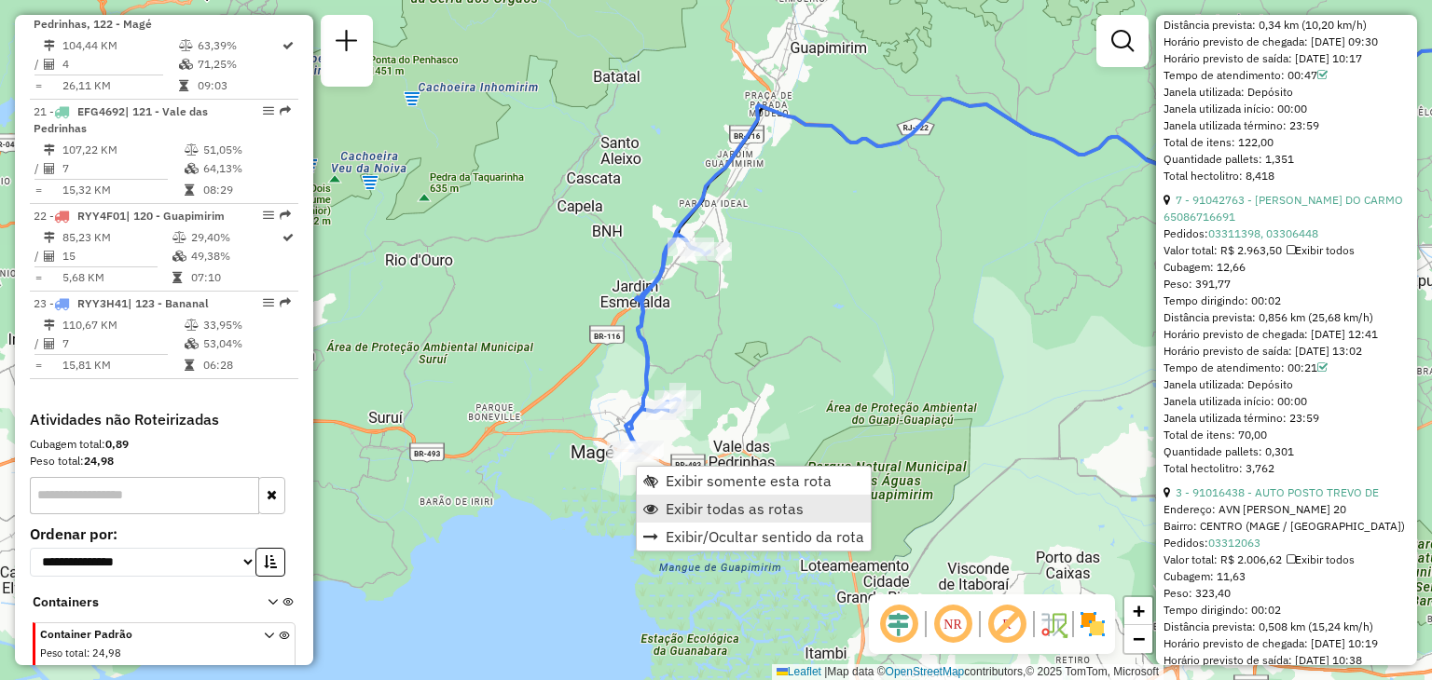
click at [674, 515] on span "Exibir todas as rotas" at bounding box center [734, 508] width 138 height 15
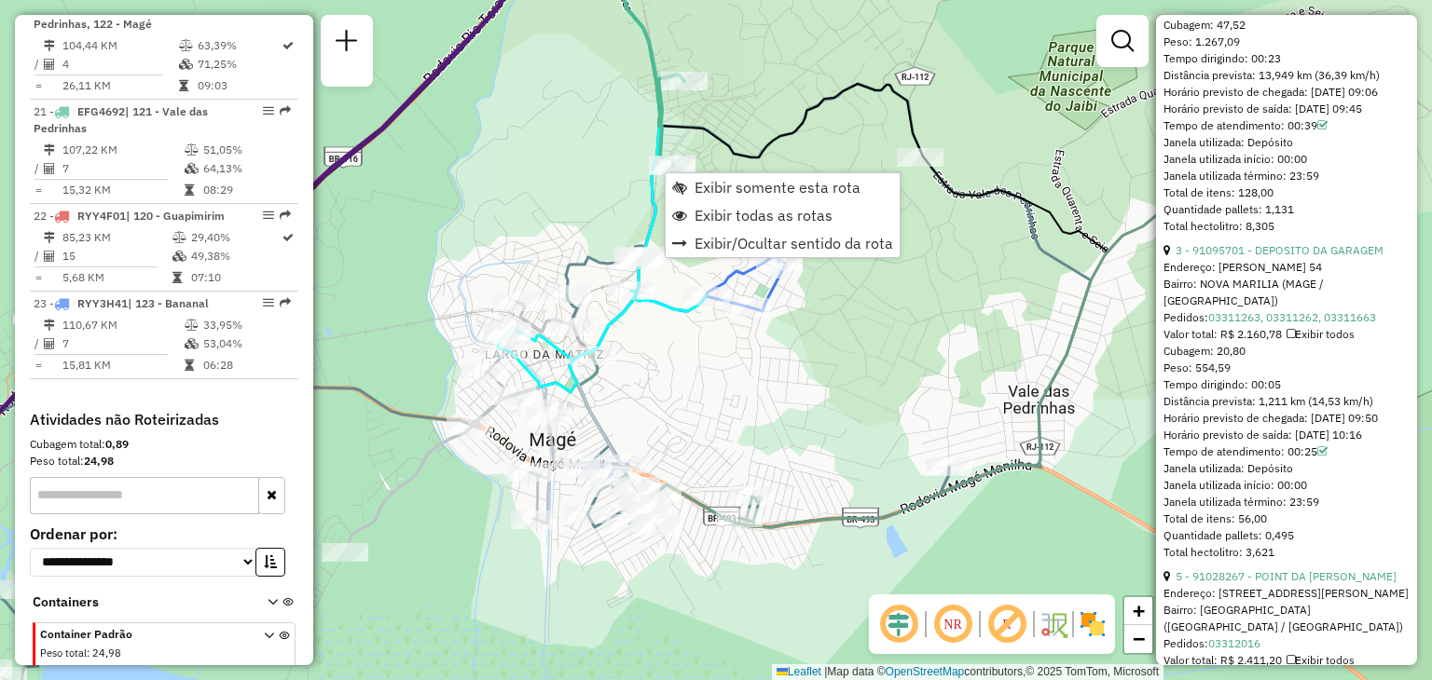
scroll to position [1194, 0]
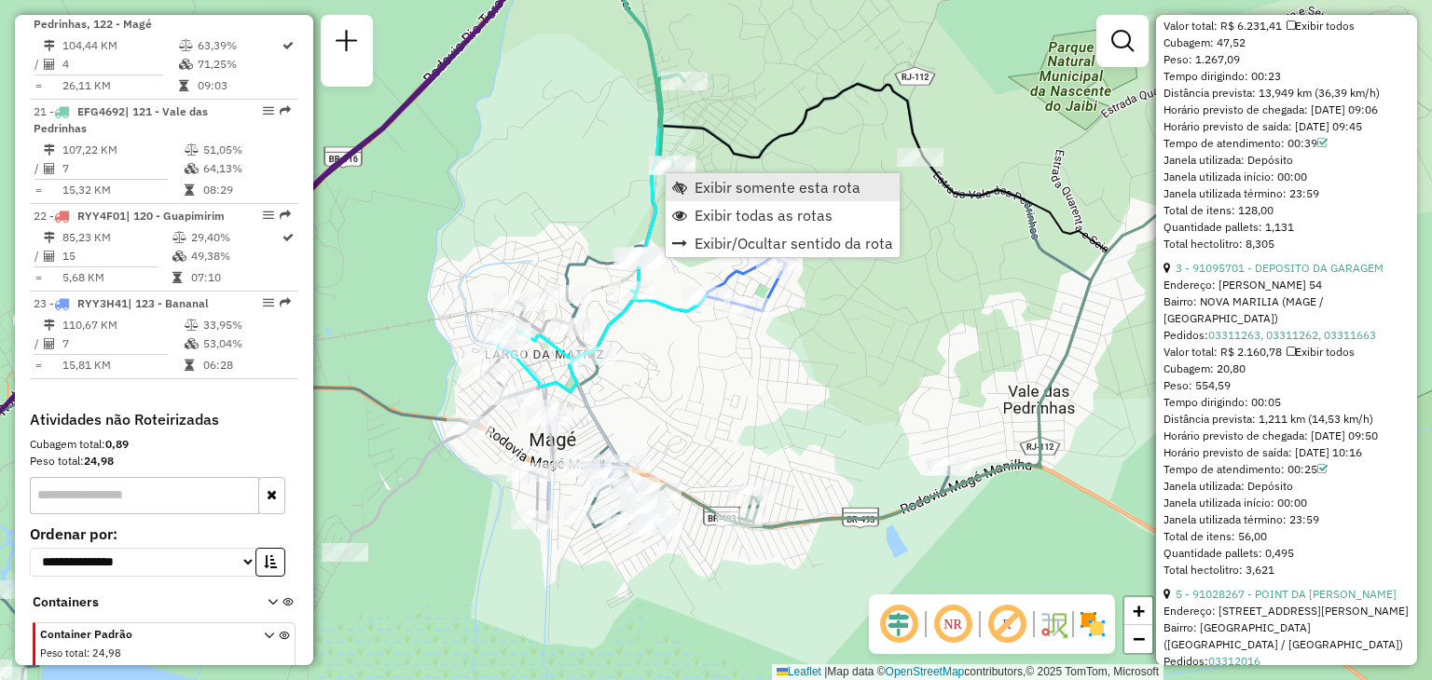
click at [708, 195] on span "Exibir somente esta rota" at bounding box center [777, 187] width 166 height 15
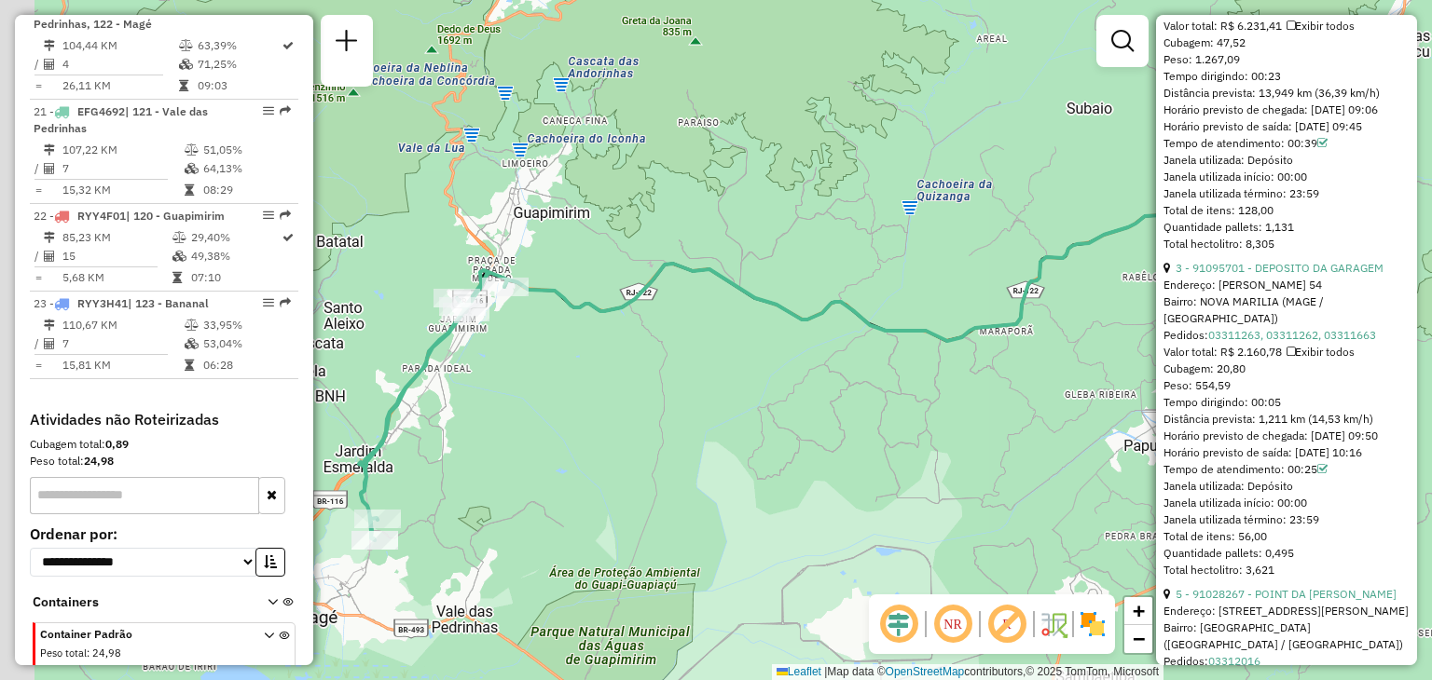
drag, startPoint x: 686, startPoint y: 336, endPoint x: 953, endPoint y: 340, distance: 267.5
click at [953, 340] on div "Janela de atendimento Grade de atendimento Capacidade Transportadoras Veículos …" at bounding box center [716, 340] width 1432 height 680
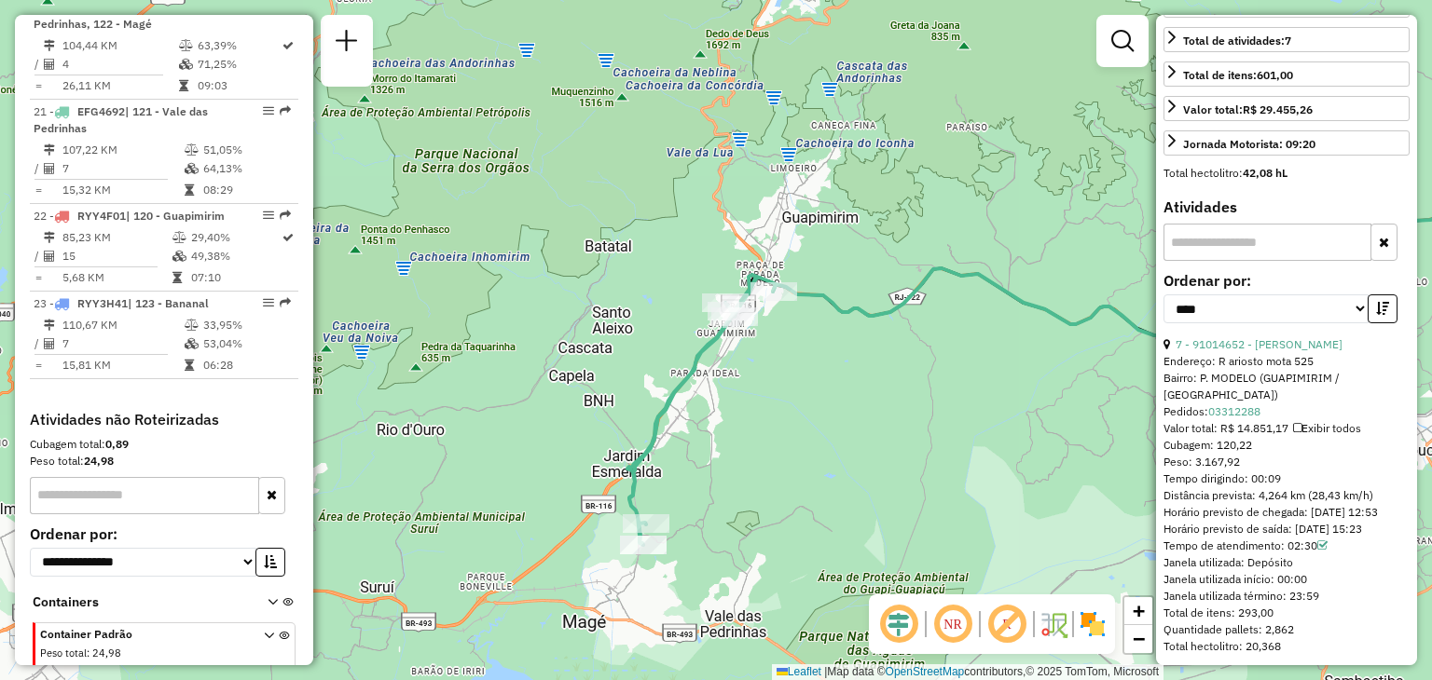
scroll to position [728, 0]
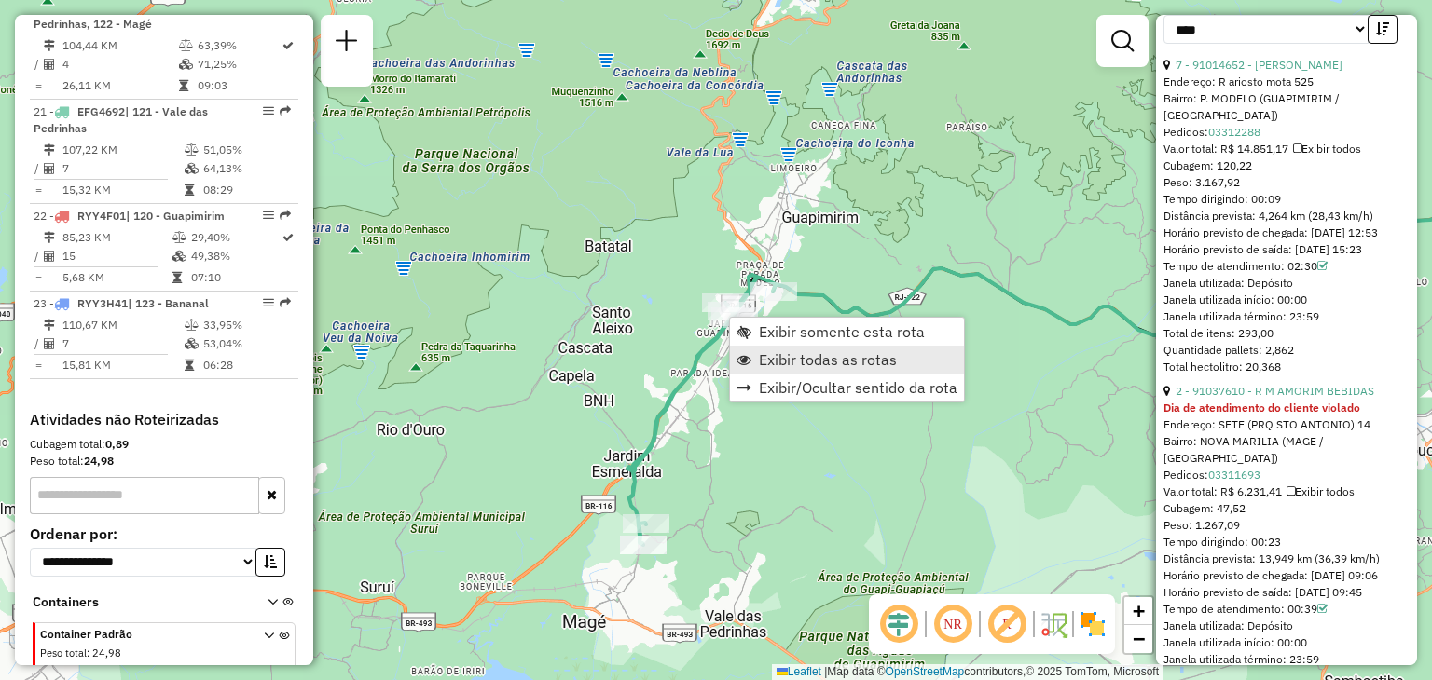
click at [797, 348] on link "Exibir todas as rotas" at bounding box center [847, 360] width 234 height 28
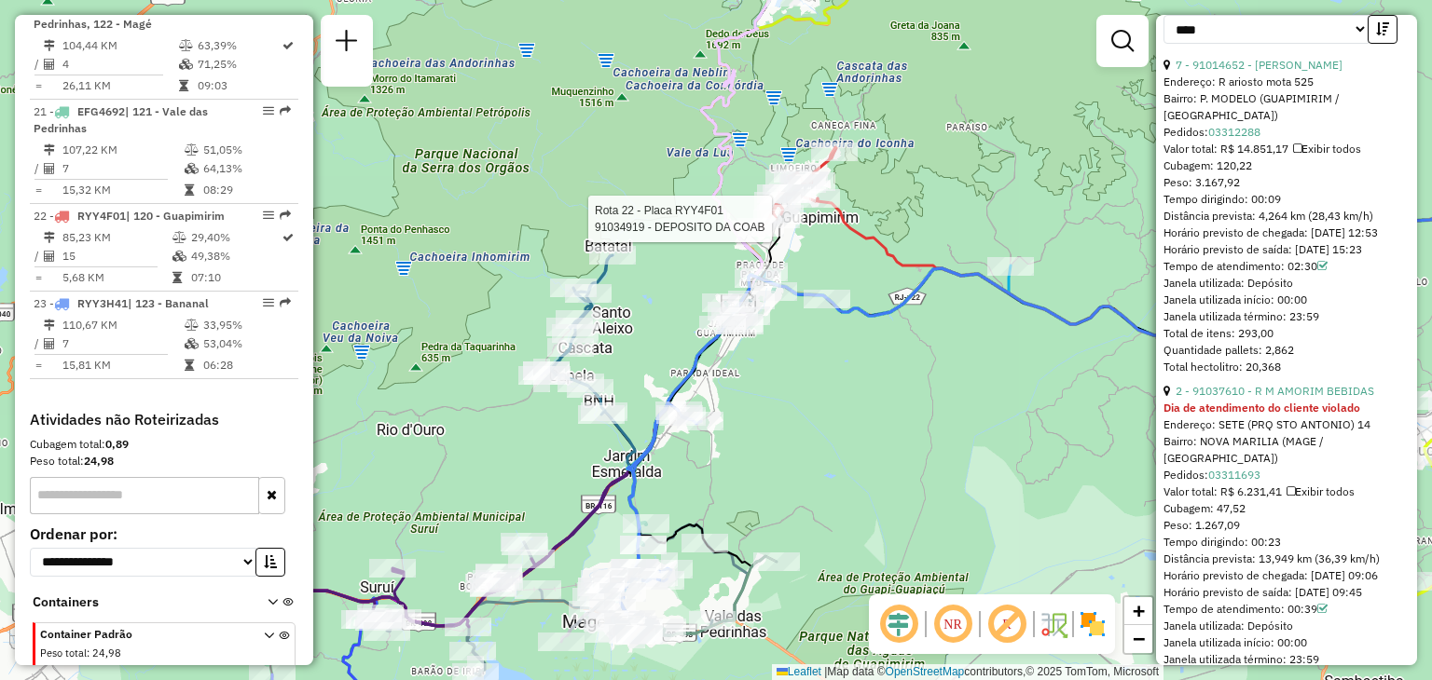
scroll to position [746, 0]
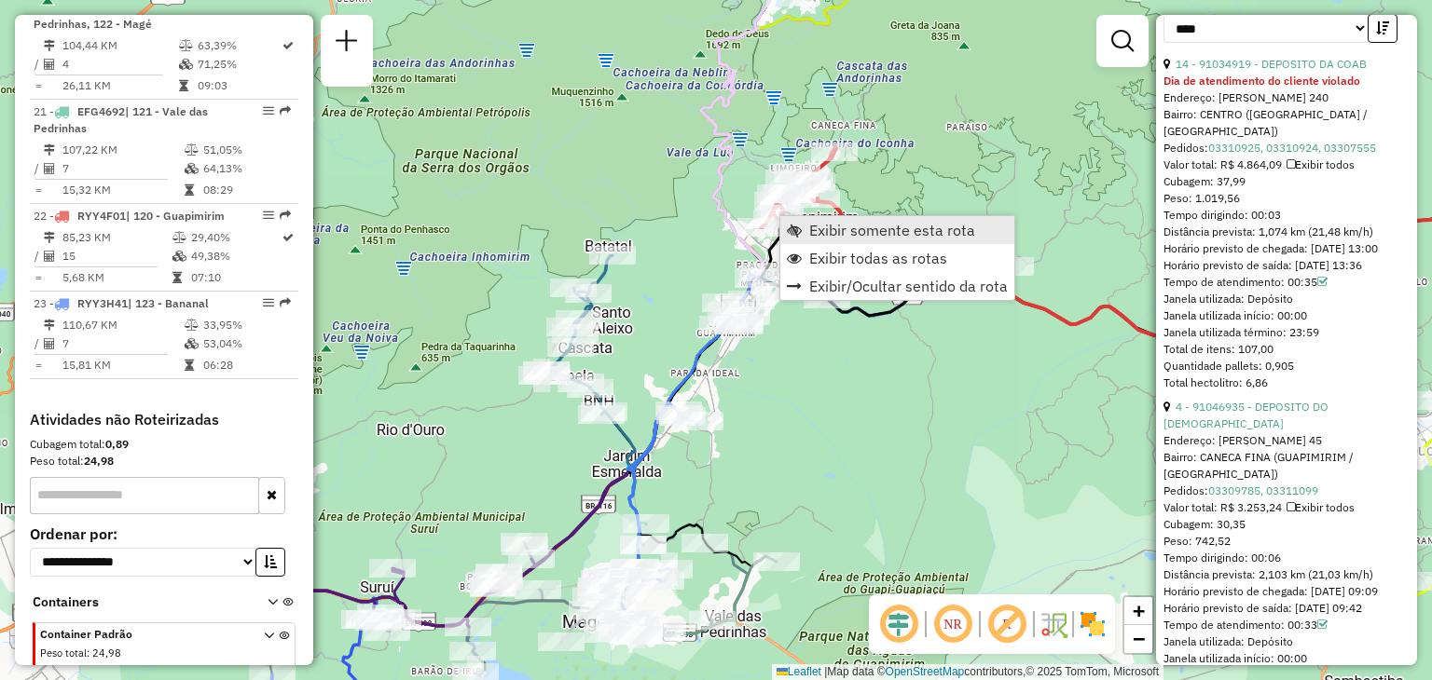
click at [813, 225] on span "Exibir somente esta rota" at bounding box center [892, 230] width 166 height 15
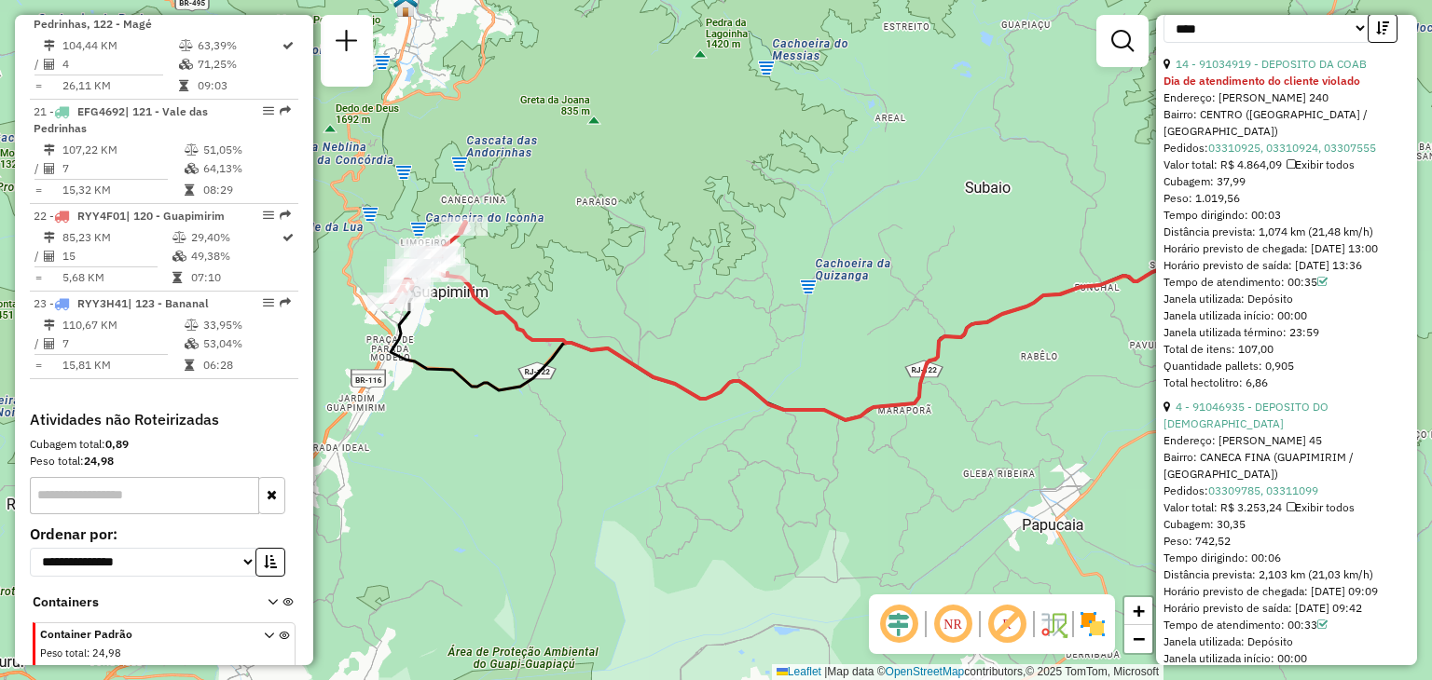
drag, startPoint x: 731, startPoint y: 341, endPoint x: 971, endPoint y: 281, distance: 248.0
click at [958, 281] on div "Janela de atendimento Grade de atendimento Capacidade Transportadoras Veículos …" at bounding box center [716, 340] width 1432 height 680
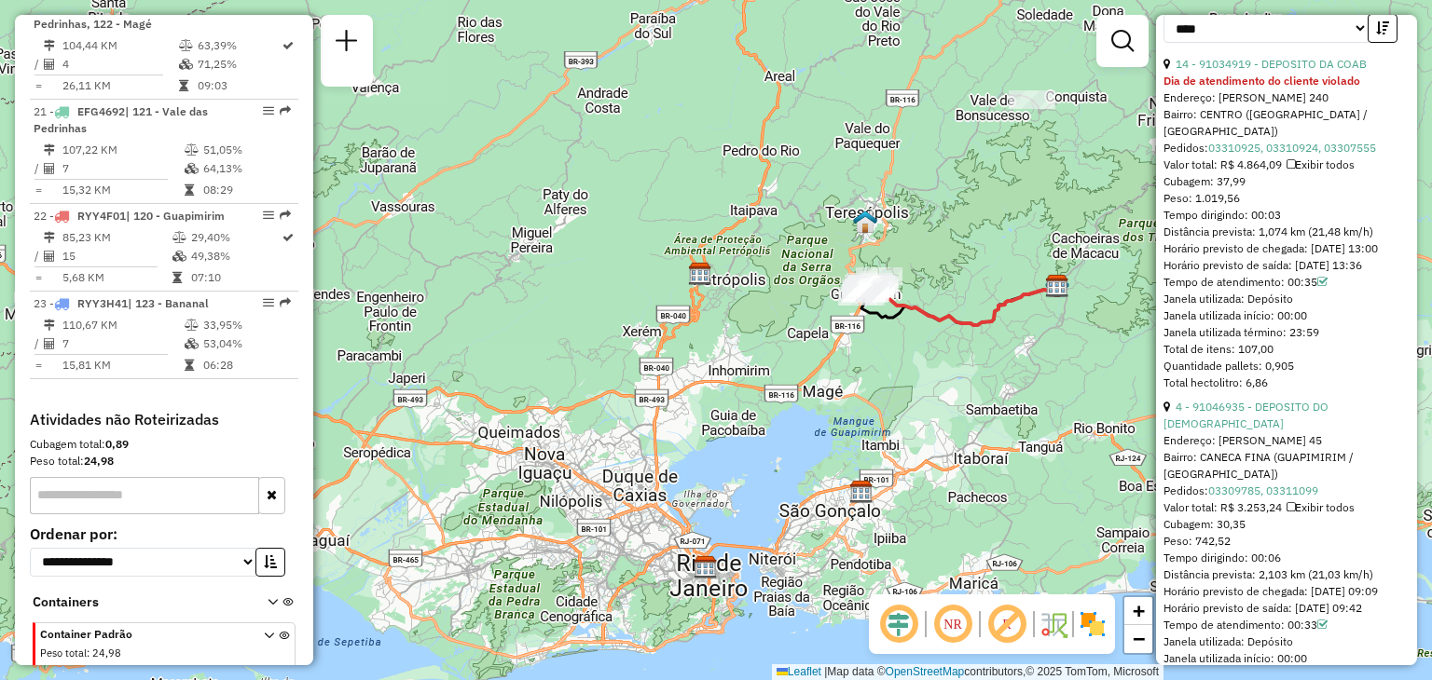
drag, startPoint x: 898, startPoint y: 370, endPoint x: 886, endPoint y: 389, distance: 22.2
click at [890, 386] on div "Janela de atendimento Grade de atendimento Capacidade Transportadoras Veículos …" at bounding box center [716, 340] width 1432 height 680
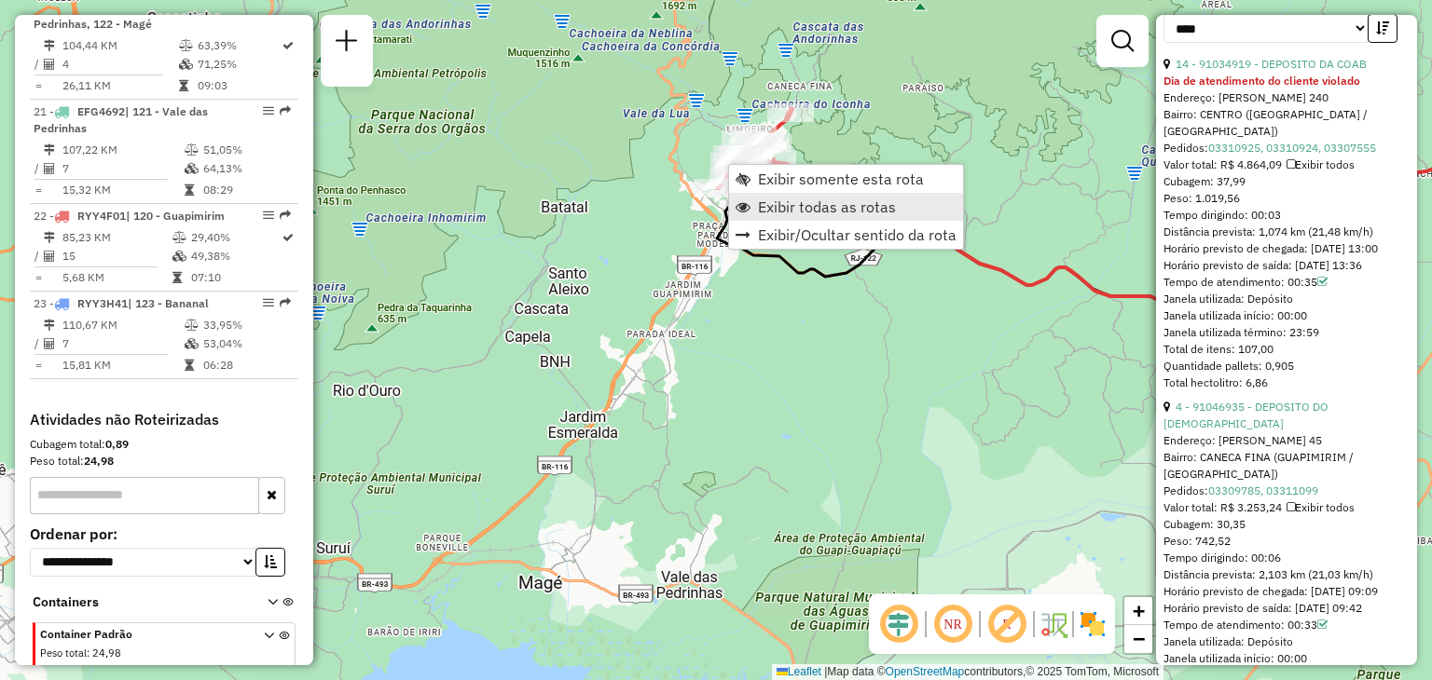
click at [839, 204] on span "Exibir todas as rotas" at bounding box center [827, 206] width 138 height 15
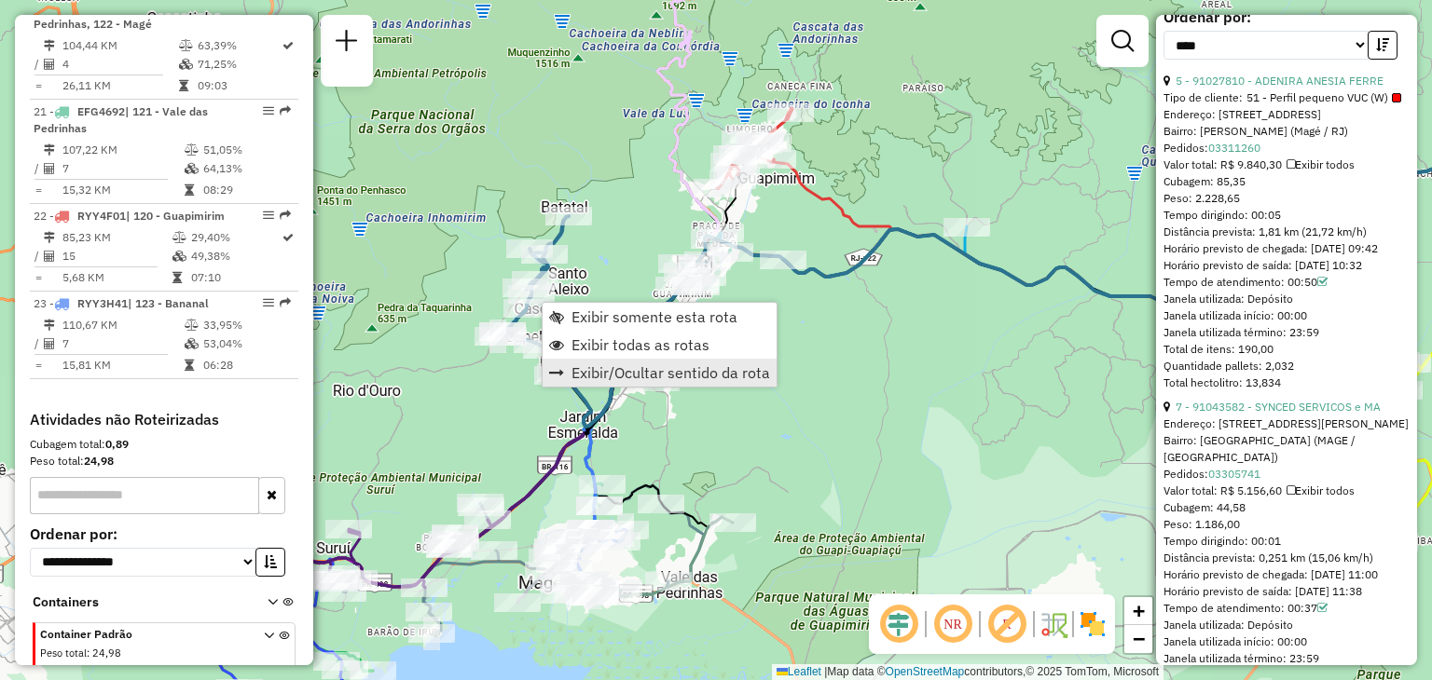
scroll to position [2337, 0]
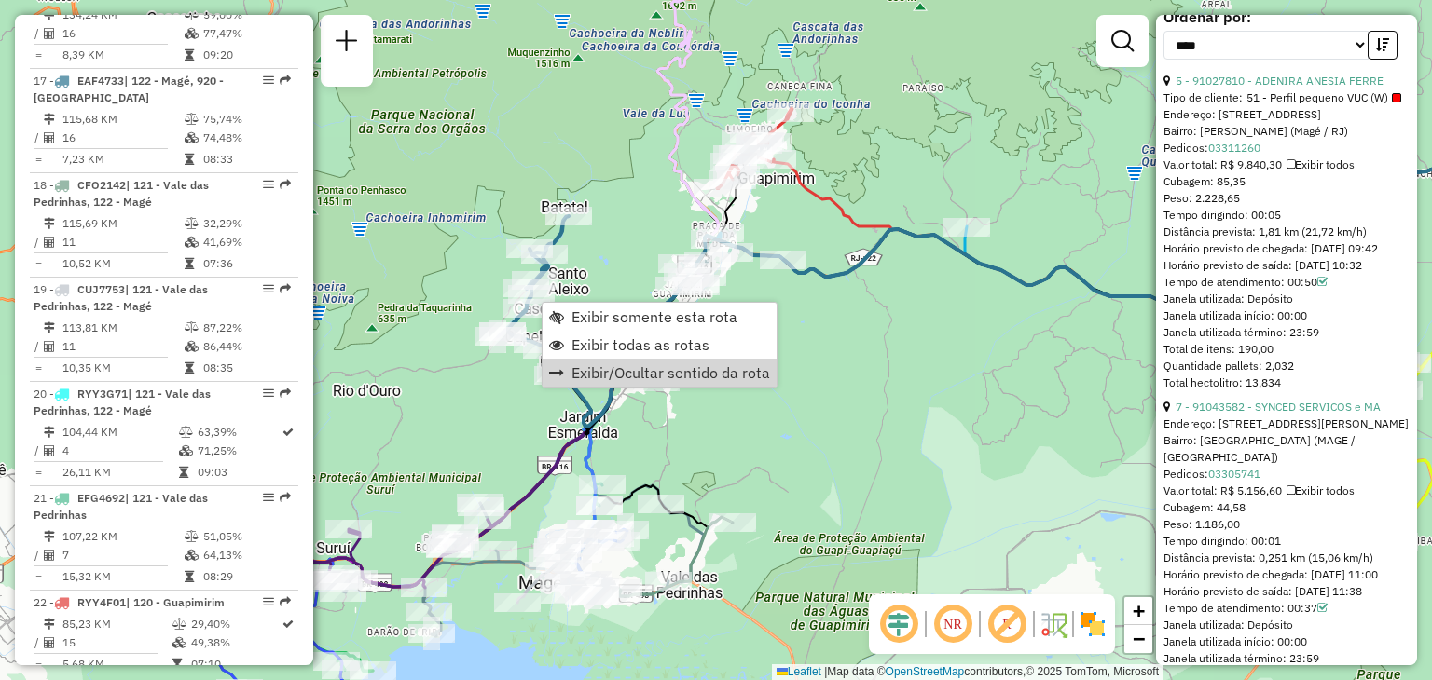
click at [858, 415] on div "Janela de atendimento Grade de atendimento Capacidade Transportadoras Veículos …" at bounding box center [716, 340] width 1432 height 680
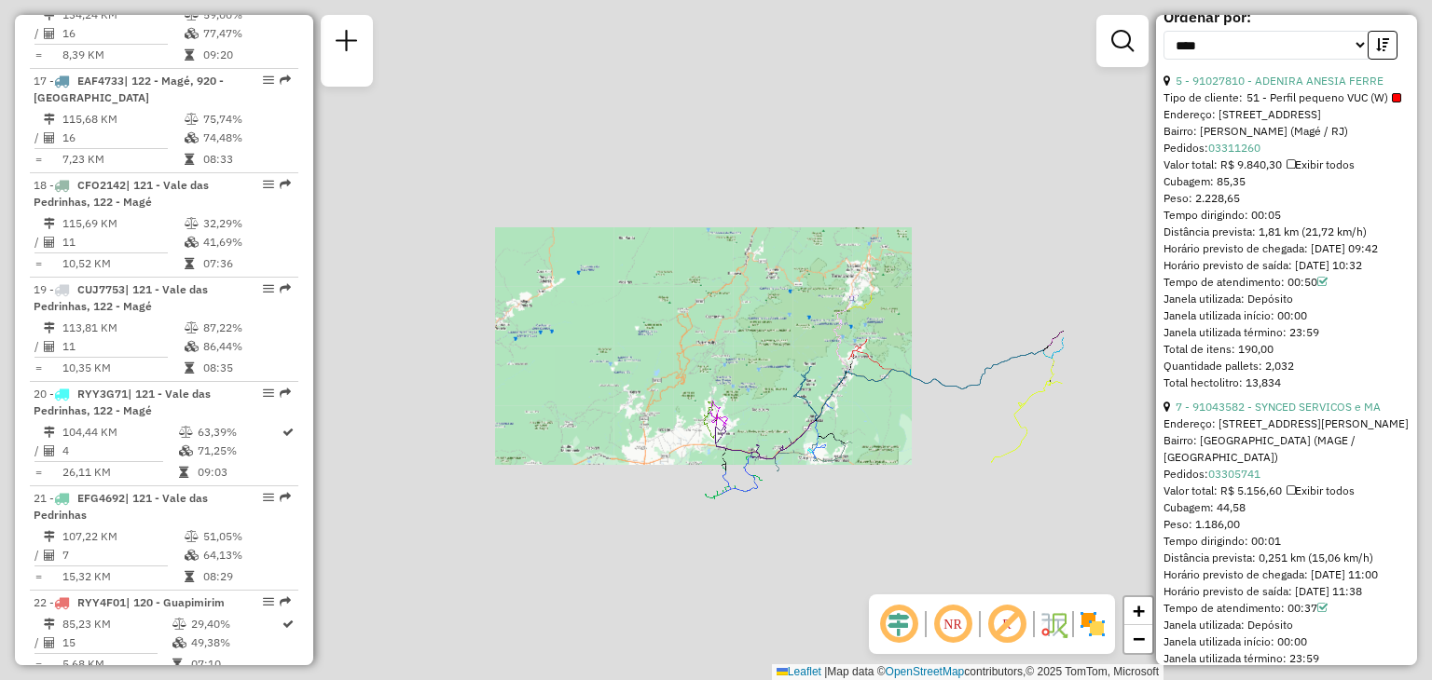
click at [984, 426] on div "Janela de atendimento Grade de atendimento Capacidade Transportadoras Veículos …" at bounding box center [716, 340] width 1432 height 680
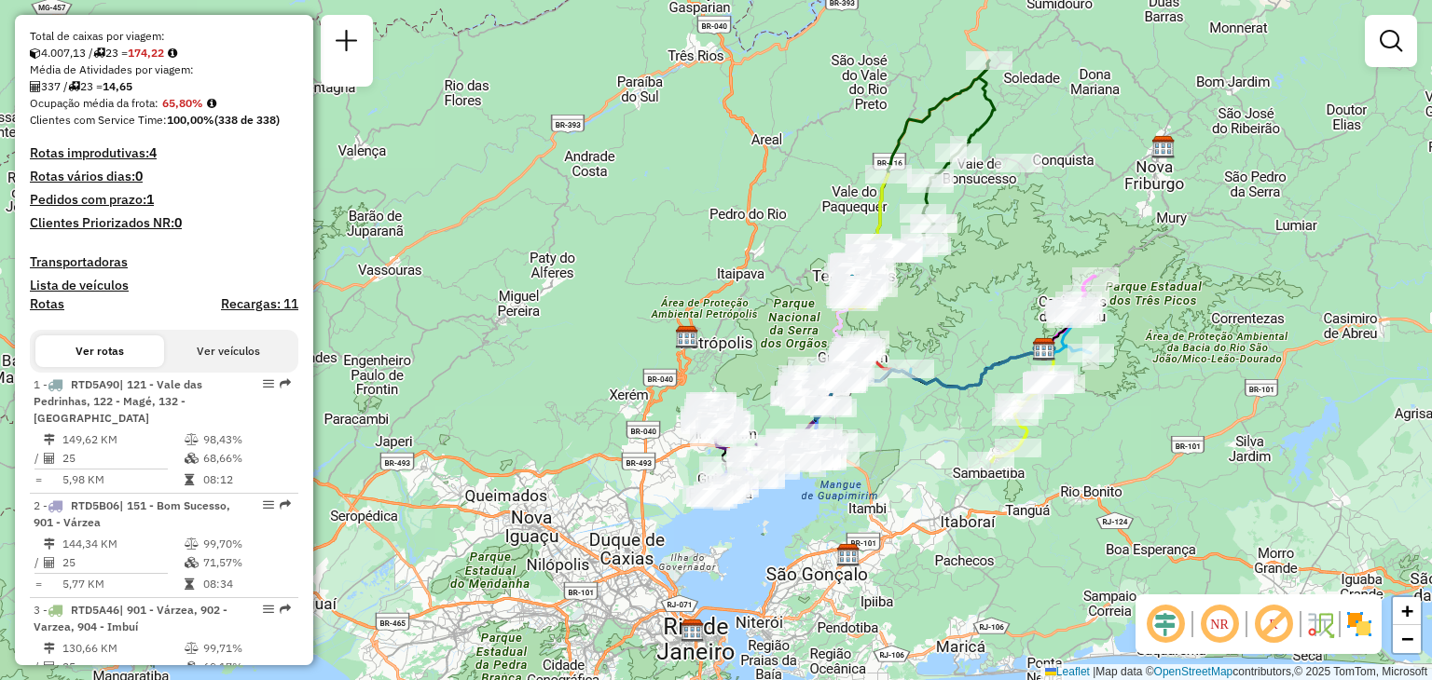
scroll to position [100, 0]
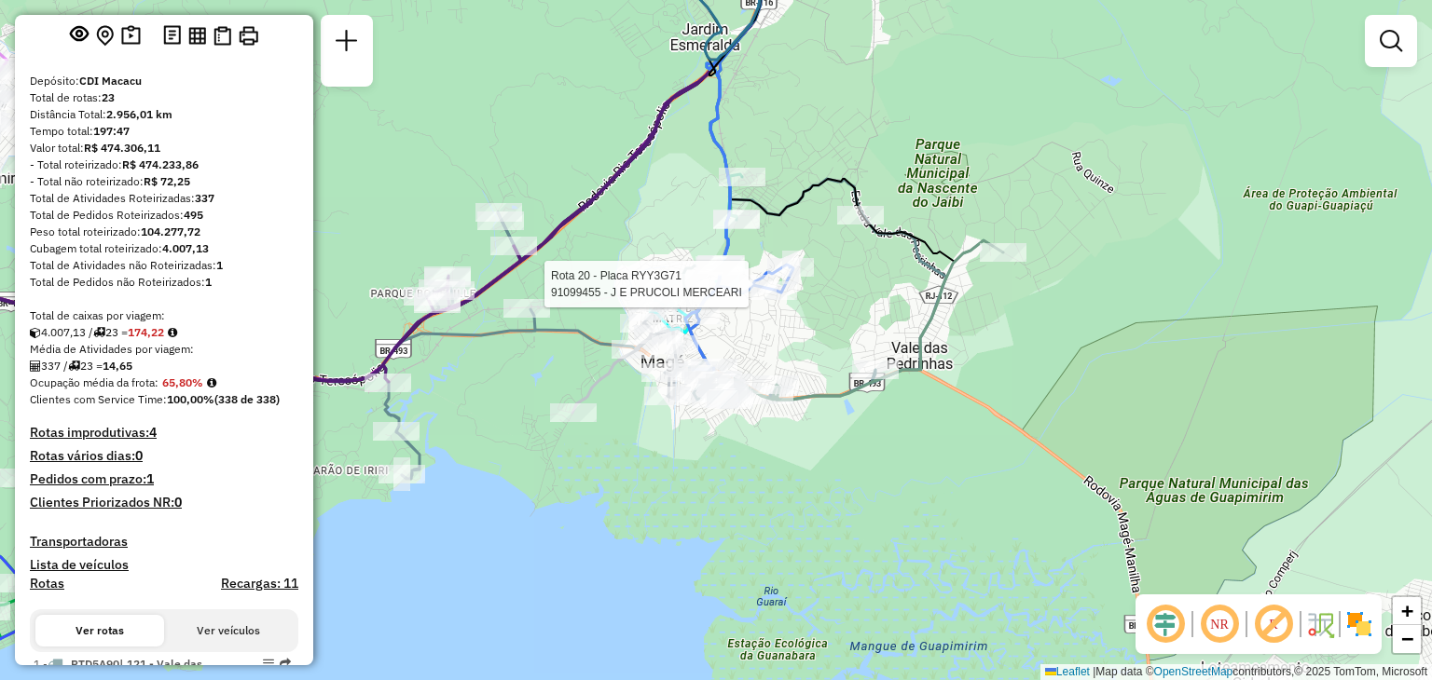
select select "*********"
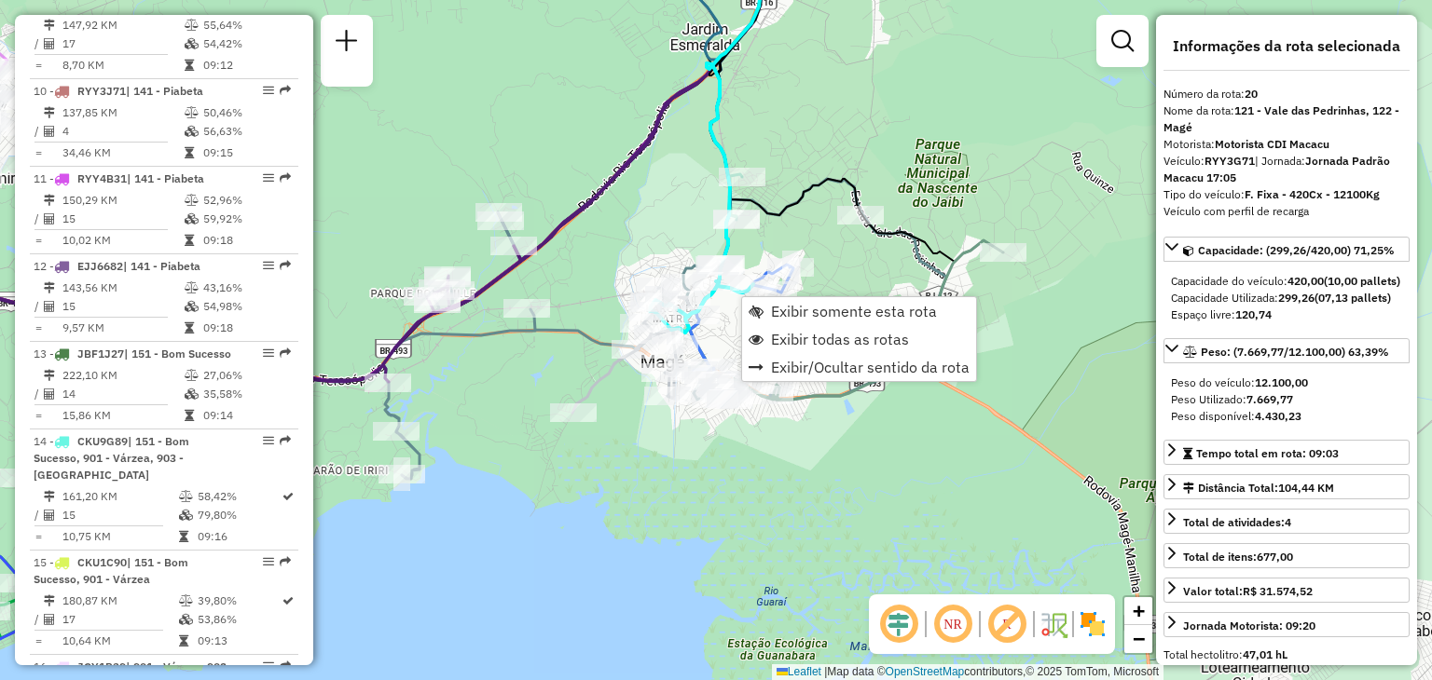
scroll to position [2650, 0]
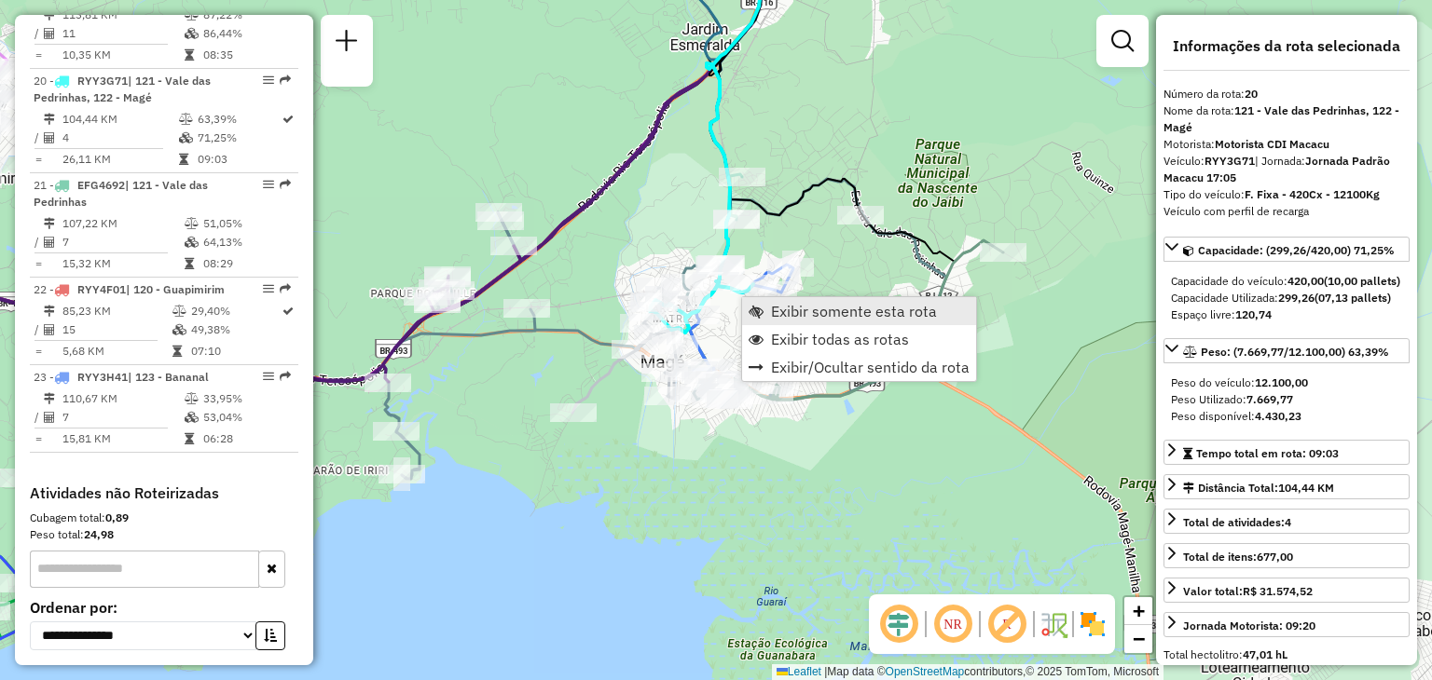
click at [772, 304] on span "Exibir somente esta rota" at bounding box center [854, 311] width 166 height 15
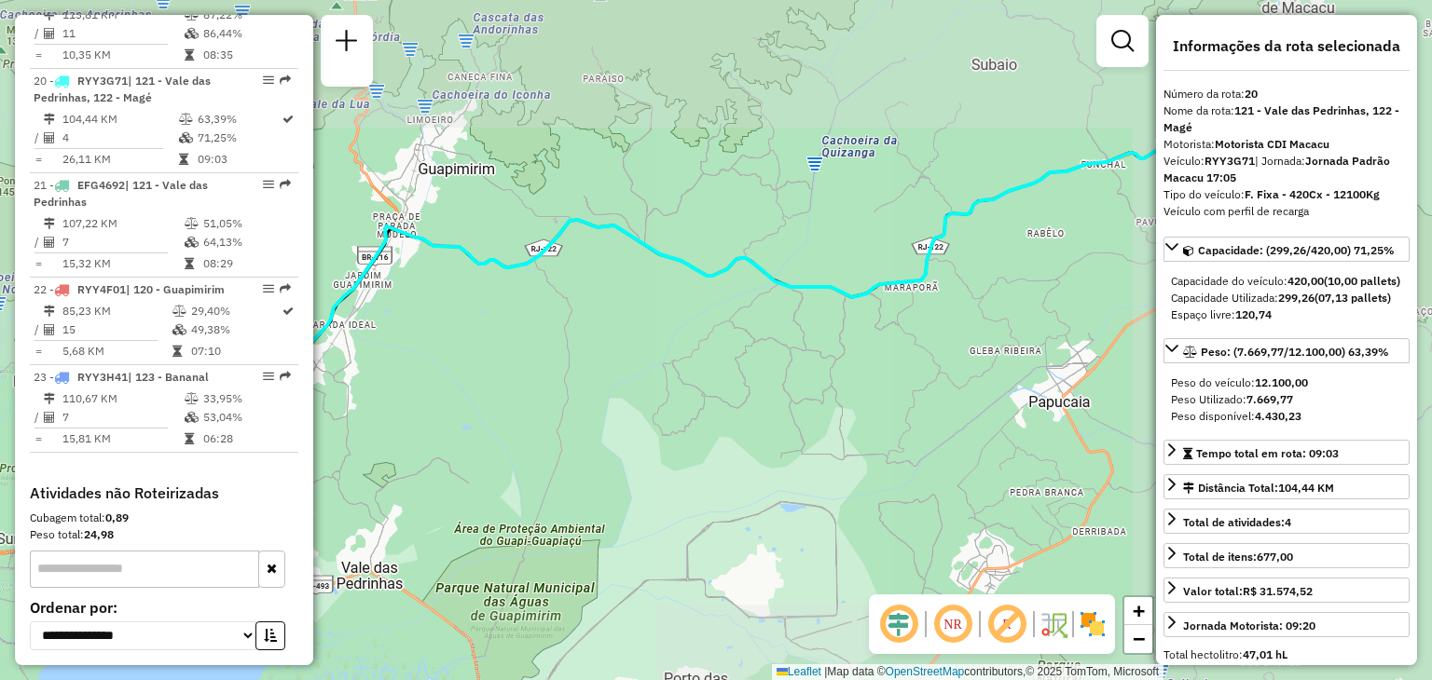
drag, startPoint x: 496, startPoint y: 431, endPoint x: 939, endPoint y: 290, distance: 465.4
click at [939, 290] on div "Janela de atendimento Grade de atendimento Capacidade Transportadoras Veículos …" at bounding box center [716, 340] width 1432 height 680
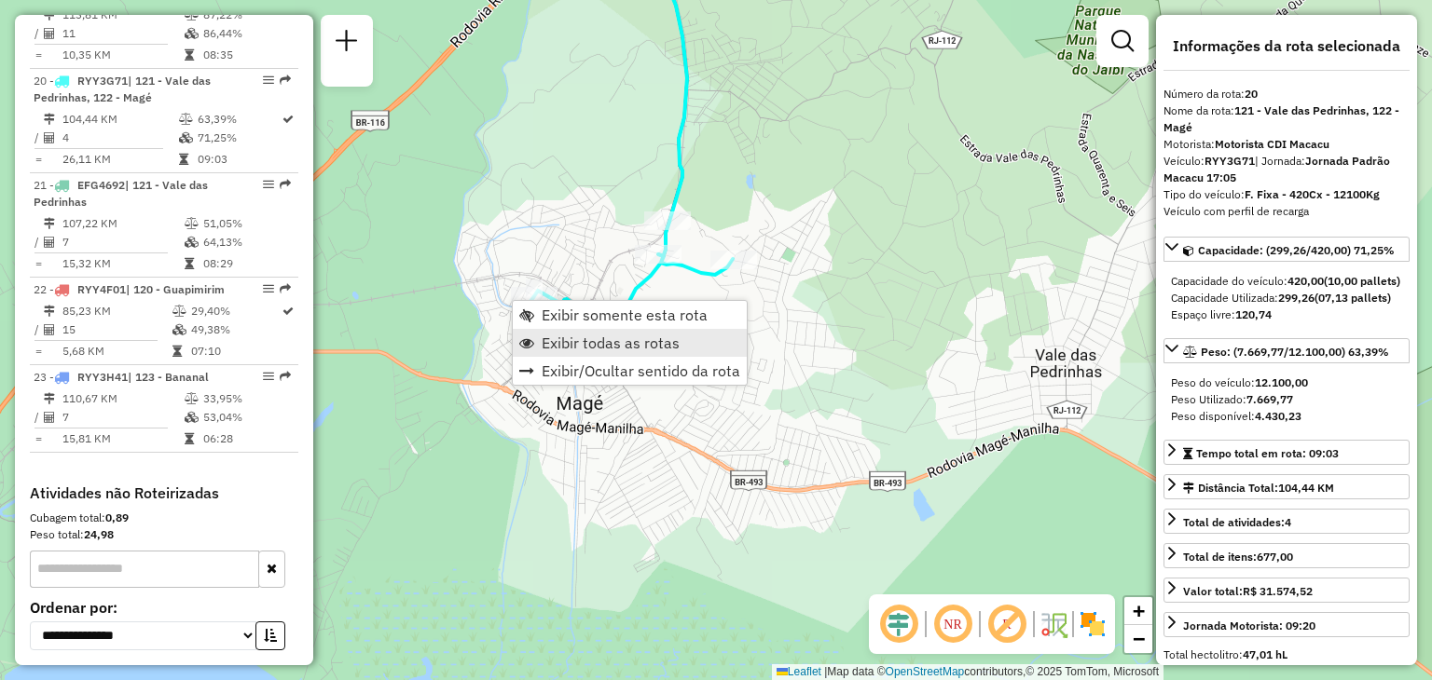
click at [576, 350] on span "Exibir todas as rotas" at bounding box center [611, 343] width 138 height 15
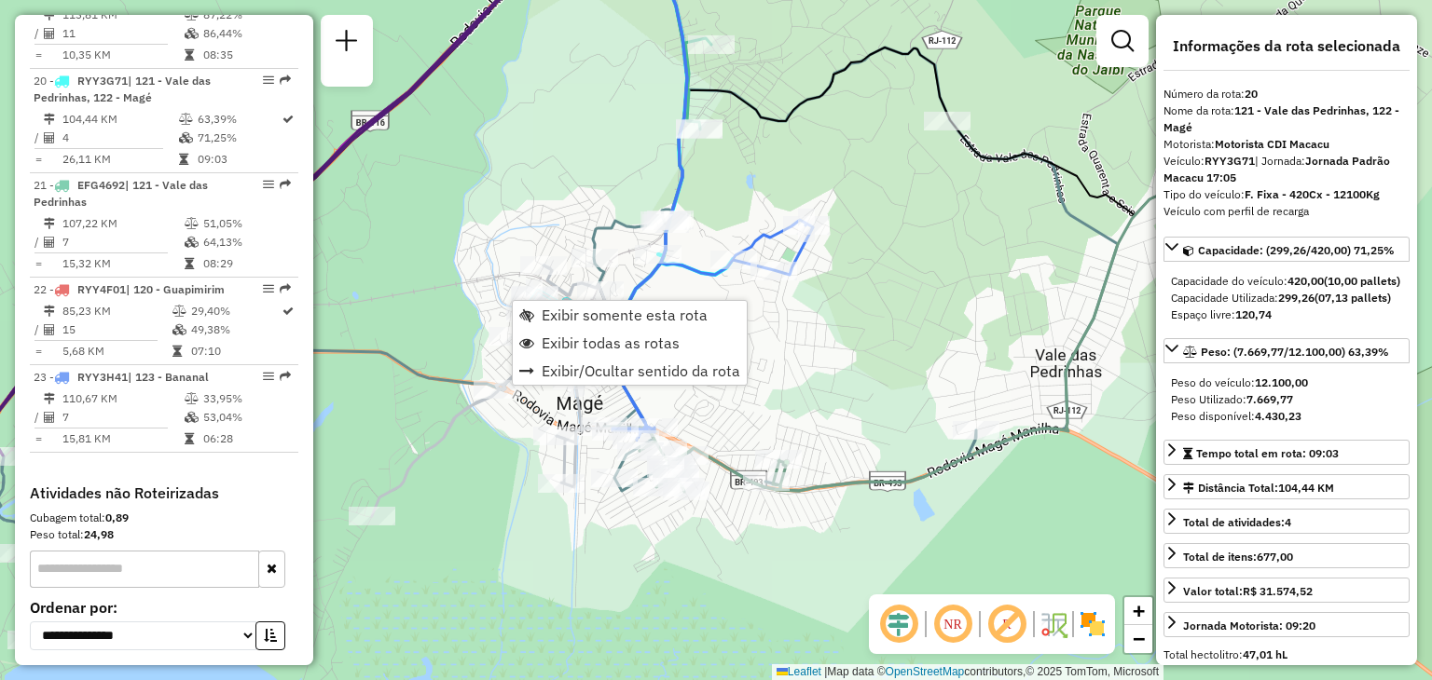
click at [930, 432] on div "Janela de atendimento Grade de atendimento Capacidade Transportadoras Veículos …" at bounding box center [716, 340] width 1432 height 680
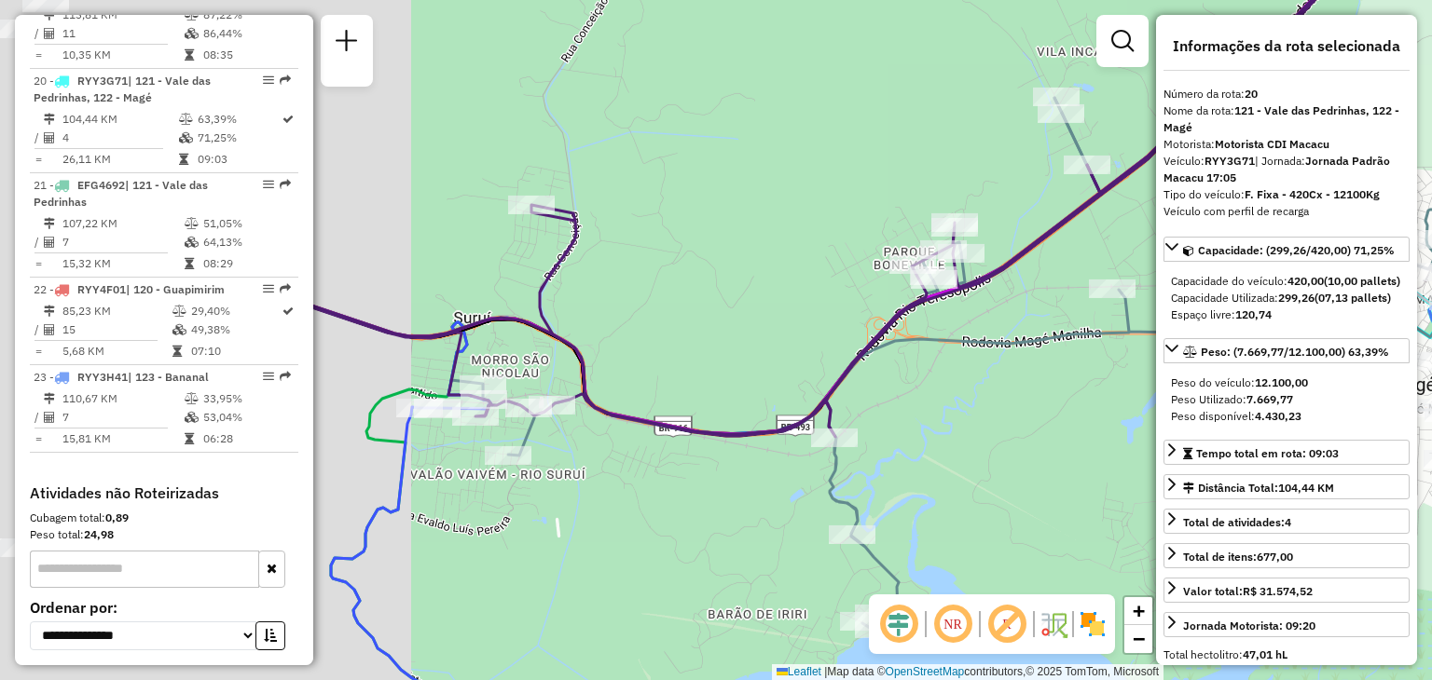
drag, startPoint x: 639, startPoint y: 366, endPoint x: 1051, endPoint y: 339, distance: 412.8
click at [1165, 322] on hb-router-mapa "Informações da Sessão 1258410 - [DATE] Criação: [DATE] 18:54 Depósito: CDI Maca…" at bounding box center [716, 340] width 1432 height 680
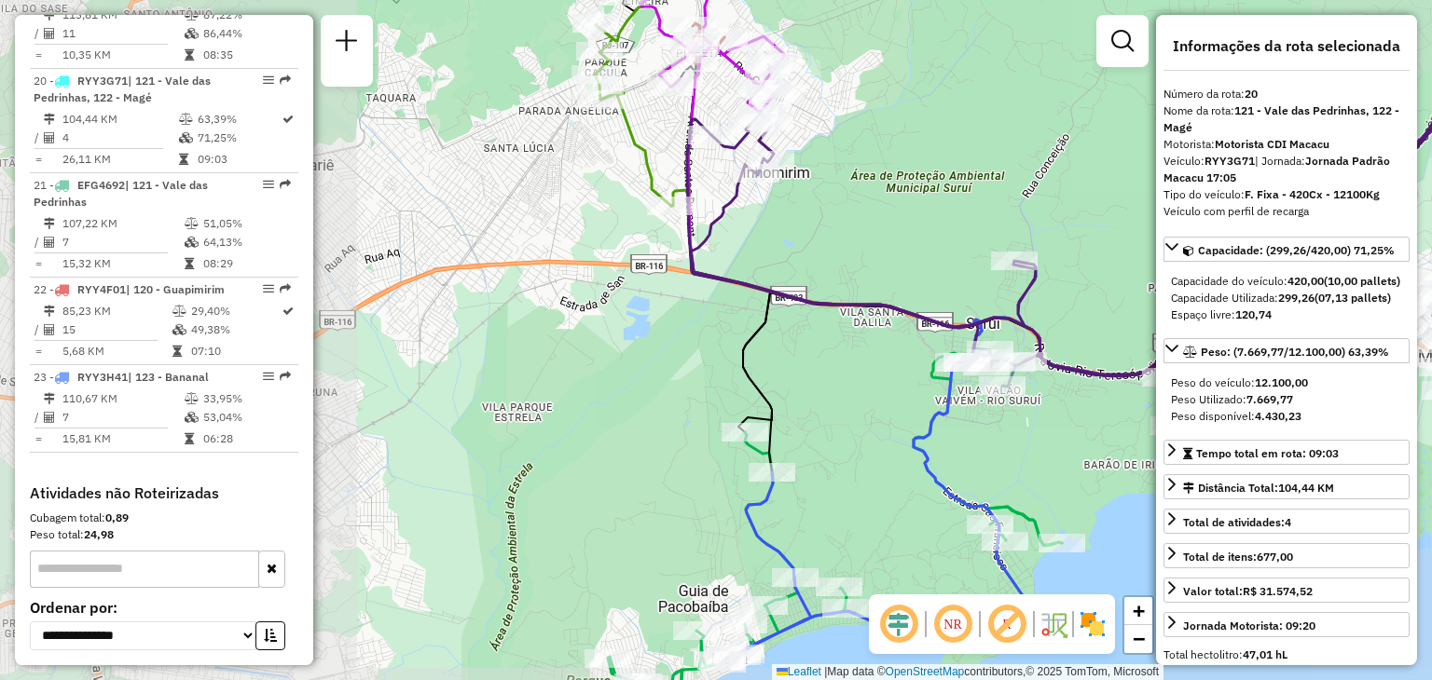
drag, startPoint x: 776, startPoint y: 242, endPoint x: 789, endPoint y: 396, distance: 154.3
click at [793, 384] on div "Janela de atendimento Grade de atendimento Capacidade Transportadoras Veículos …" at bounding box center [716, 340] width 1432 height 680
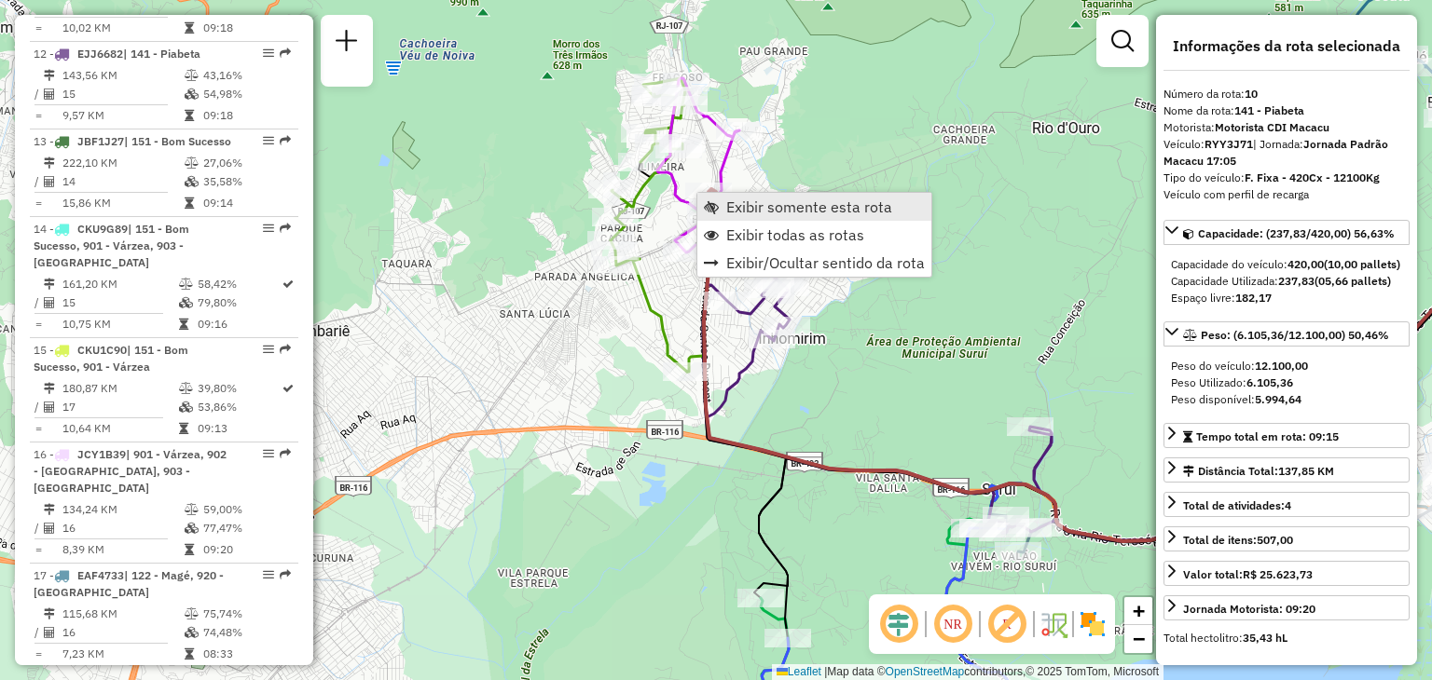
scroll to position [1640, 0]
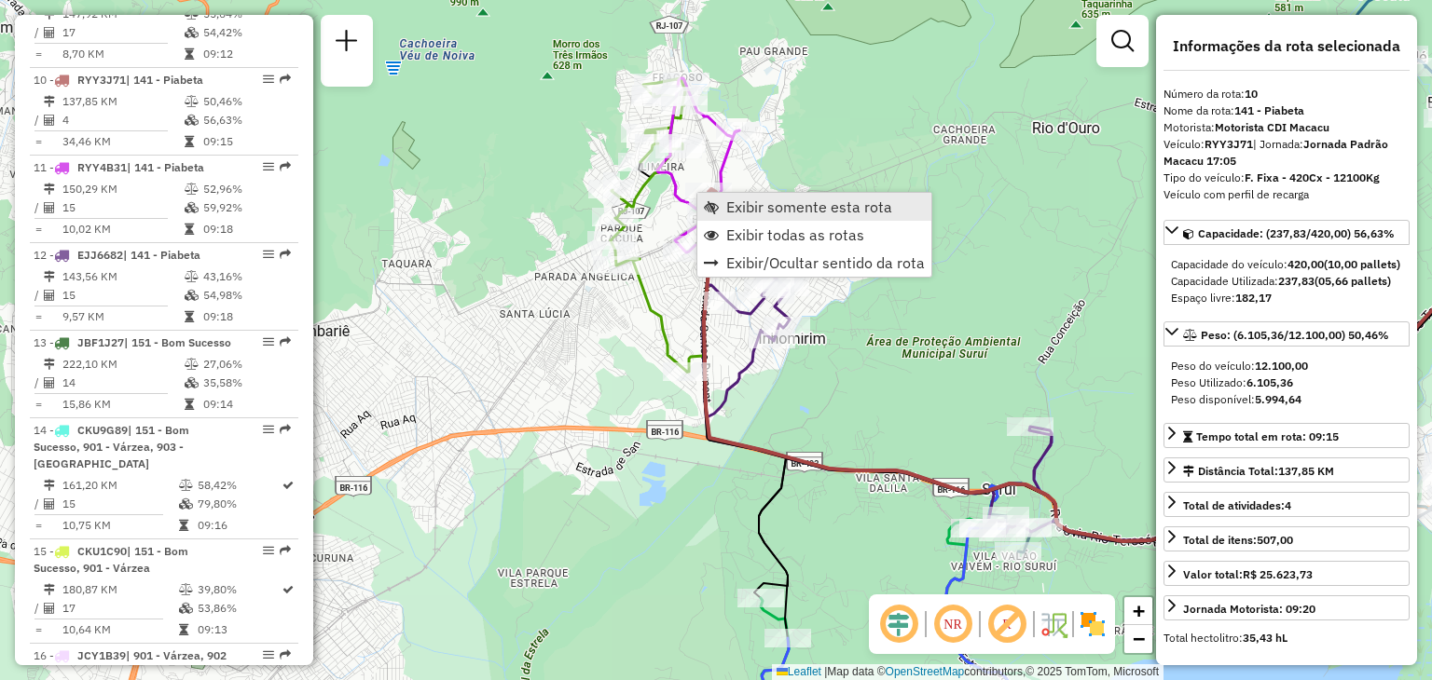
click at [726, 204] on span "Exibir somente esta rota" at bounding box center [809, 206] width 166 height 15
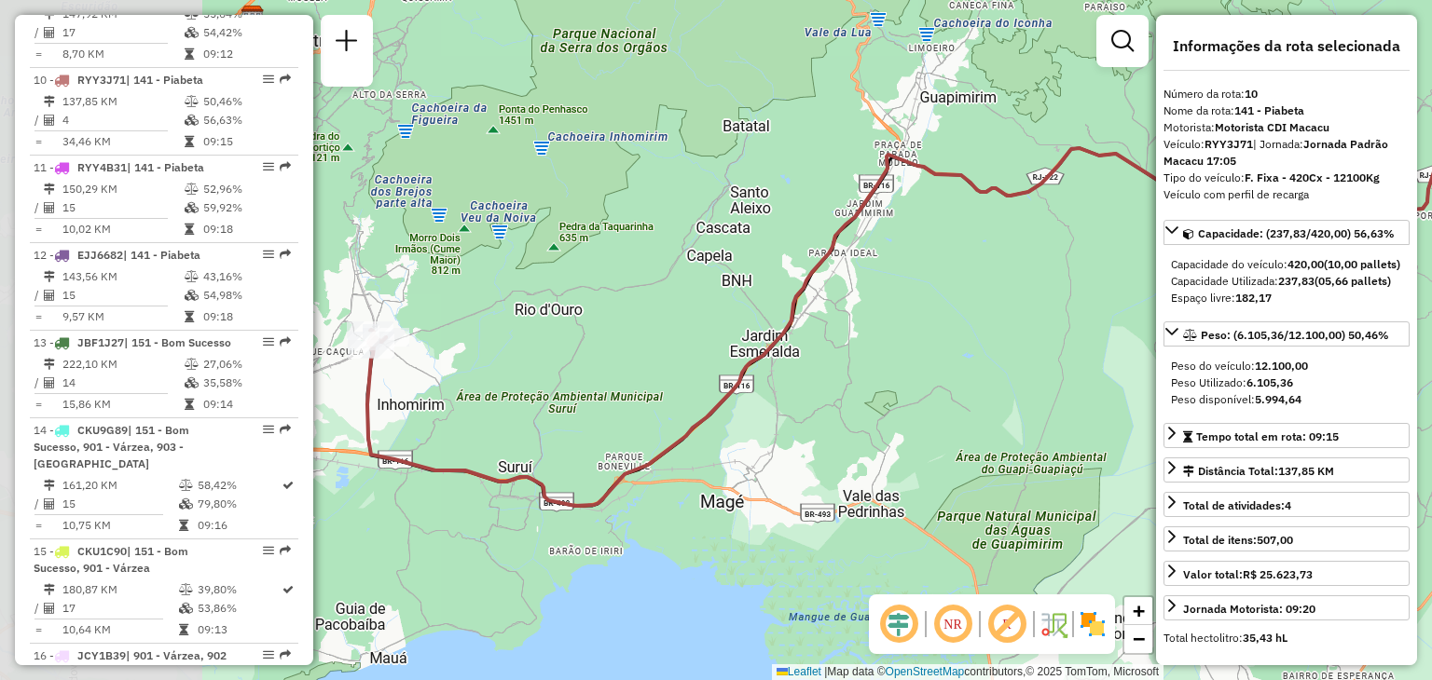
drag, startPoint x: 931, startPoint y: 203, endPoint x: 1014, endPoint y: 207, distance: 83.0
click at [1179, 135] on hb-router-mapa "Informações da Sessão 1258410 - [DATE] Criação: [DATE] 18:54 Depósito: CDI Maca…" at bounding box center [716, 340] width 1432 height 680
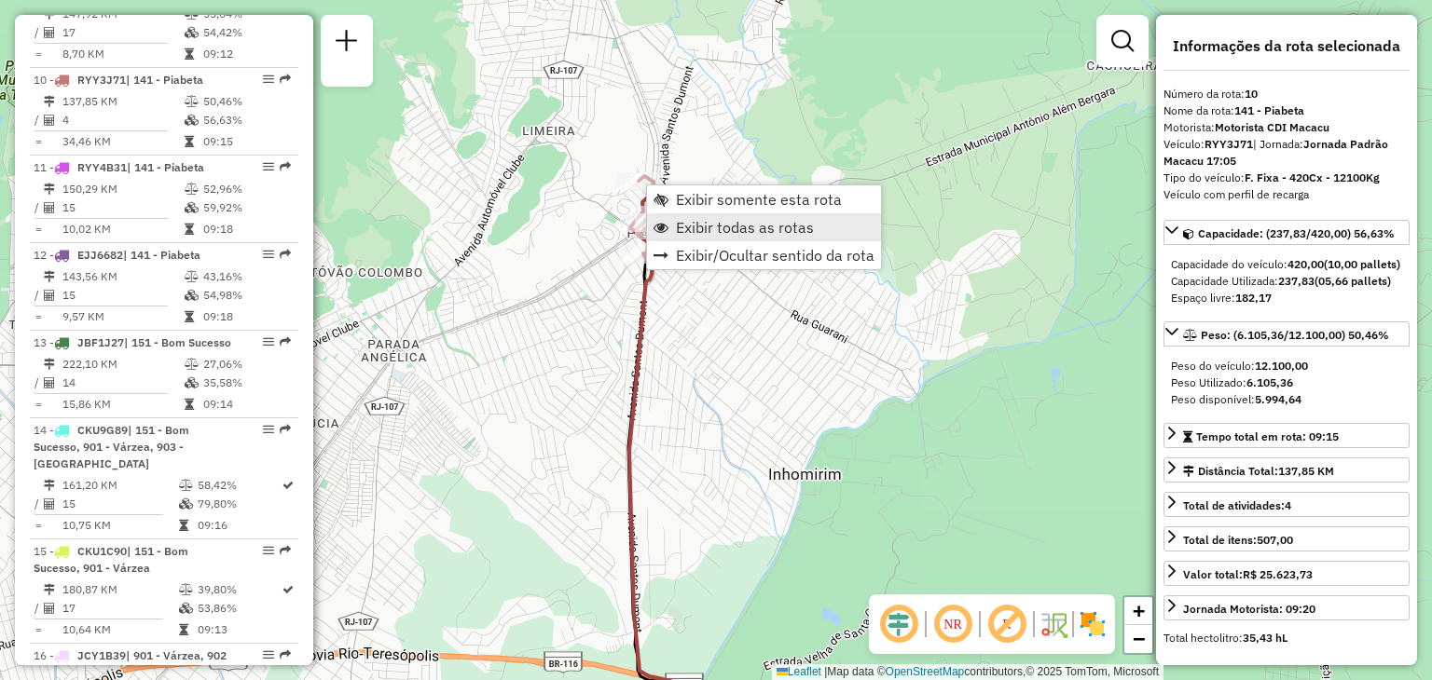
click at [727, 221] on span "Exibir todas as rotas" at bounding box center [745, 227] width 138 height 15
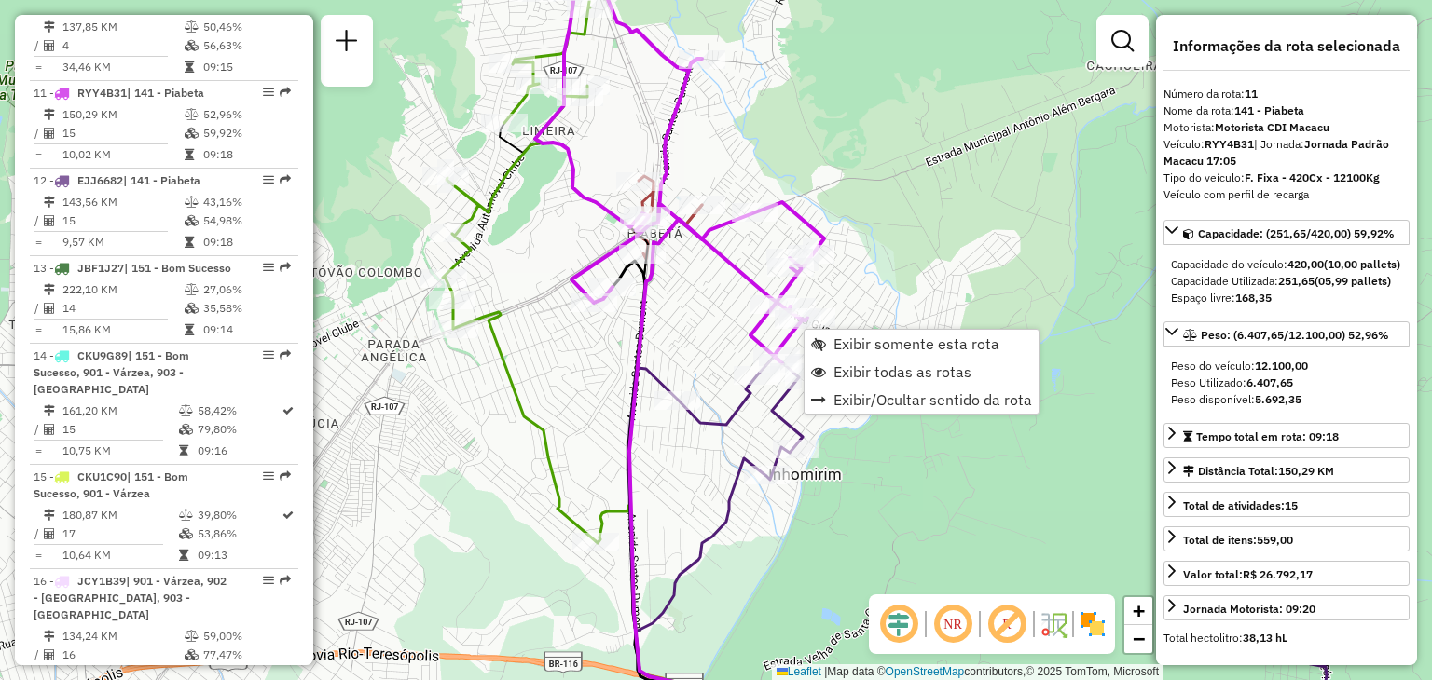
scroll to position [1728, 0]
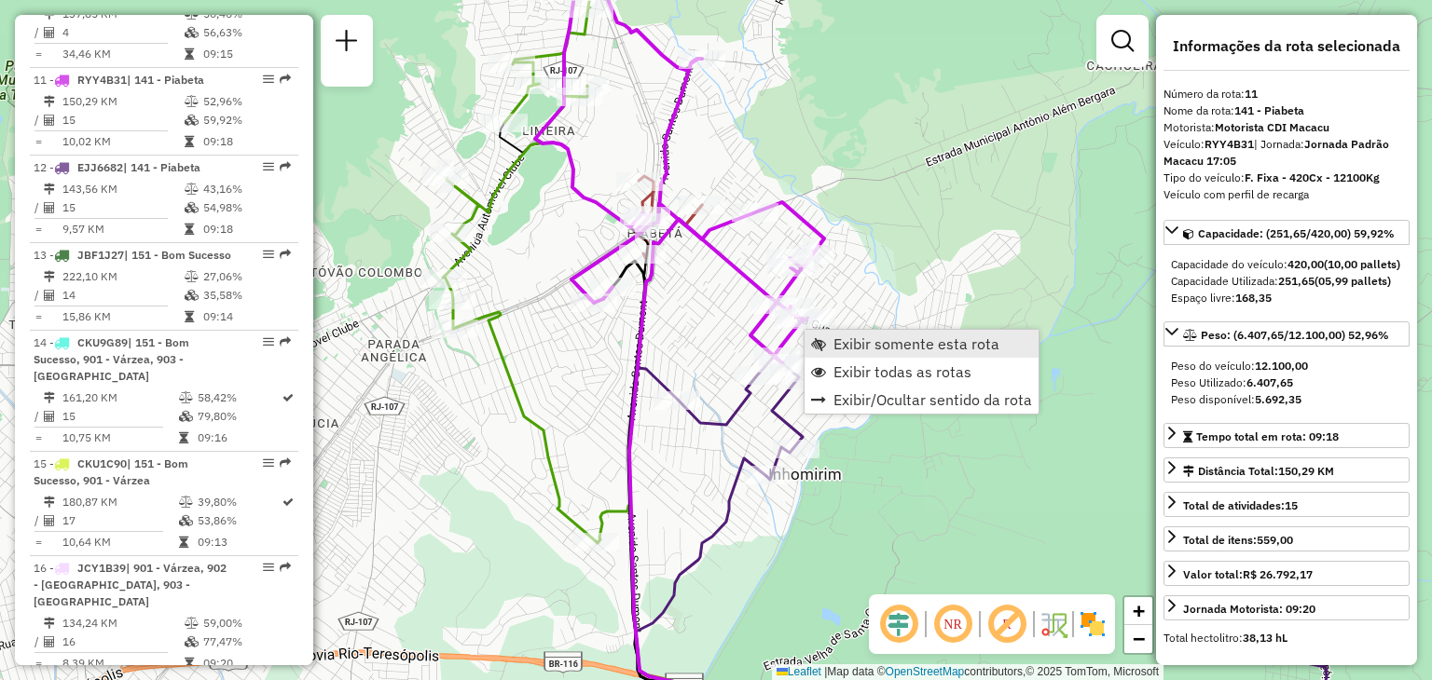
drag, startPoint x: 839, startPoint y: 331, endPoint x: 839, endPoint y: 341, distance: 10.3
click at [839, 331] on link "Exibir somente esta rota" at bounding box center [921, 344] width 234 height 28
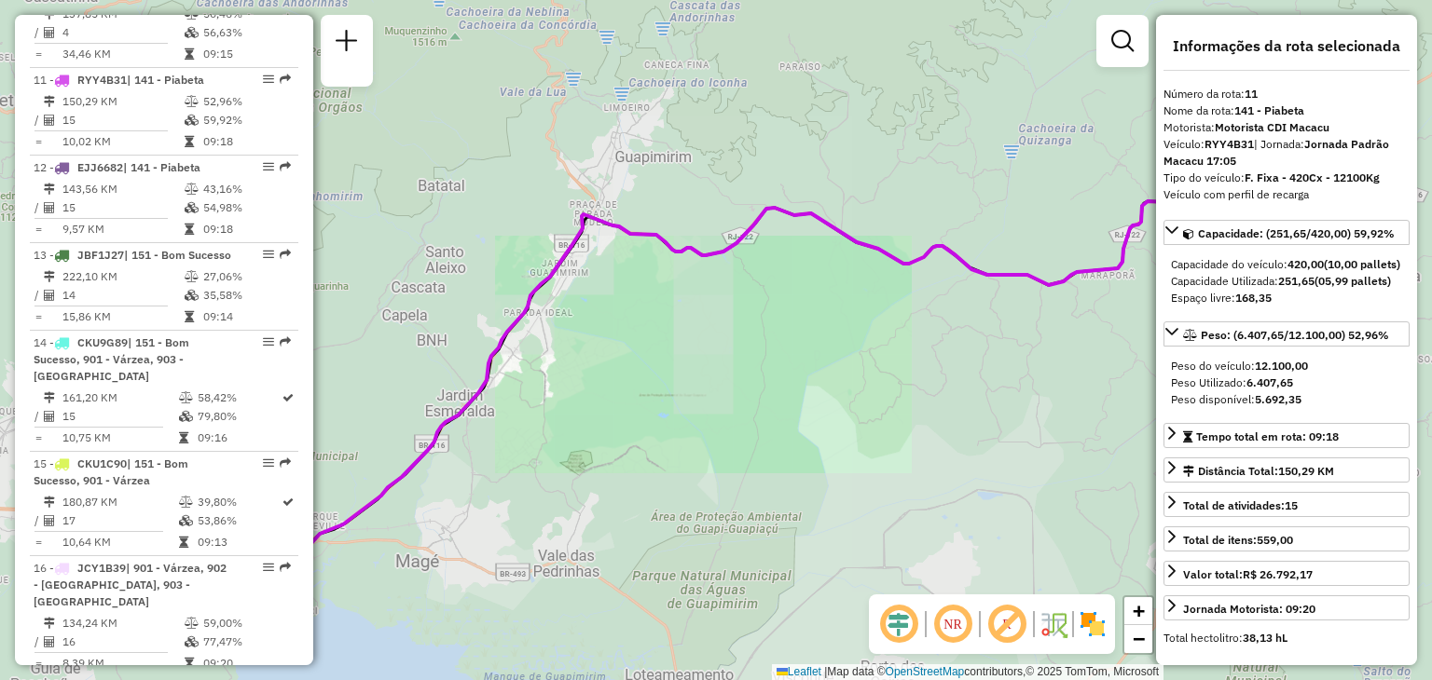
drag, startPoint x: 664, startPoint y: 416, endPoint x: 1011, endPoint y: 356, distance: 352.7
click at [1011, 356] on div "Janela de atendimento Grade de atendimento Capacidade Transportadoras Veículos …" at bounding box center [716, 340] width 1432 height 680
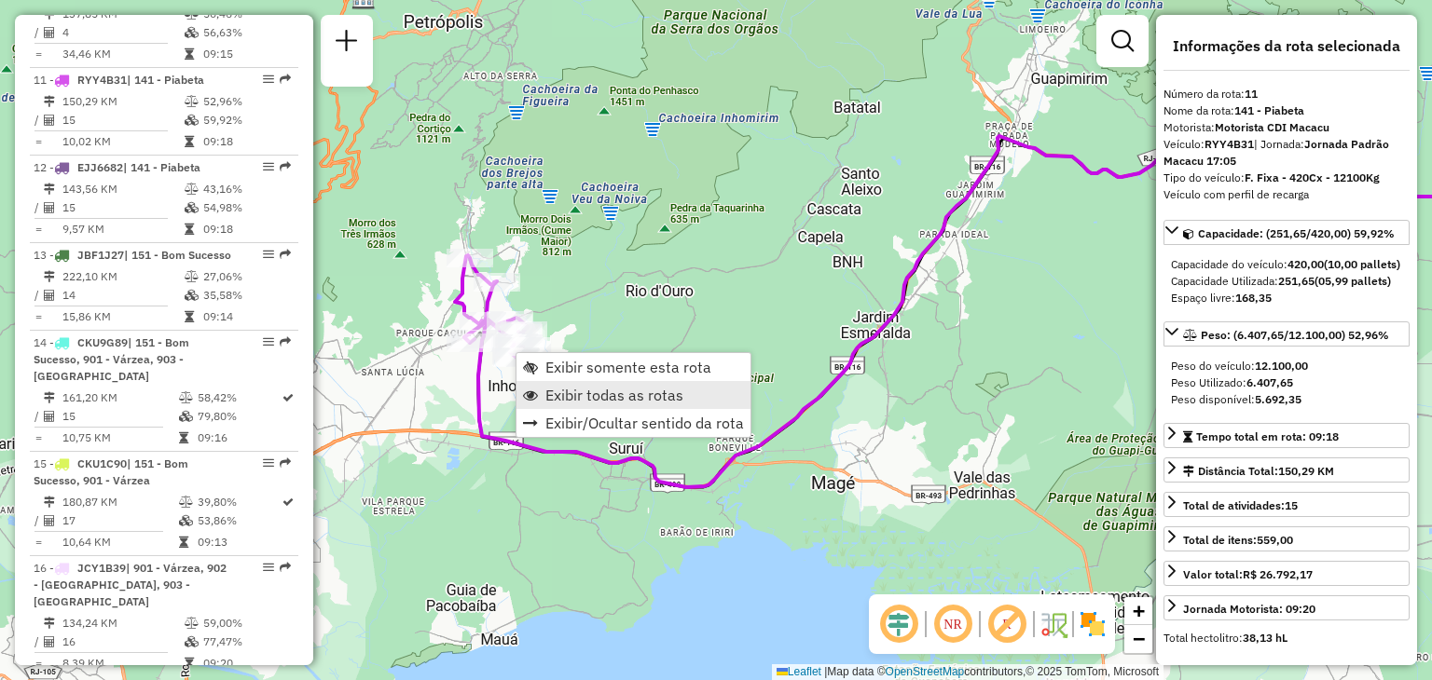
click at [578, 402] on span "Exibir todas as rotas" at bounding box center [614, 395] width 138 height 15
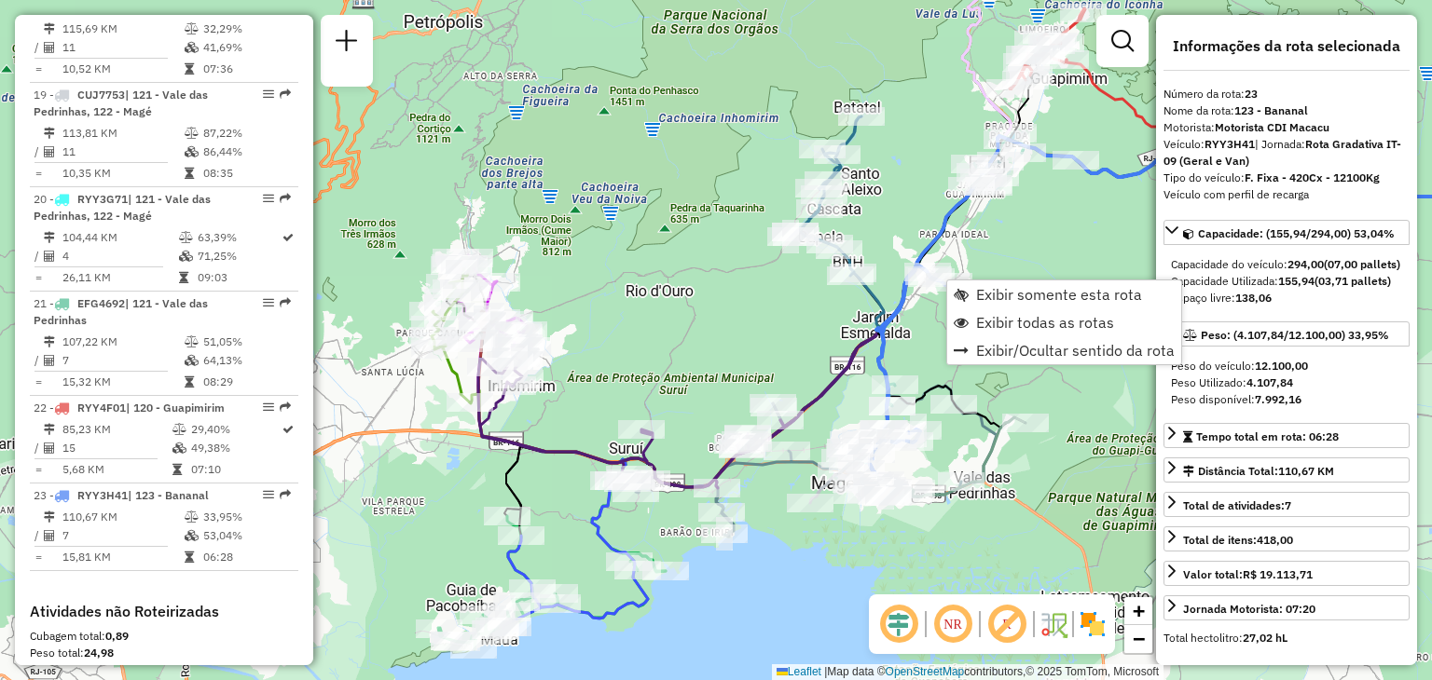
scroll to position [2723, 0]
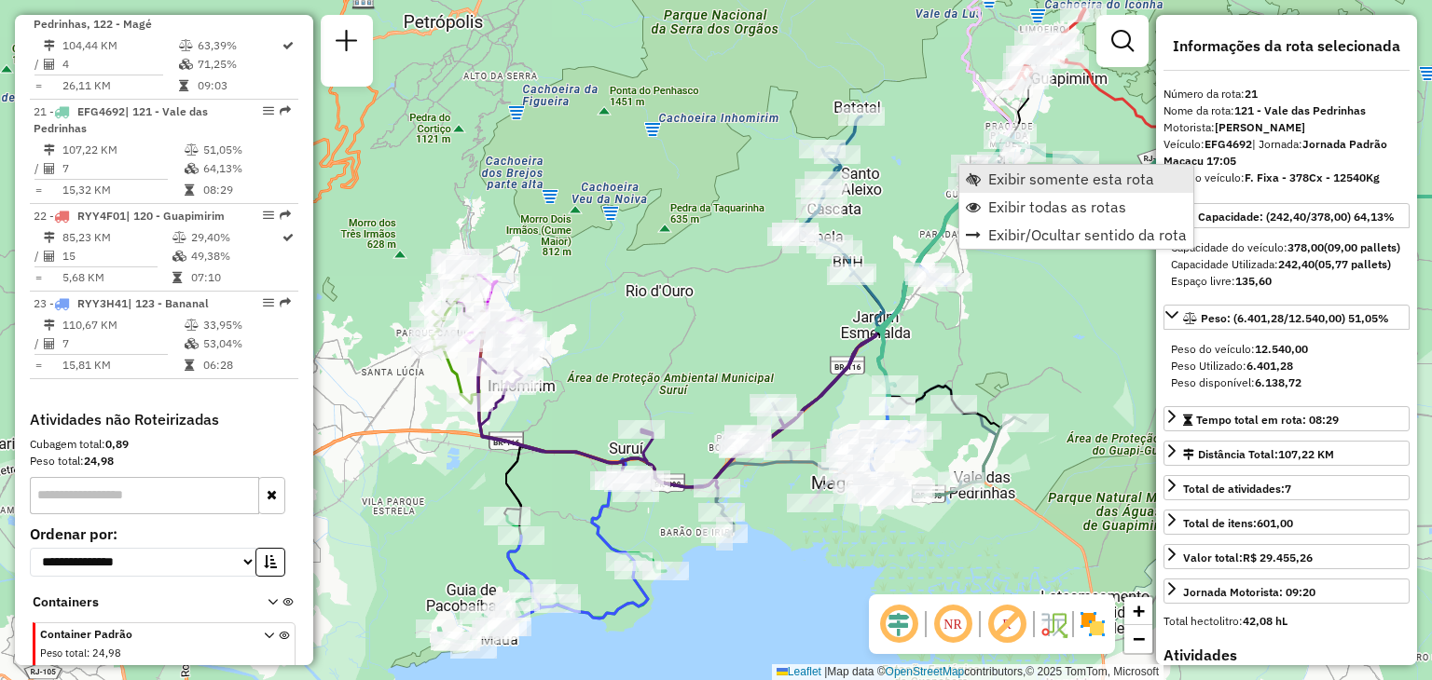
click at [988, 173] on span "Exibir somente esta rota" at bounding box center [1071, 178] width 166 height 15
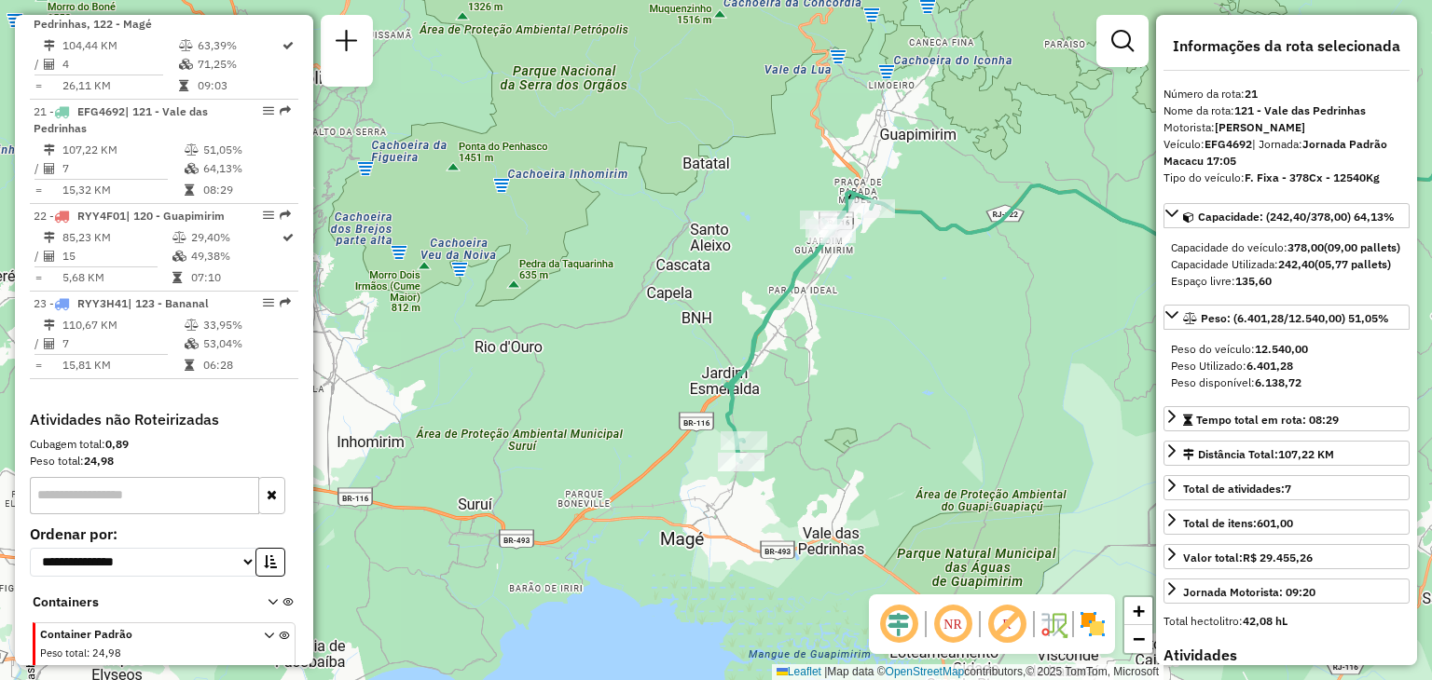
drag, startPoint x: 551, startPoint y: 456, endPoint x: 1029, endPoint y: 392, distance: 482.3
click at [1029, 392] on div "Janela de atendimento Grade de atendimento Capacidade Transportadoras Veículos …" at bounding box center [716, 340] width 1432 height 680
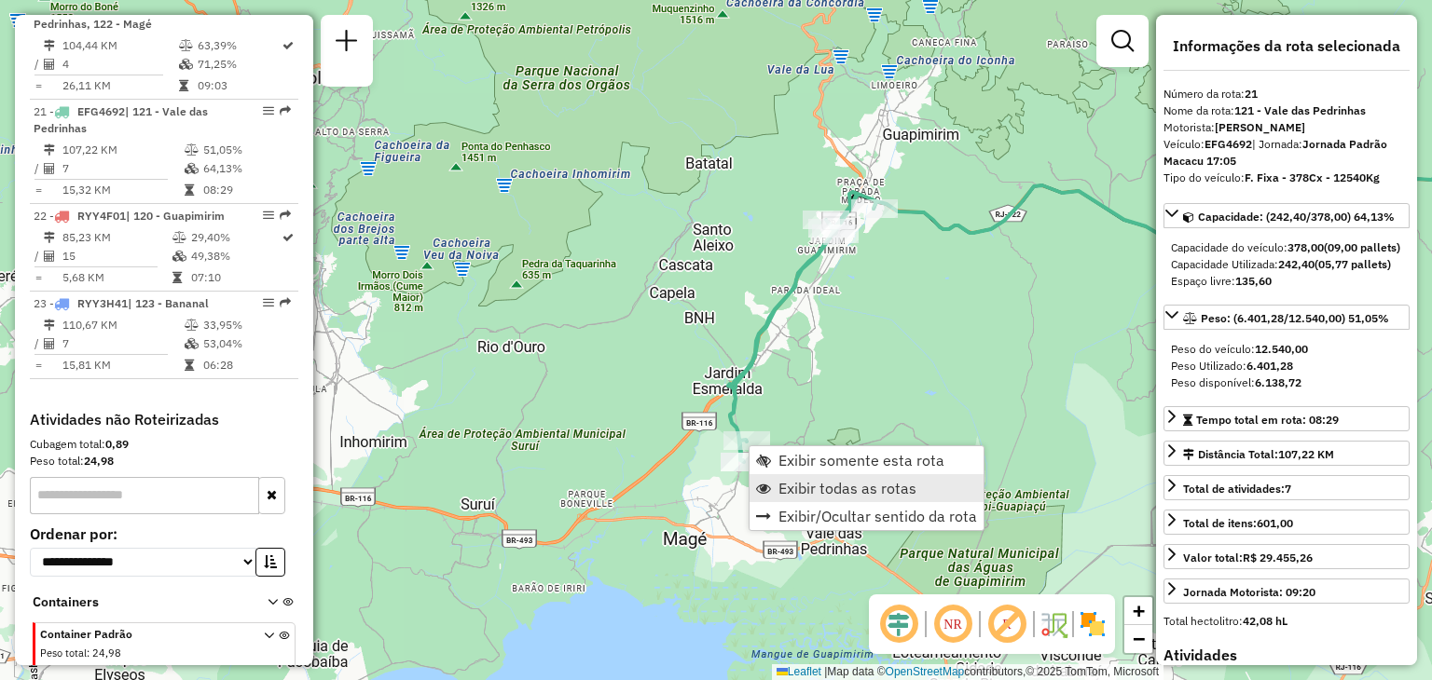
click at [787, 486] on span "Exibir todas as rotas" at bounding box center [847, 488] width 138 height 15
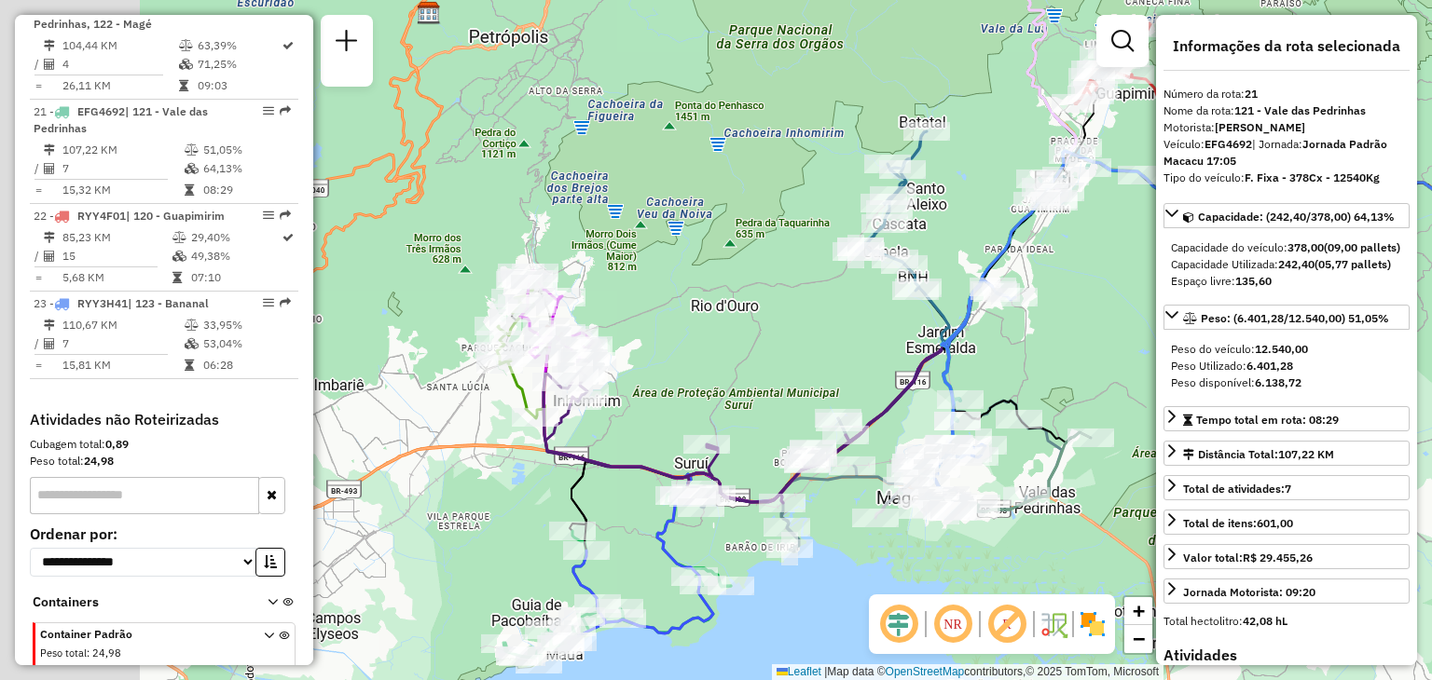
click at [713, 494] on icon at bounding box center [640, 568] width 145 height 149
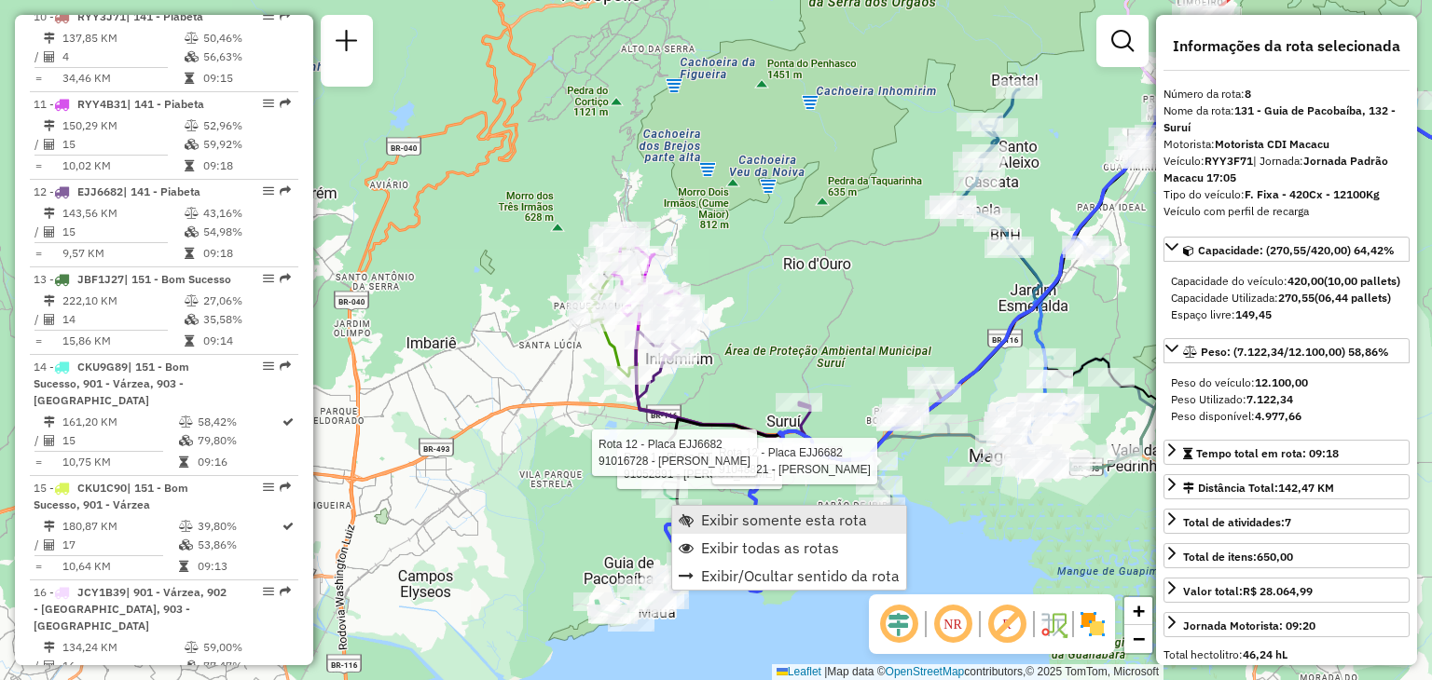
scroll to position [1449, 0]
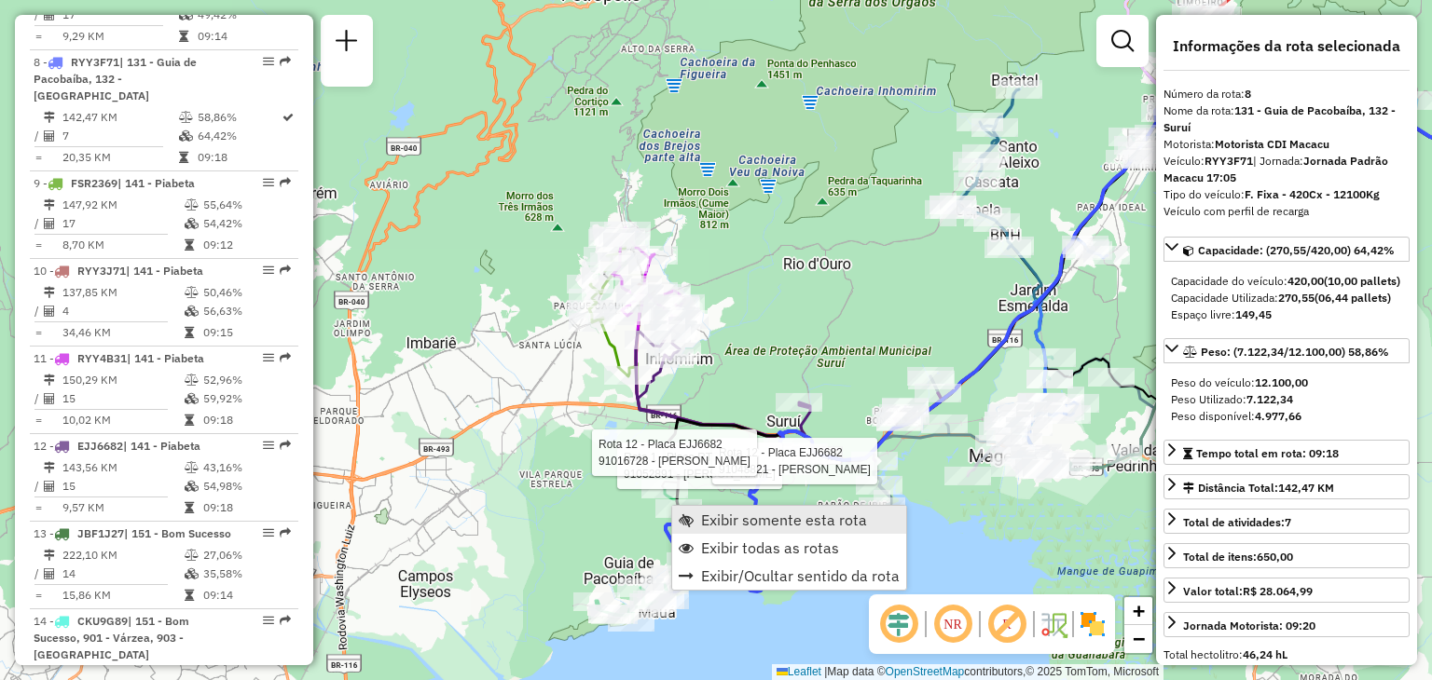
click at [733, 523] on span "Exibir somente esta rota" at bounding box center [784, 520] width 166 height 15
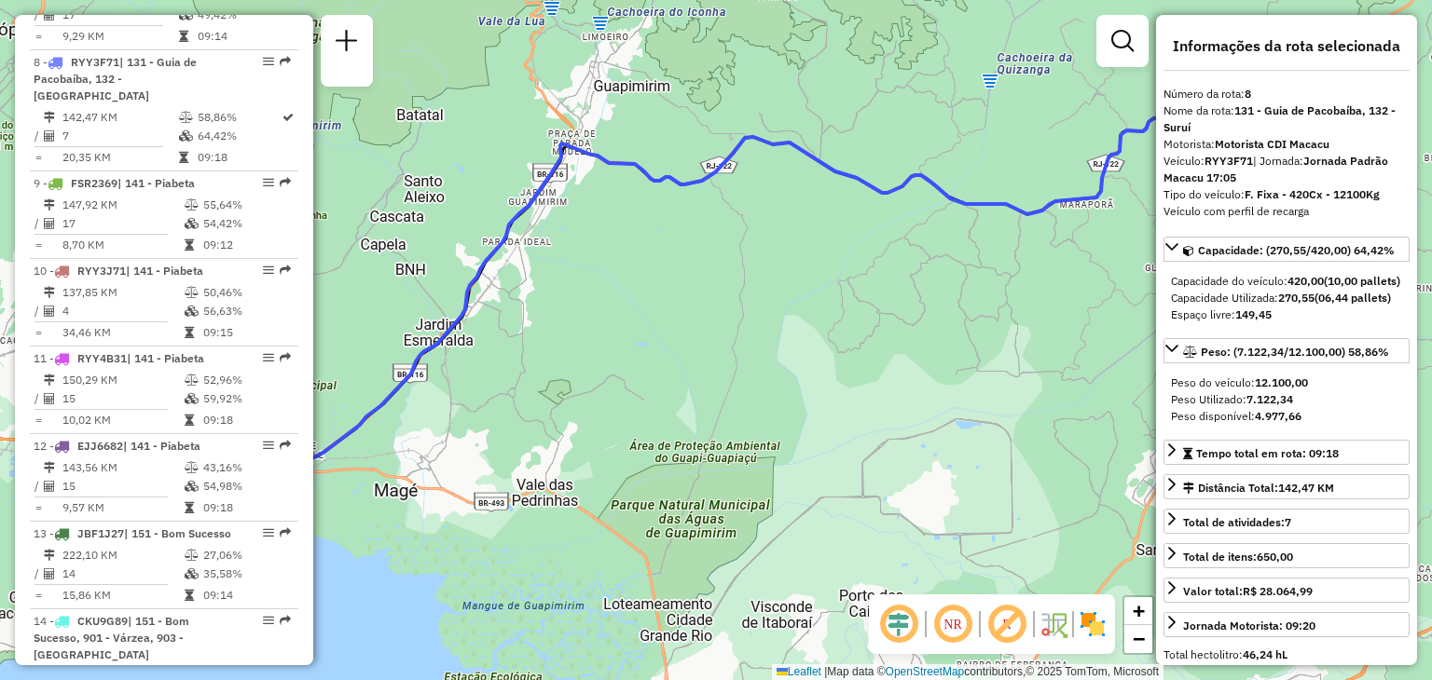
drag, startPoint x: 604, startPoint y: 589, endPoint x: 1012, endPoint y: 456, distance: 429.4
click at [1011, 456] on div "Janela de atendimento Grade de atendimento Capacidade Transportadoras Veículos …" at bounding box center [716, 340] width 1432 height 680
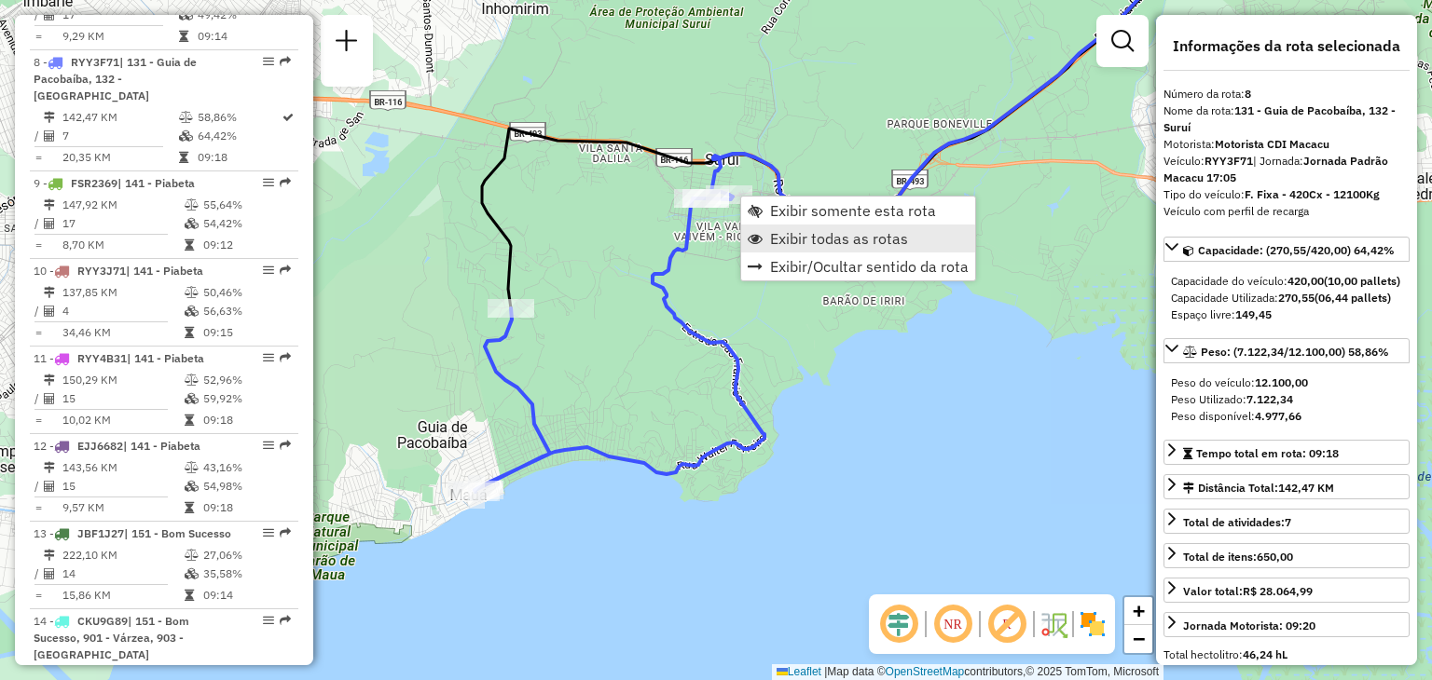
click at [775, 233] on span "Exibir todas as rotas" at bounding box center [839, 238] width 138 height 15
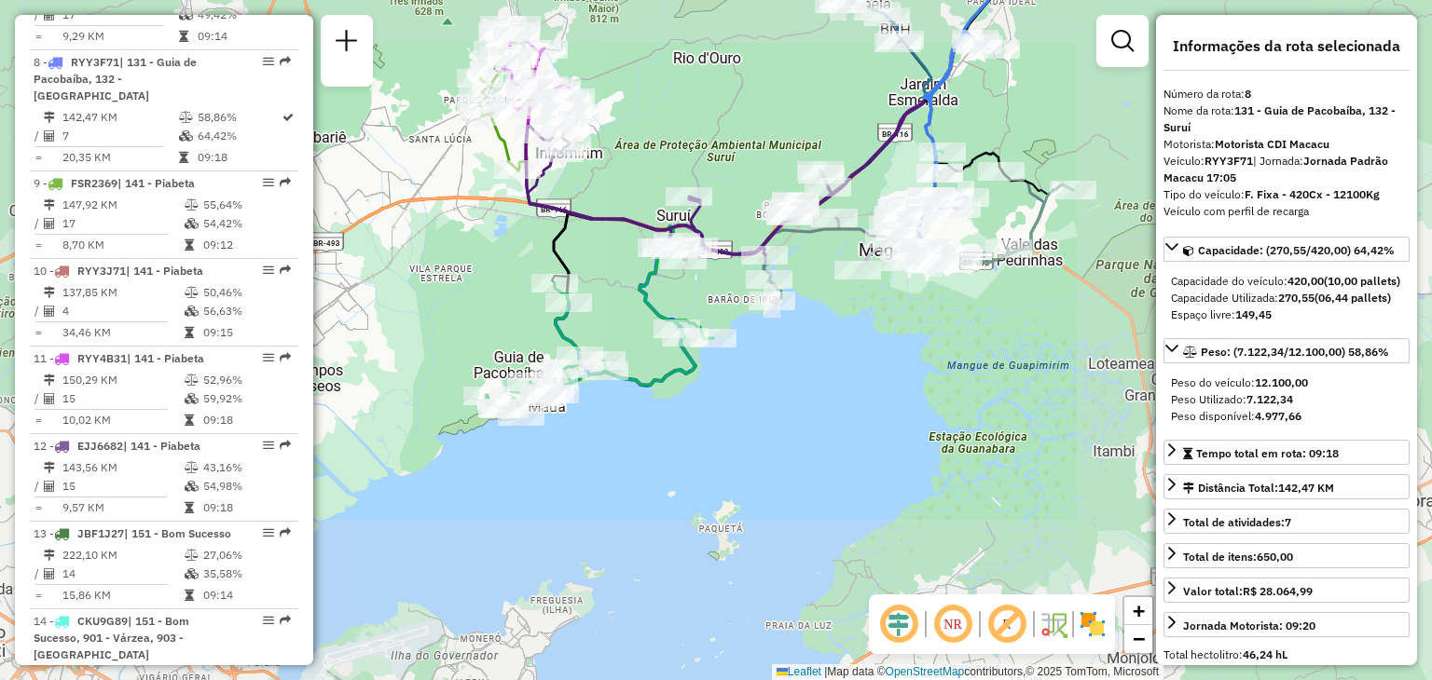
click at [615, 245] on icon at bounding box center [751, 144] width 450 height 224
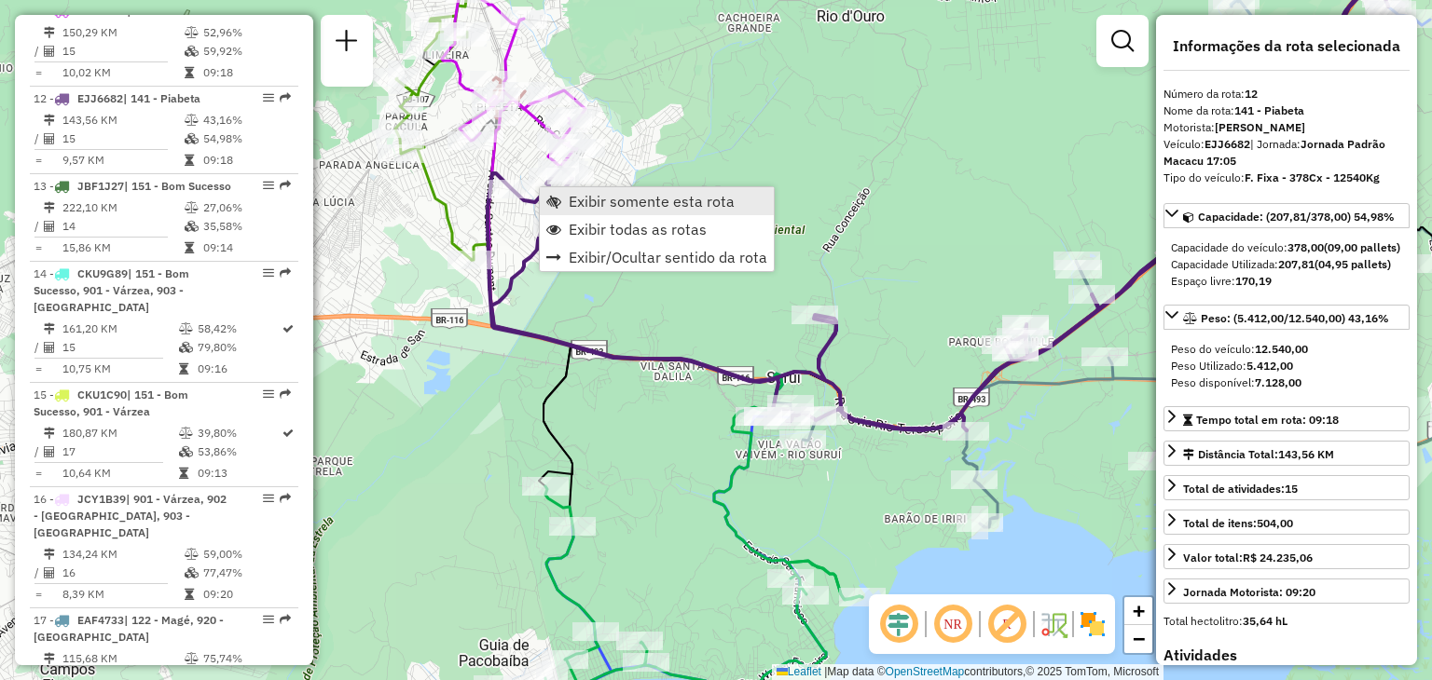
scroll to position [1816, 0]
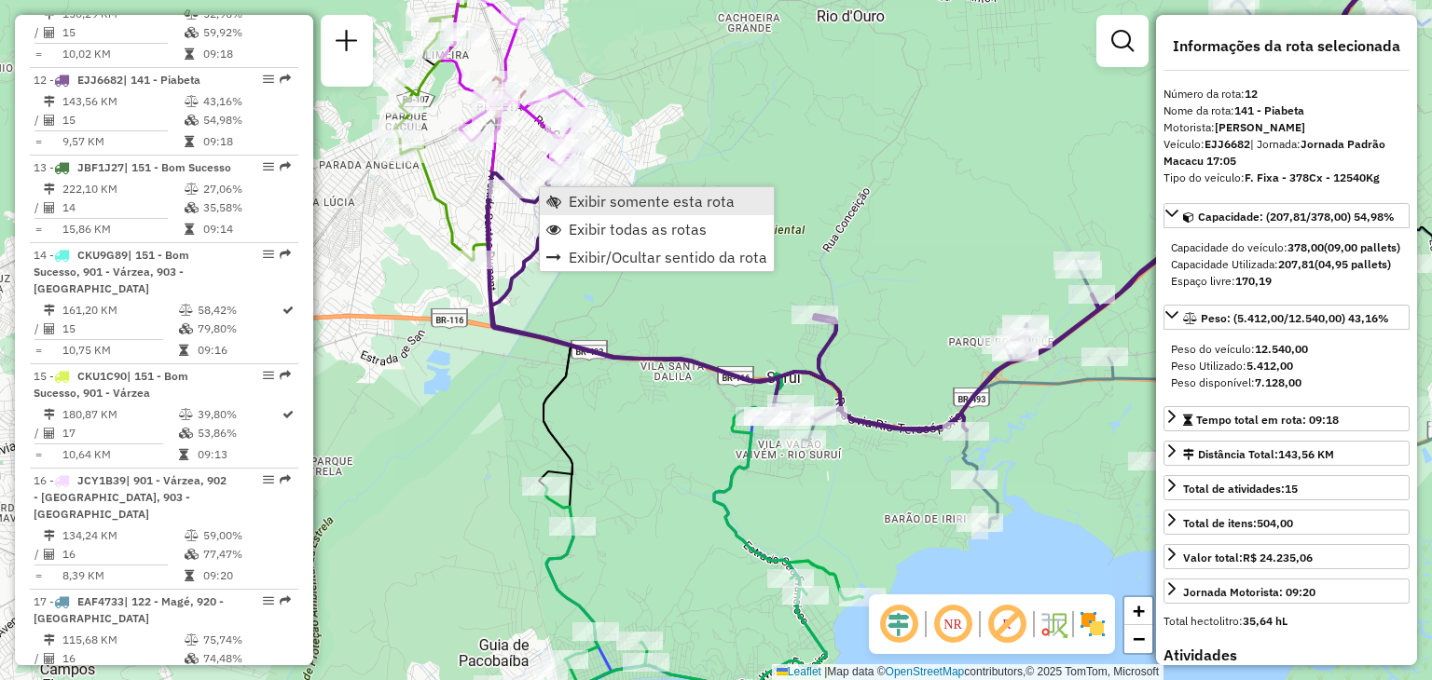
click at [604, 199] on span "Exibir somente esta rota" at bounding box center [652, 201] width 166 height 15
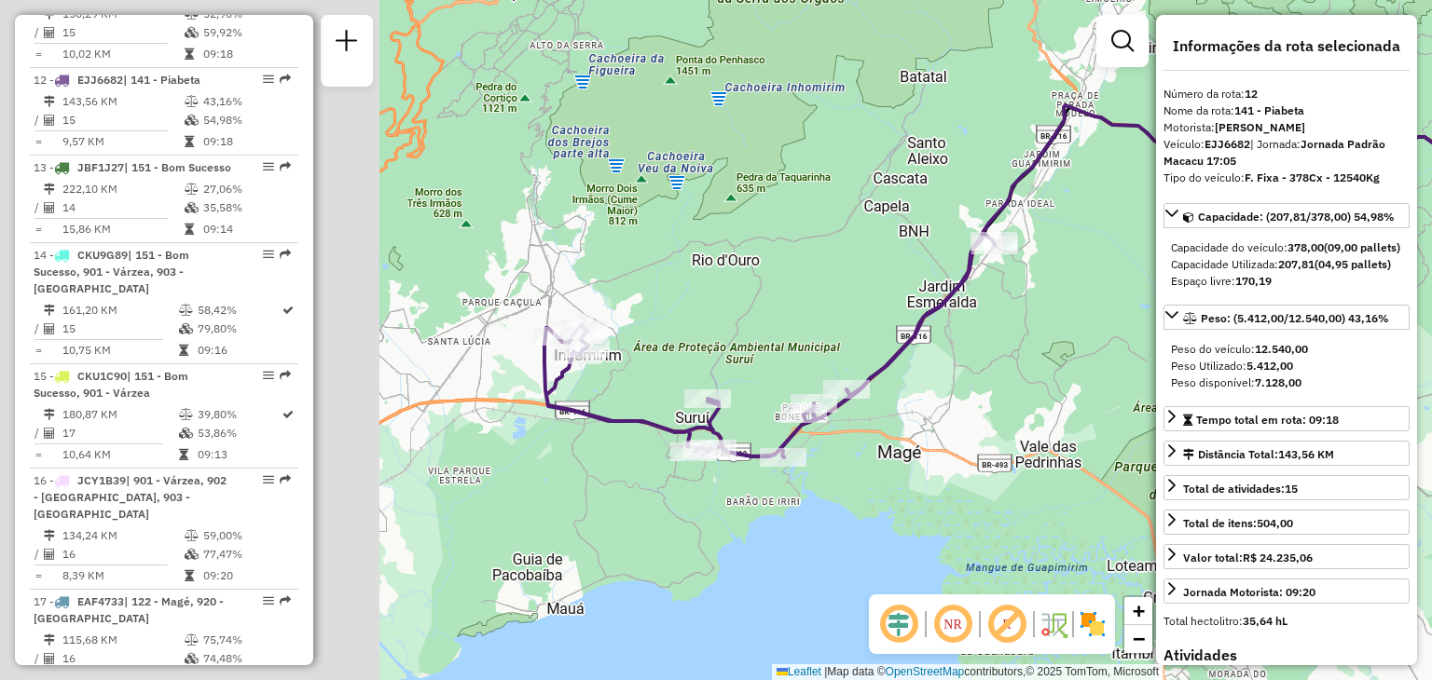
drag, startPoint x: 664, startPoint y: 394, endPoint x: 1076, endPoint y: 294, distance: 425.0
click at [1100, 282] on div "Janela de atendimento Grade de atendimento Capacidade Transportadoras Veículos …" at bounding box center [716, 340] width 1432 height 680
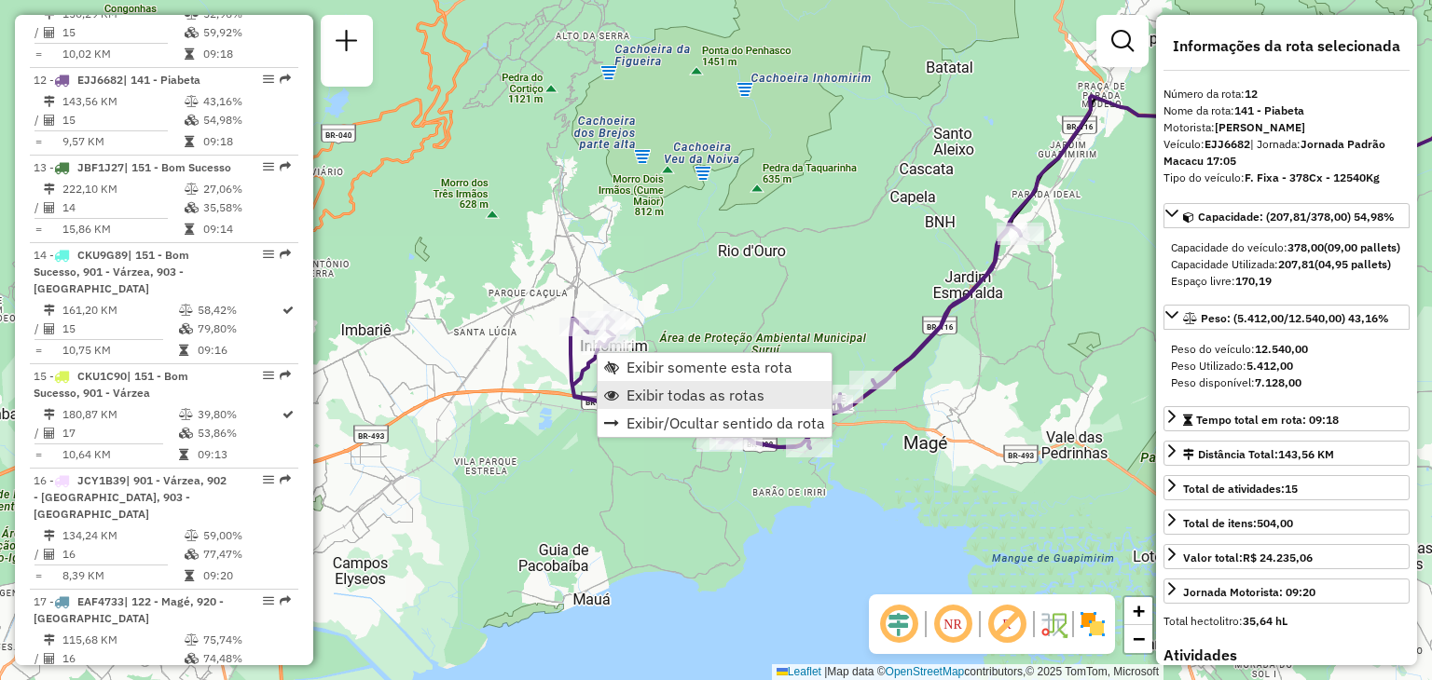
click at [627, 397] on span "Exibir todas as rotas" at bounding box center [695, 395] width 138 height 15
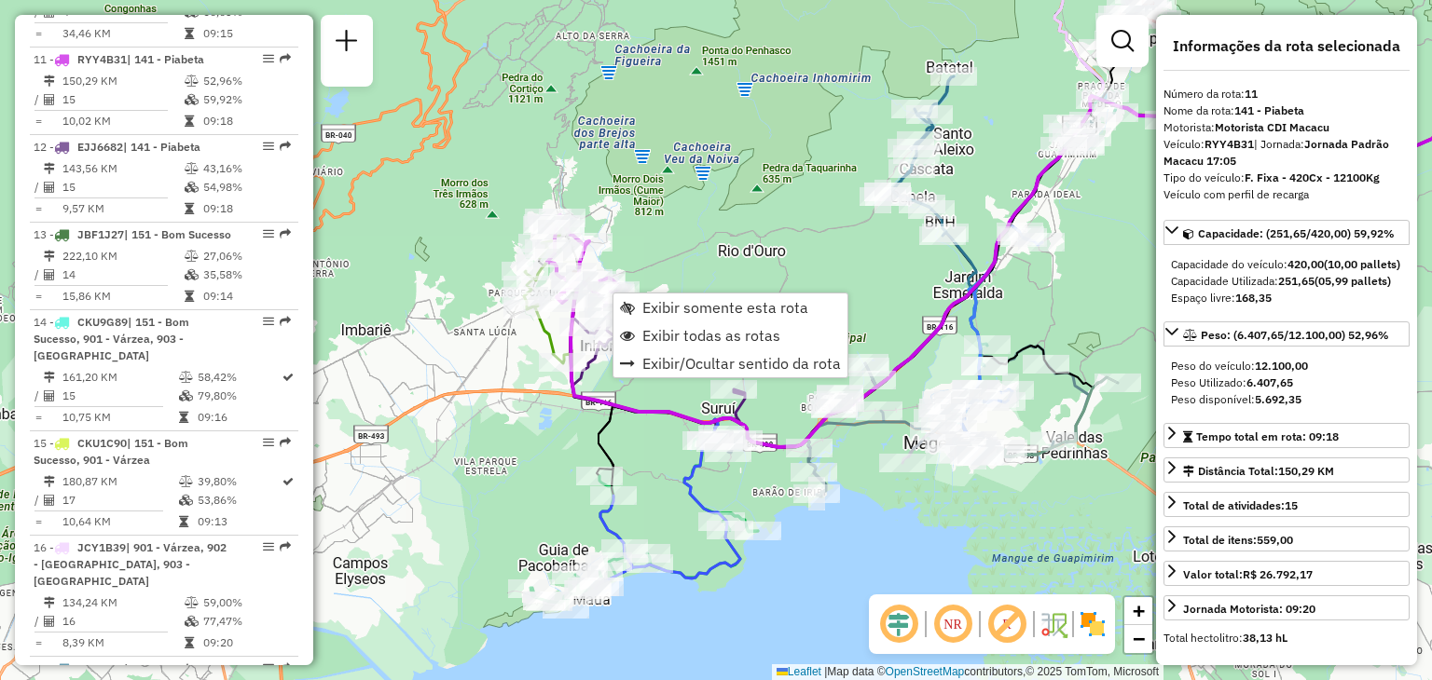
scroll to position [1728, 0]
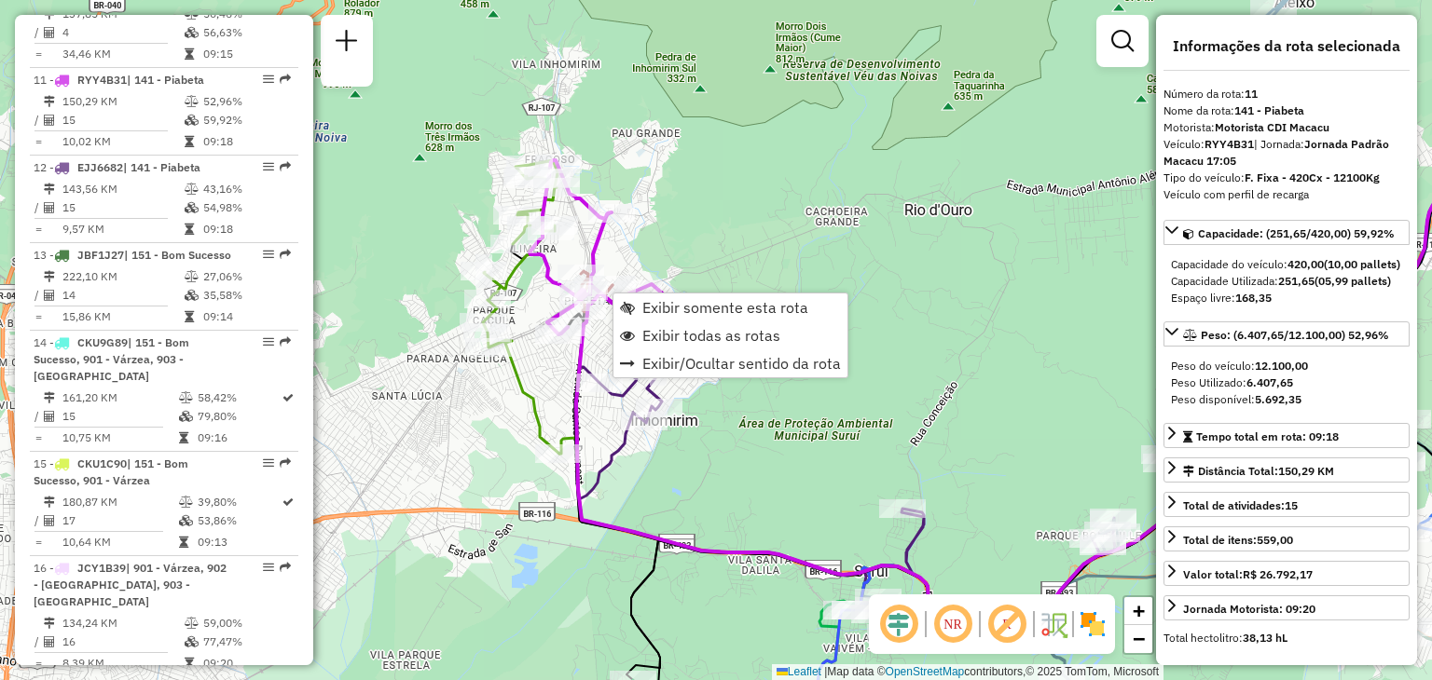
click at [724, 226] on div "Rota 9 - Placa FSR2369 91018101 - NILDO QUIRINO DE SOU Rota 9 - Placa FSR2369 9…" at bounding box center [716, 340] width 1432 height 680
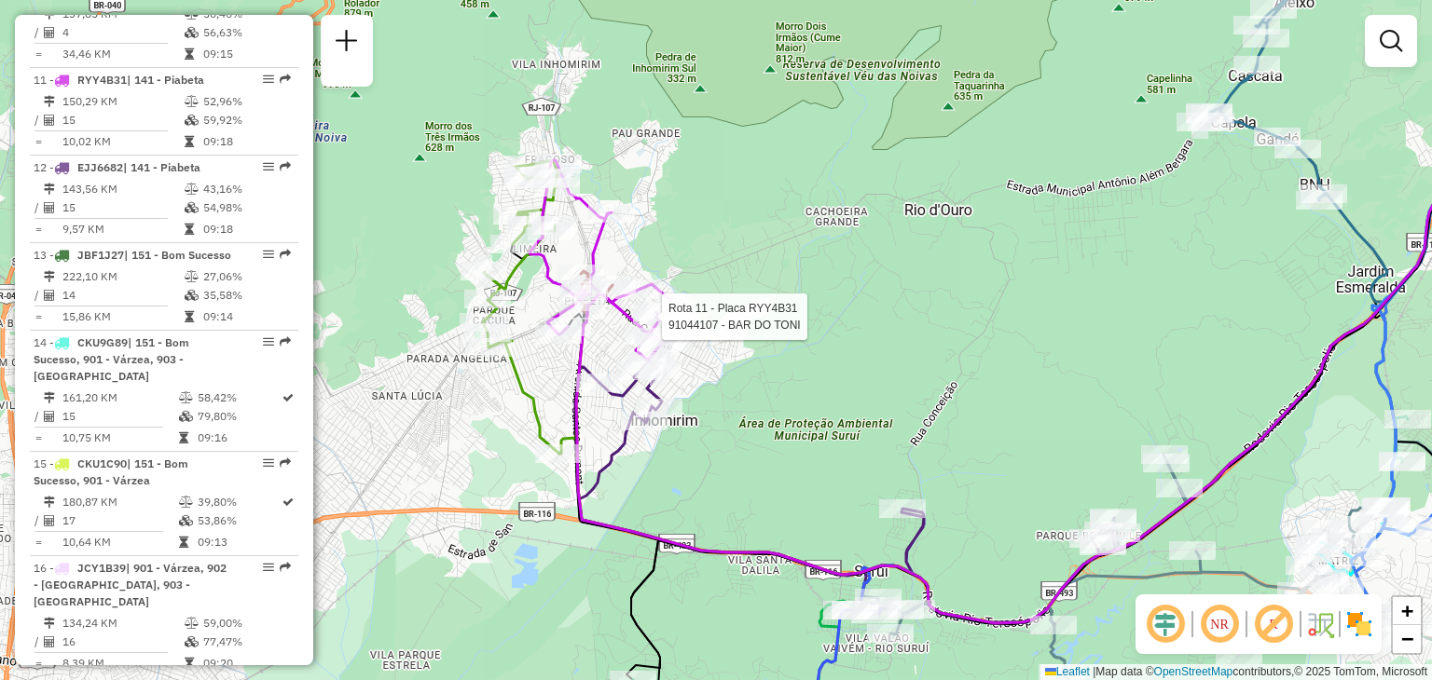
select select "*********"
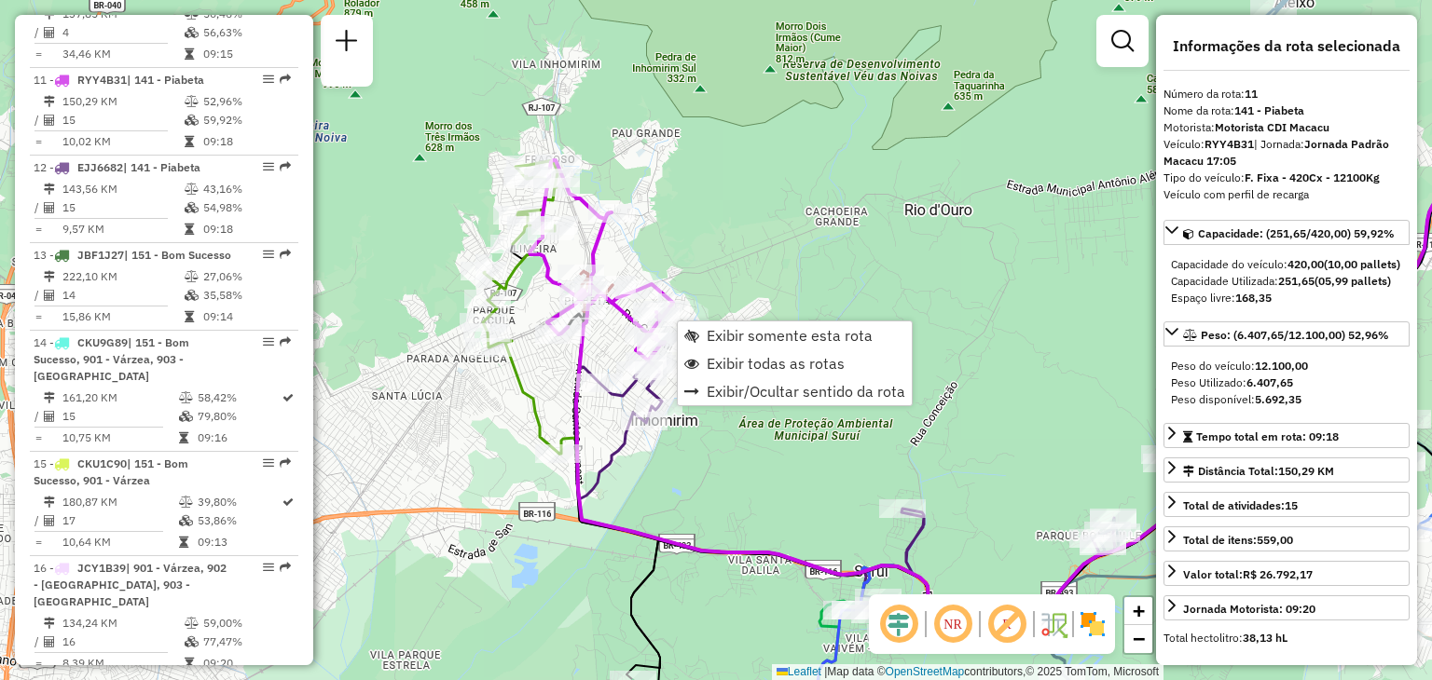
click at [699, 474] on div "Rota 12 - Placa EJJ6682 91048795 - LJ BAR Janela de atendimento Grade de atendi…" at bounding box center [716, 340] width 1432 height 680
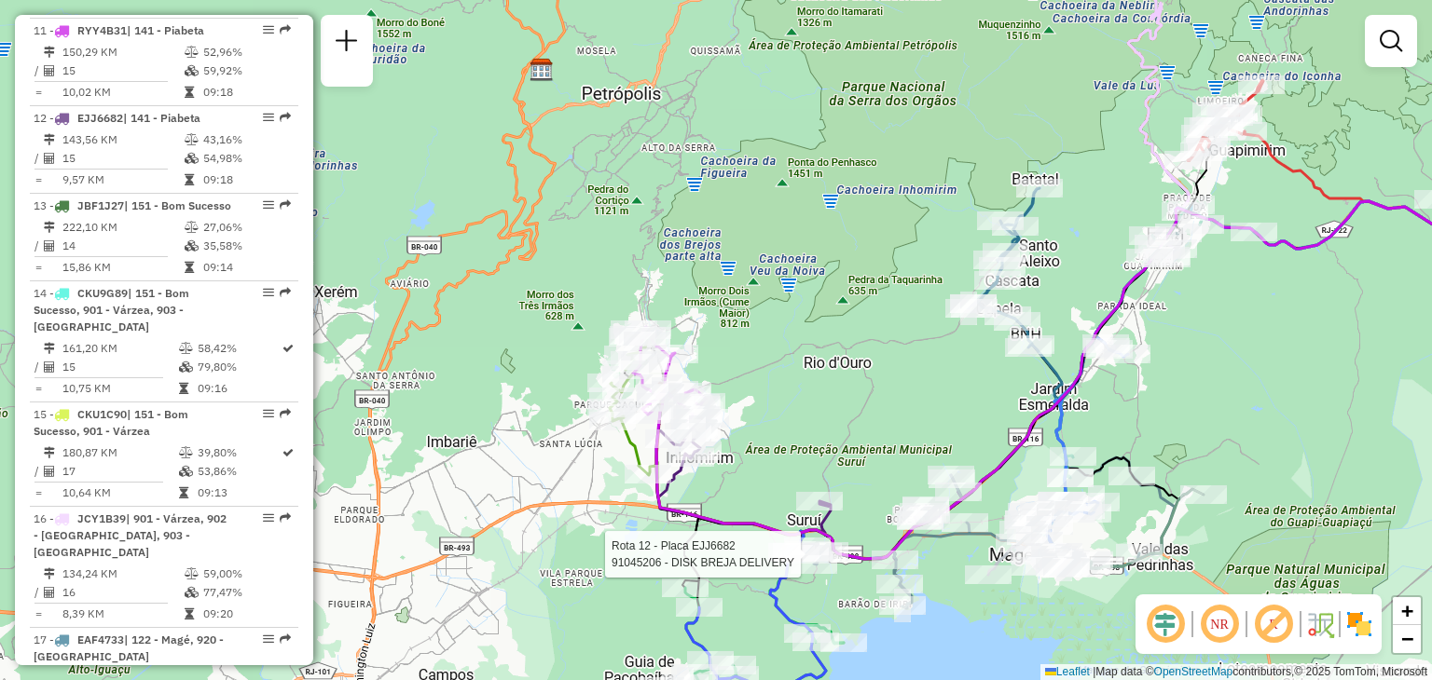
select select "*********"
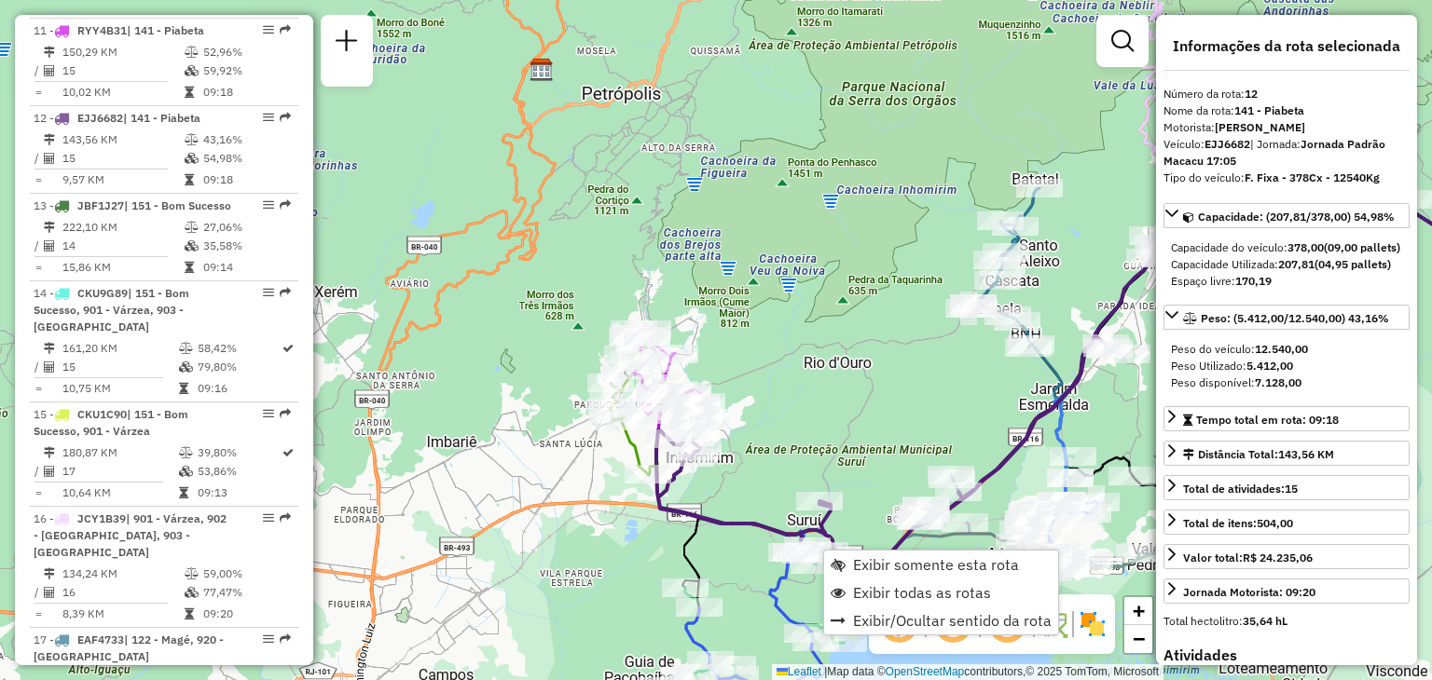
scroll to position [1816, 0]
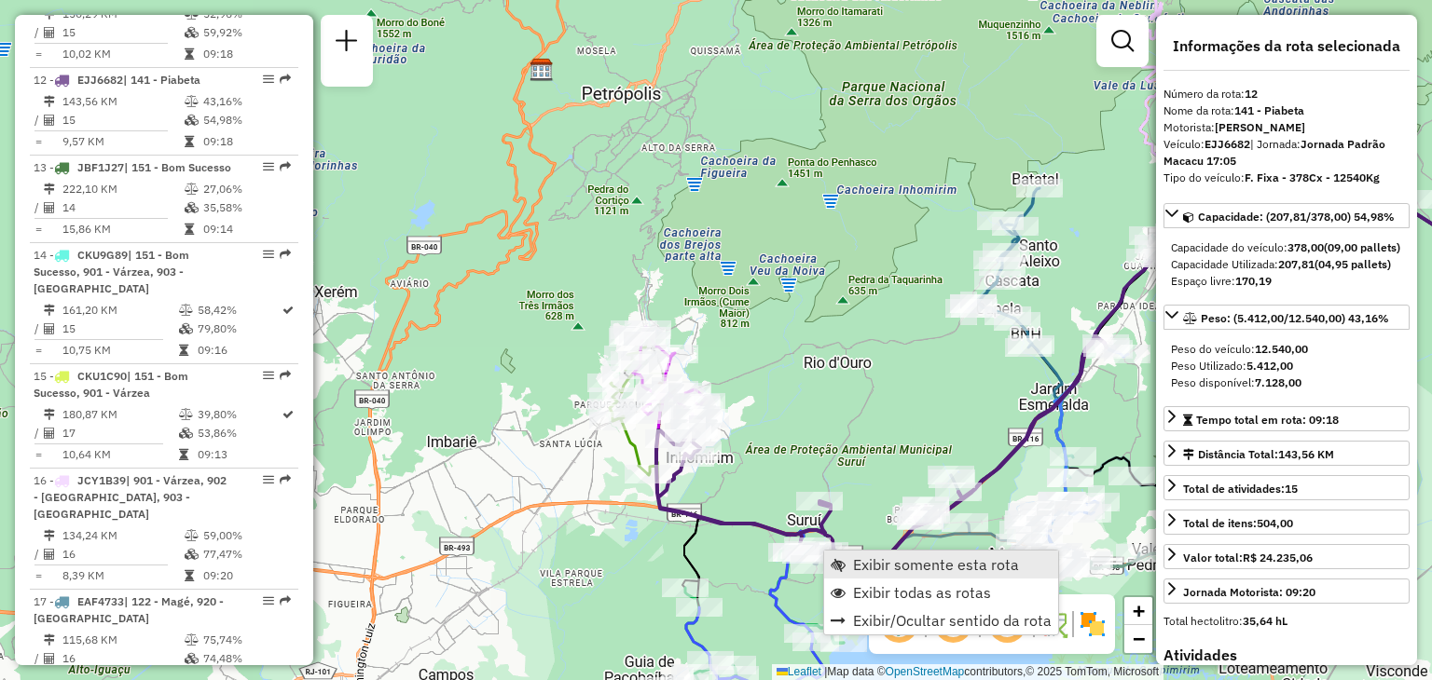
click at [853, 553] on link "Exibir somente esta rota" at bounding box center [941, 565] width 234 height 28
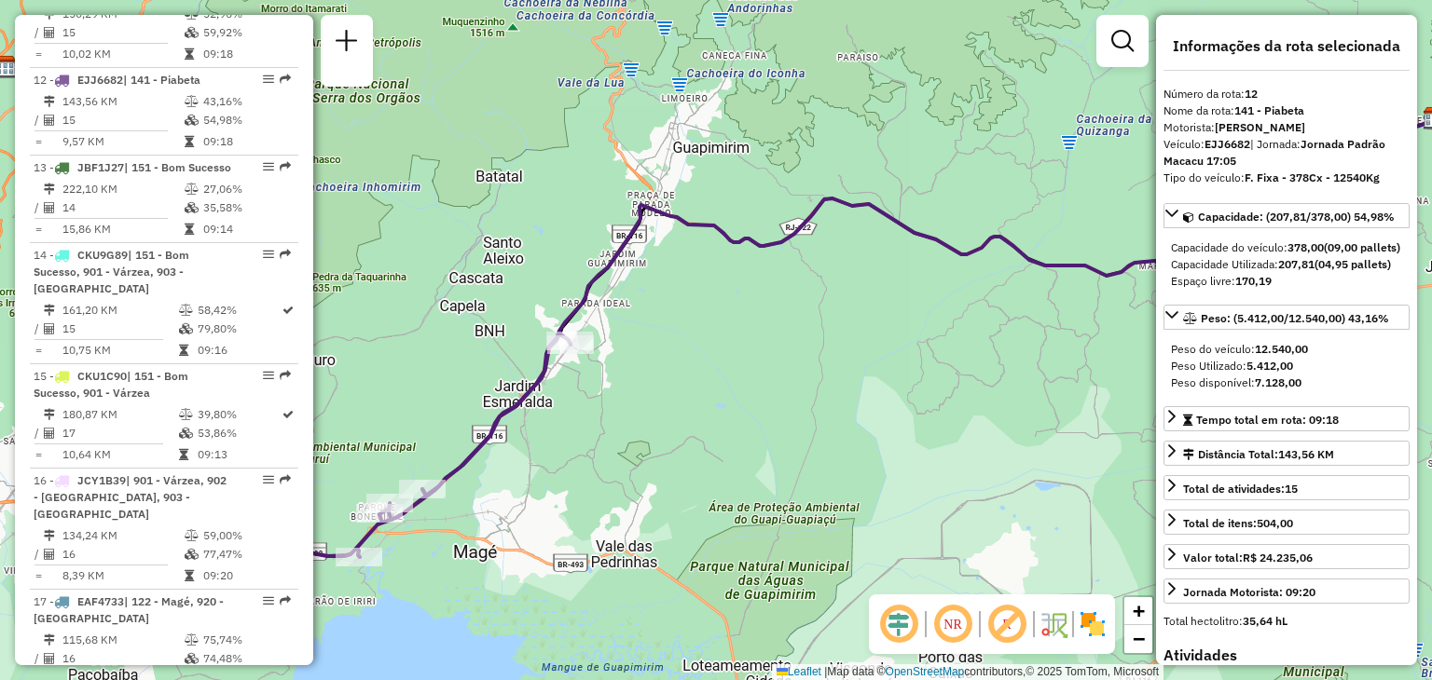
drag, startPoint x: 699, startPoint y: 567, endPoint x: 857, endPoint y: 543, distance: 160.1
click at [857, 543] on div "Janela de atendimento Grade de atendimento Capacidade Transportadoras Veículos …" at bounding box center [716, 340] width 1432 height 680
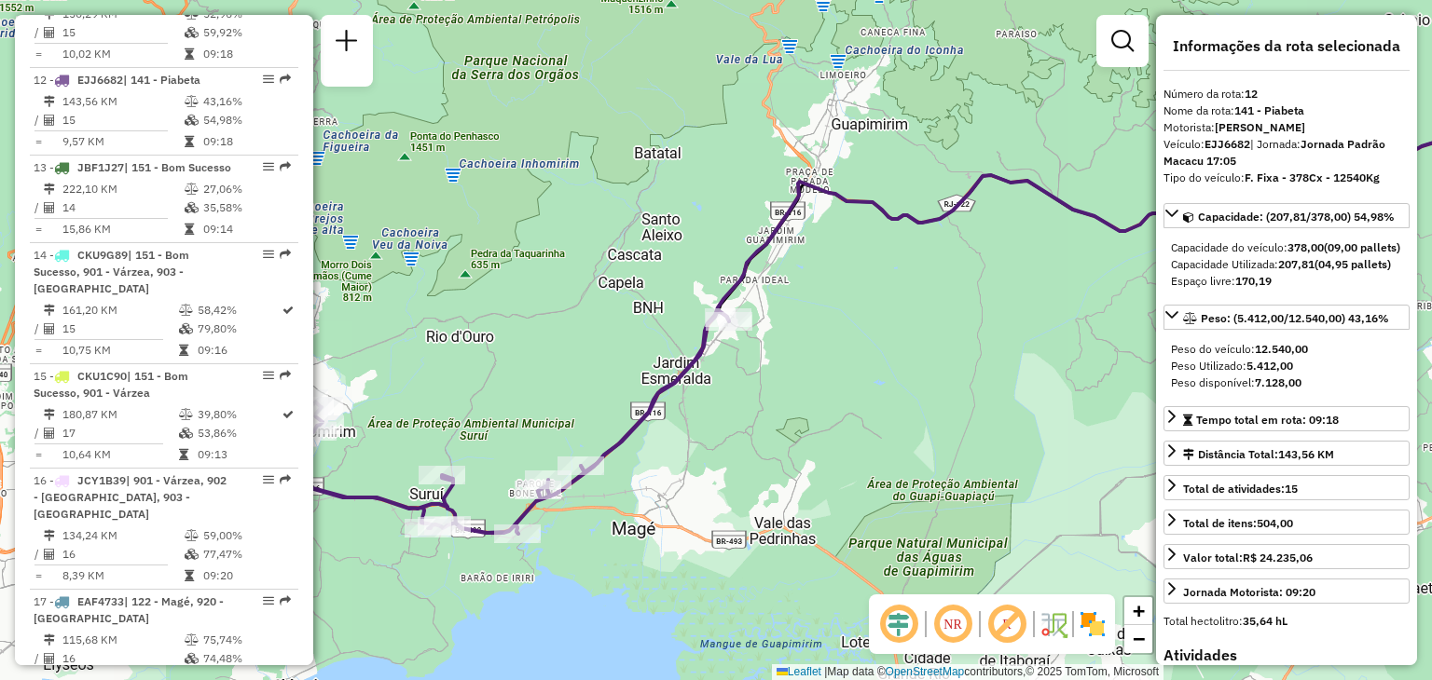
drag, startPoint x: 395, startPoint y: 409, endPoint x: 504, endPoint y: 408, distance: 109.1
click at [504, 407] on div "Rota 12 - Placa EJJ6682 91048821 - [PERSON_NAME] 12 - Placa EJJ6682 91016728 - …" at bounding box center [716, 340] width 1432 height 680
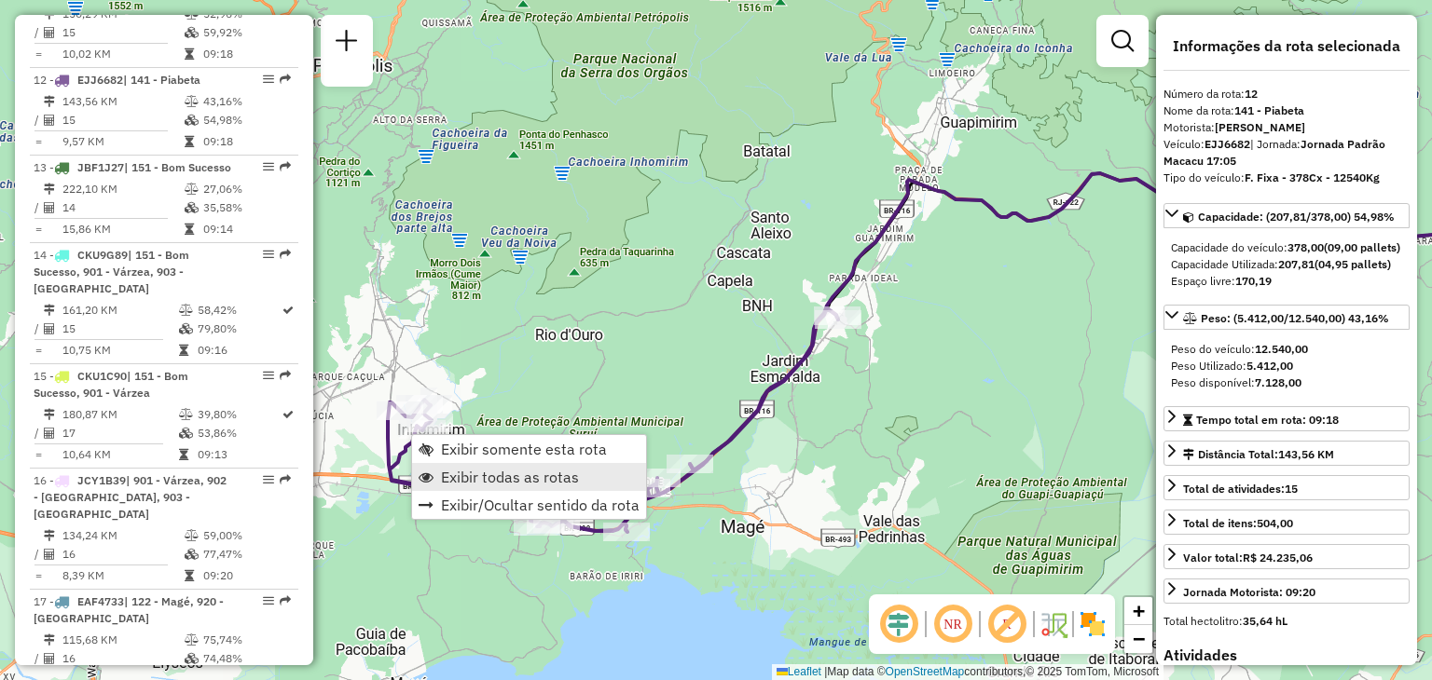
click at [505, 485] on span "Exibir todas as rotas" at bounding box center [510, 477] width 138 height 15
